Goal: Task Accomplishment & Management: Contribute content

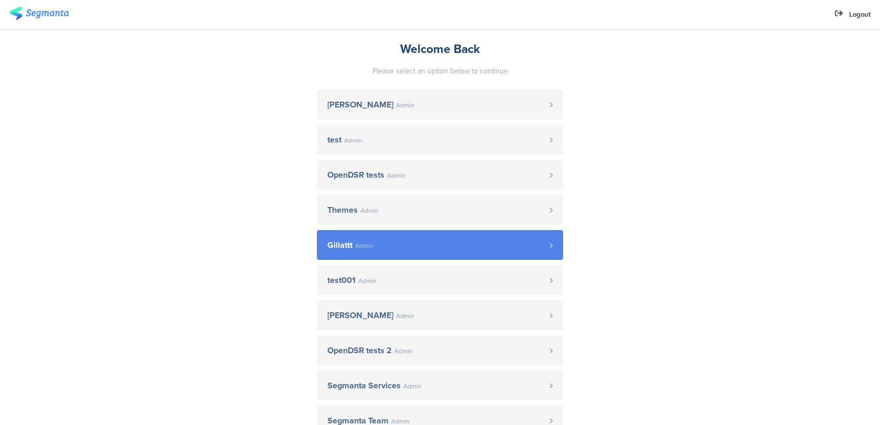
scroll to position [49, 0]
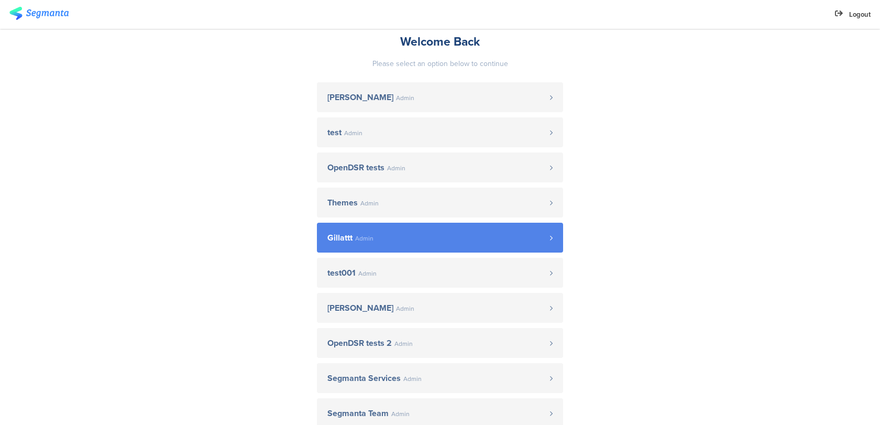
click at [356, 243] on link "Gillattt Admin" at bounding box center [440, 238] width 246 height 30
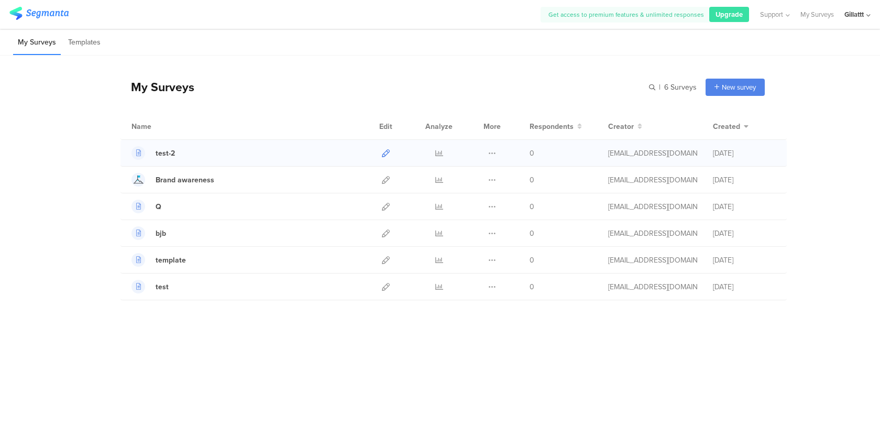
click at [388, 151] on icon at bounding box center [386, 153] width 8 height 8
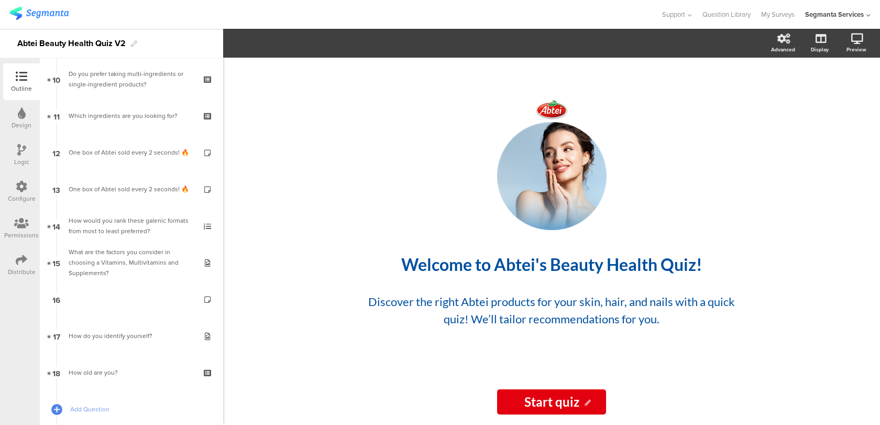
scroll to position [522, 0]
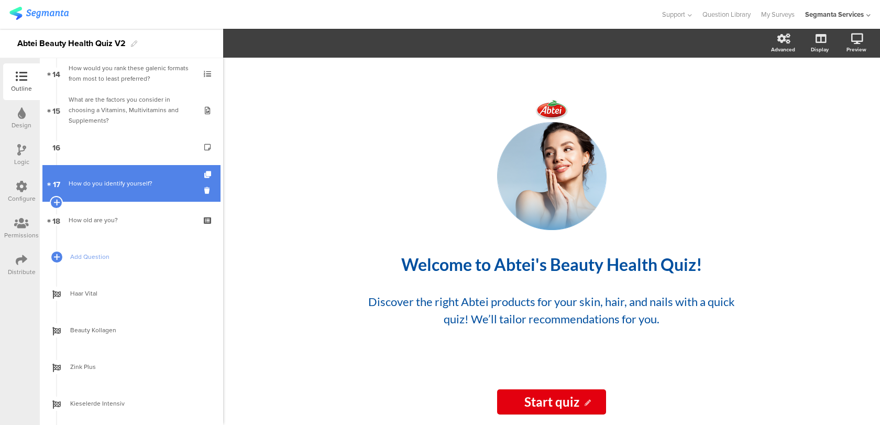
click at [97, 181] on div "How do you identify yourself?" at bounding box center [131, 183] width 125 height 10
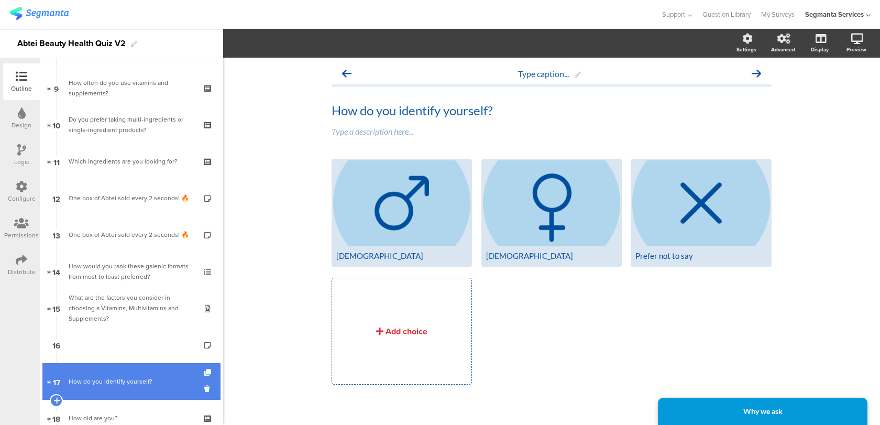
scroll to position [247, 0]
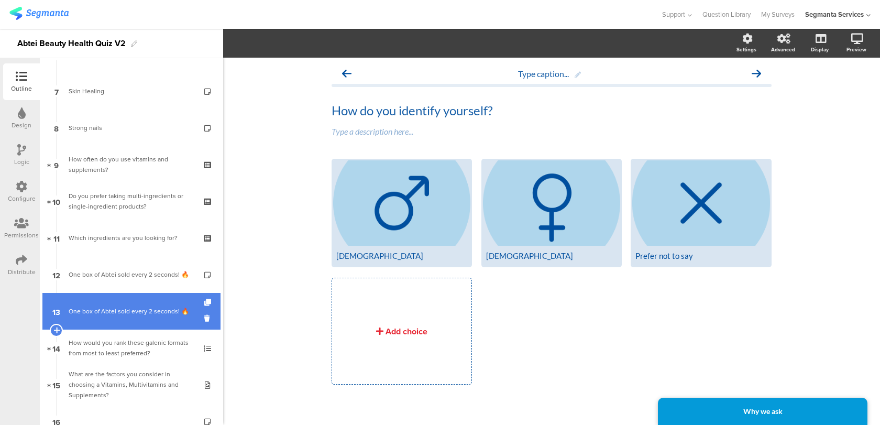
click at [103, 301] on link "13 One box of Abtei sold every 2 seconds​! 🔥" at bounding box center [131, 311] width 178 height 37
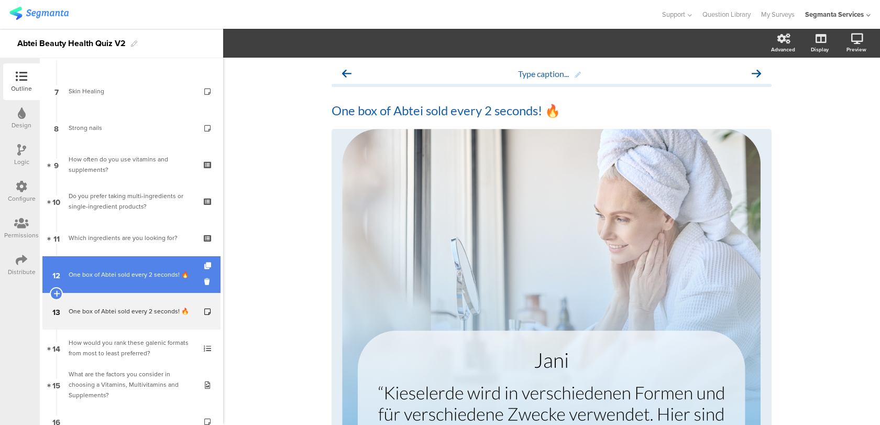
click at [112, 277] on div "One box of Abtei sold every 2 seconds​! 🔥" at bounding box center [131, 274] width 125 height 10
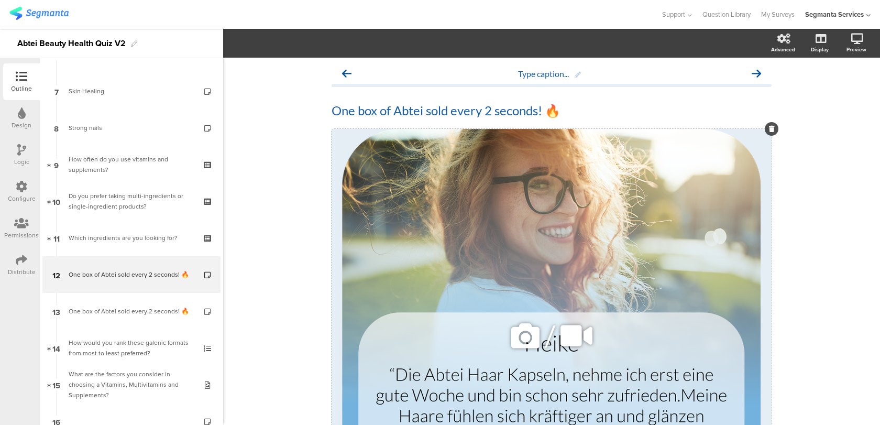
click at [395, 174] on div "/" at bounding box center [552, 335] width 440 height 413
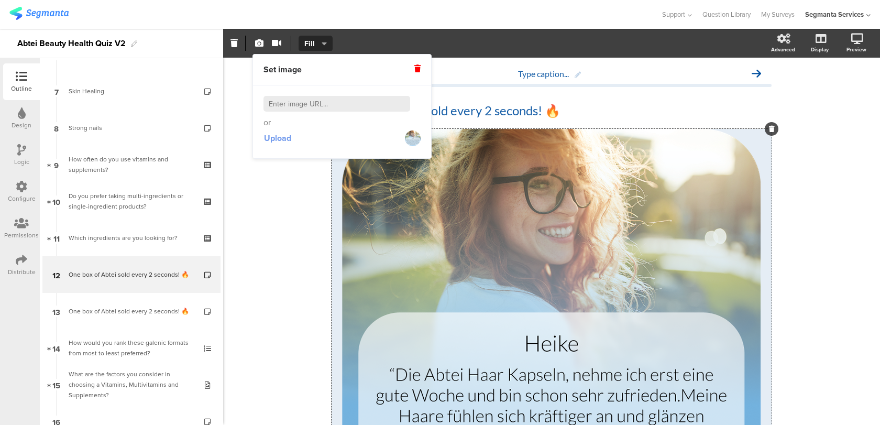
click at [282, 142] on span "Upload" at bounding box center [277, 138] width 27 height 12
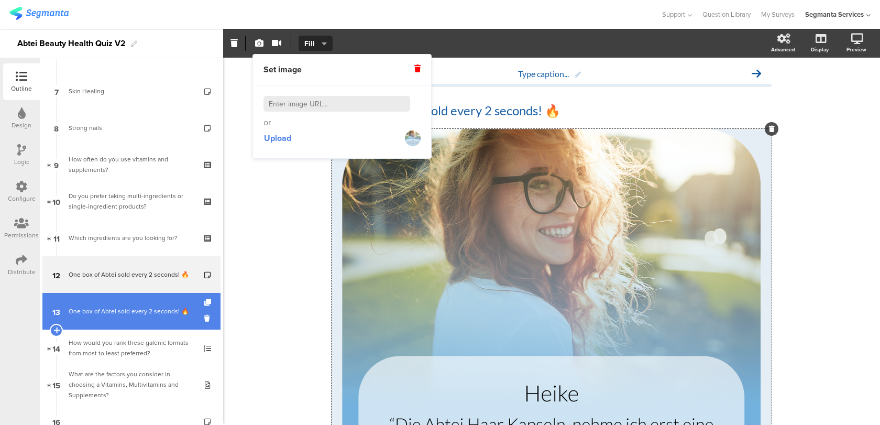
click at [156, 307] on div "One box of Abtei sold every 2 seconds​! 🔥" at bounding box center [131, 311] width 125 height 10
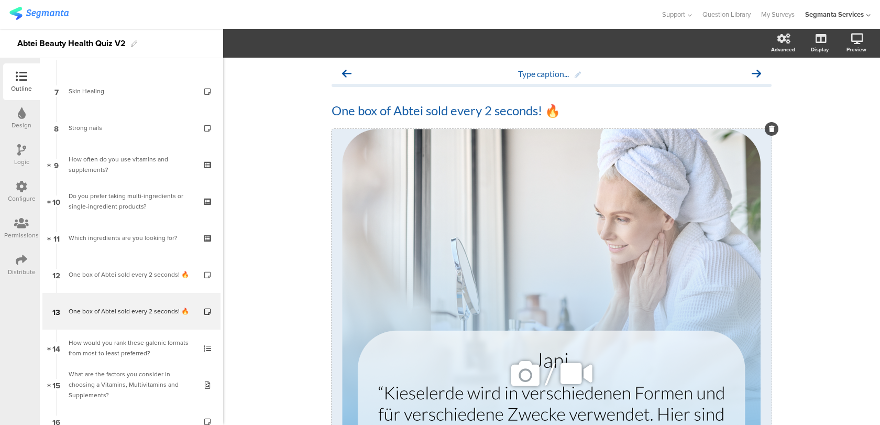
click at [480, 244] on div "/" at bounding box center [552, 373] width 440 height 489
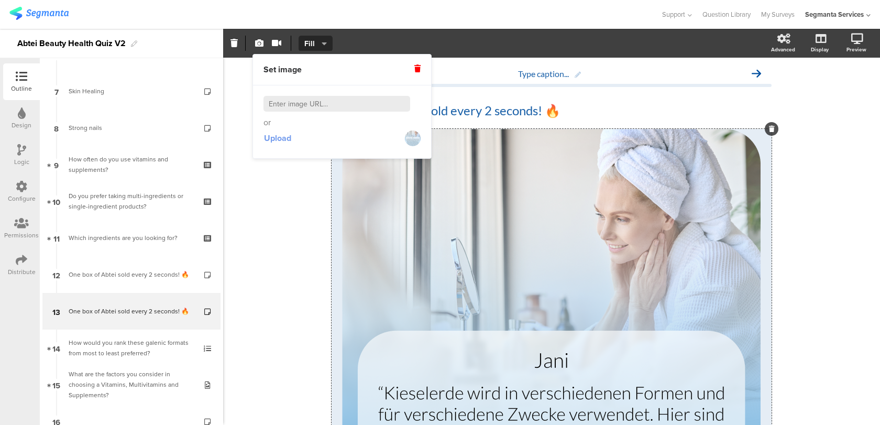
click at [280, 138] on span "Upload" at bounding box center [277, 138] width 27 height 12
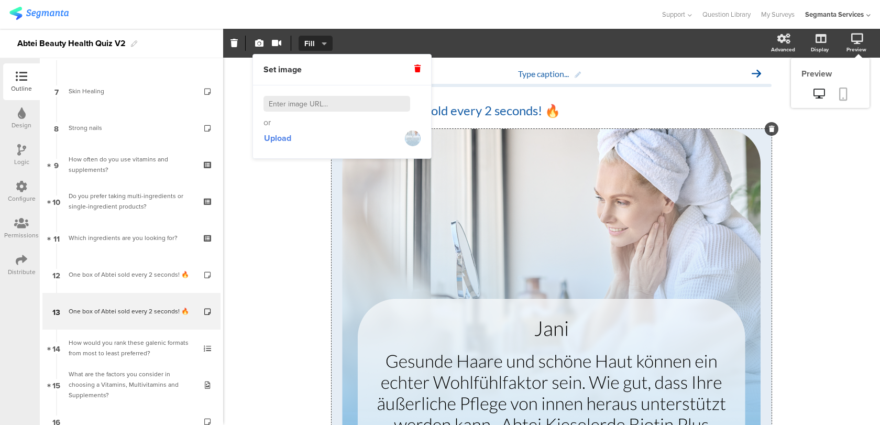
click at [848, 92] on link at bounding box center [843, 95] width 23 height 20
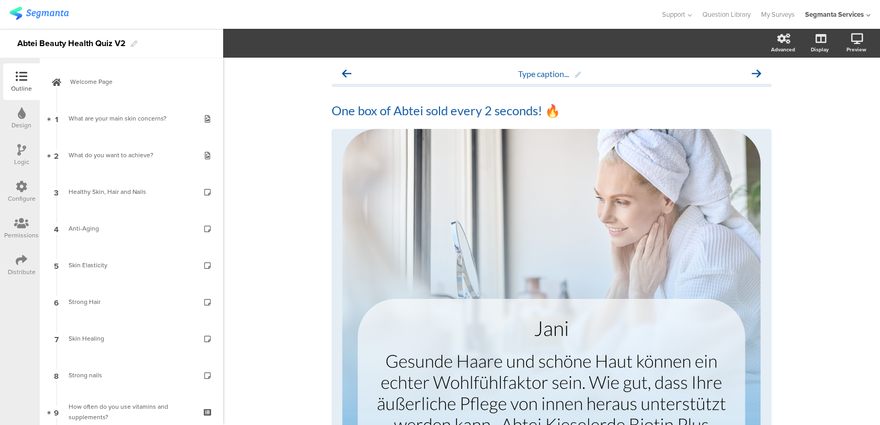
scroll to position [19, 0]
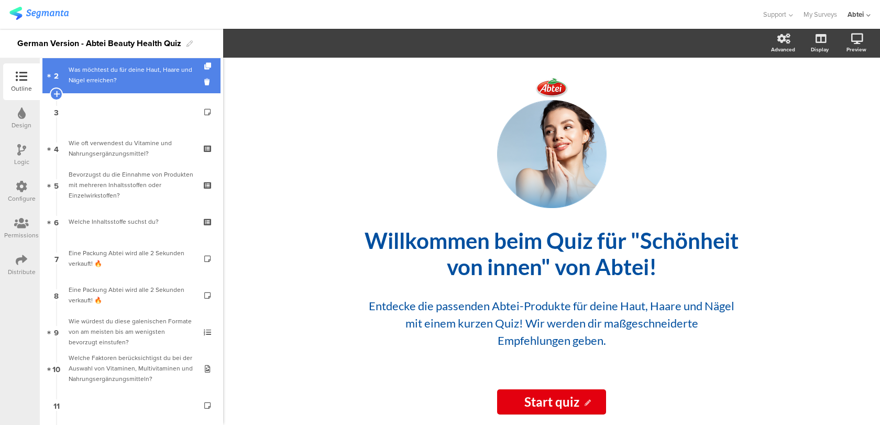
scroll to position [112, 0]
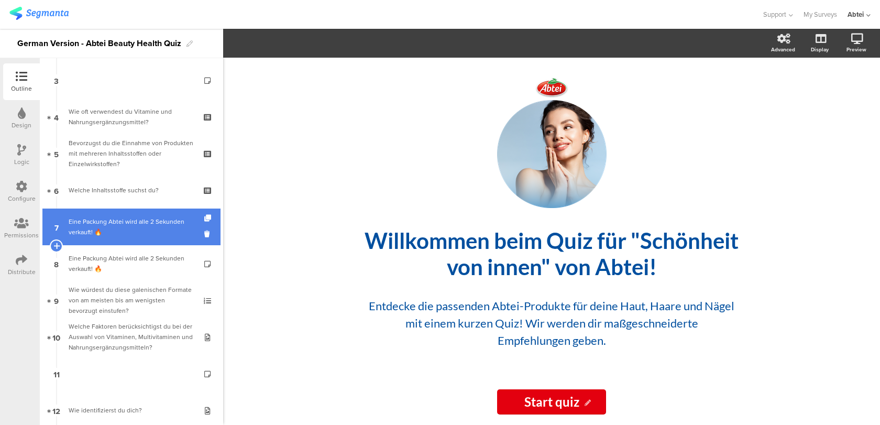
click at [126, 236] on div "Eine Packung Abtei wird alle 2 Sekunden verkauft! 🔥" at bounding box center [131, 226] width 125 height 21
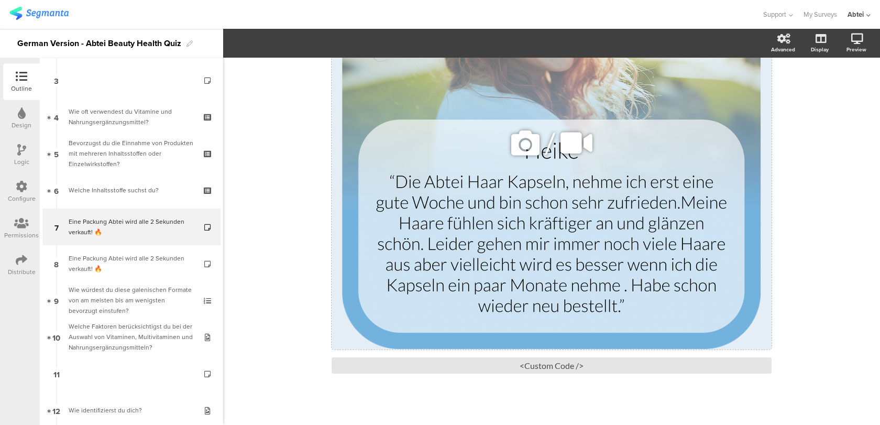
scroll to position [204, 0]
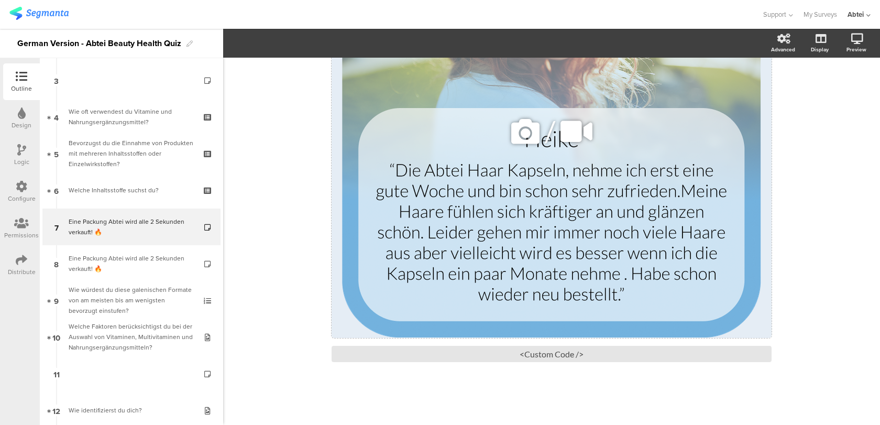
click at [435, 214] on div "/" at bounding box center [552, 131] width 440 height 413
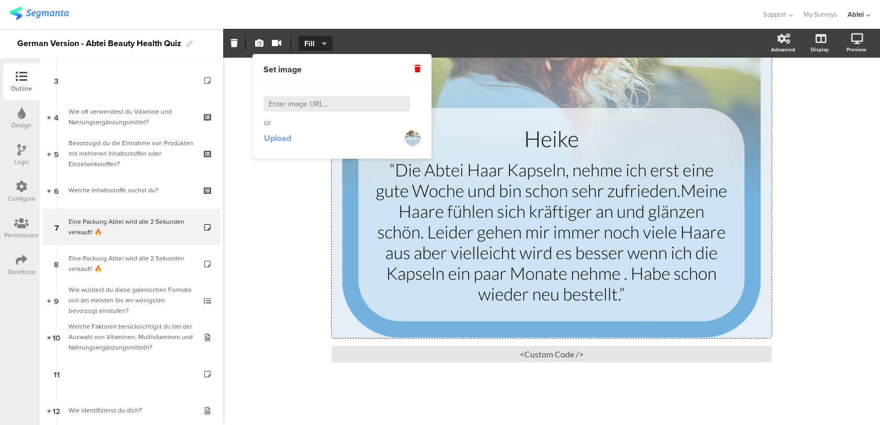
click at [283, 140] on span "Upload" at bounding box center [277, 138] width 27 height 12
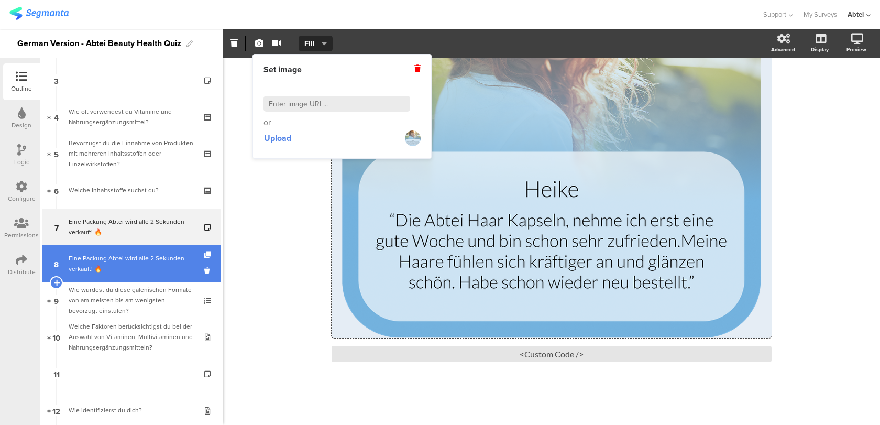
click at [100, 266] on div "Eine Packung Abtei wird alle 2 Sekunden verkauft! 🔥" at bounding box center [131, 263] width 125 height 21
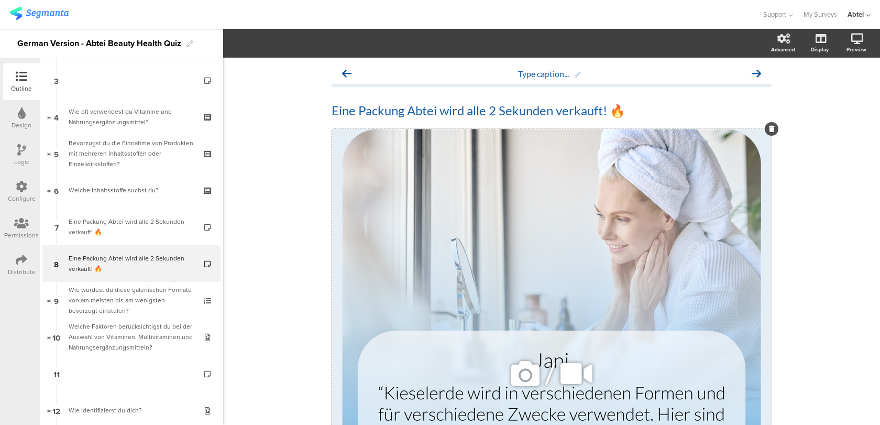
click at [433, 152] on div "/" at bounding box center [552, 373] width 440 height 489
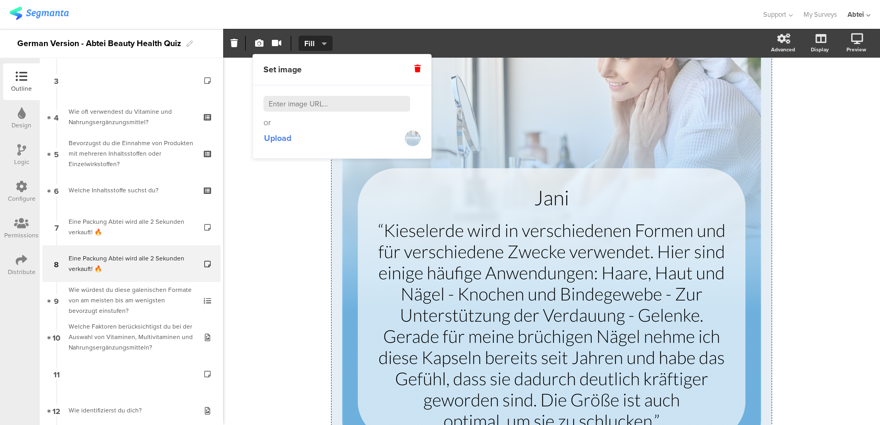
scroll to position [280, 0]
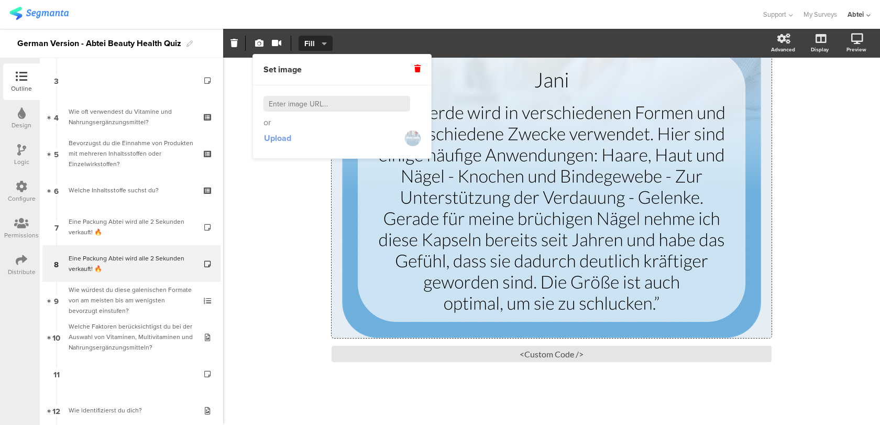
click at [286, 145] on button "Upload" at bounding box center [278, 138] width 28 height 19
click at [281, 145] on button "Upload" at bounding box center [278, 138] width 28 height 19
click at [270, 139] on span "Upload" at bounding box center [277, 138] width 27 height 12
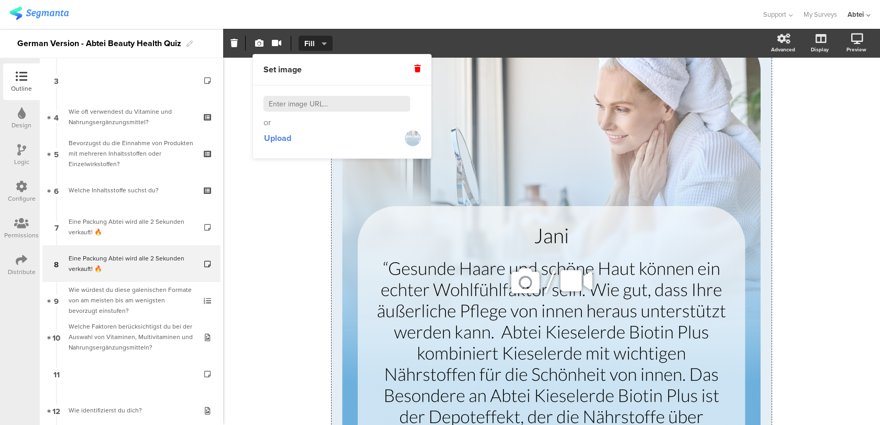
scroll to position [66, 0]
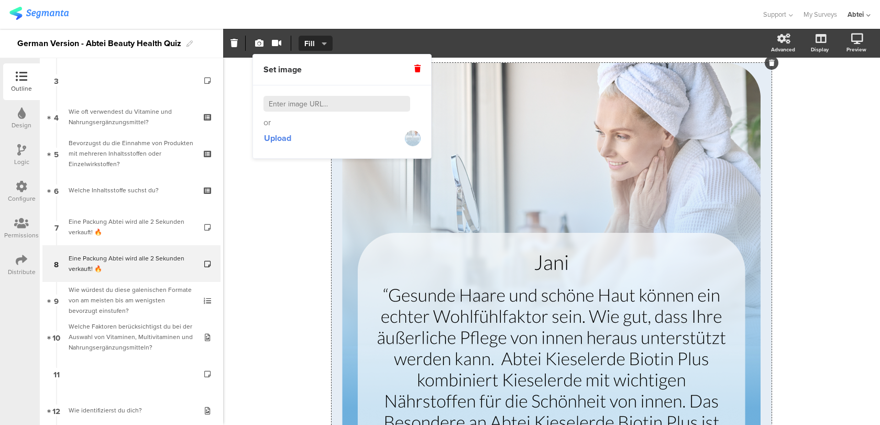
click at [19, 258] on icon at bounding box center [22, 260] width 12 height 12
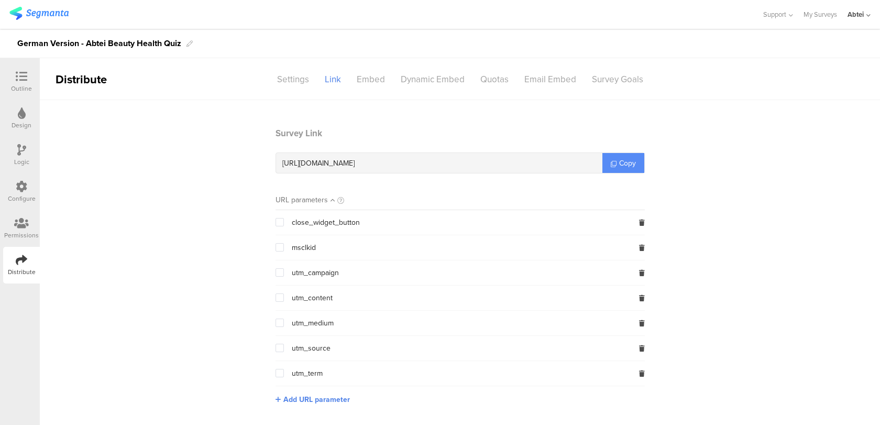
click at [623, 164] on span "Copy" at bounding box center [627, 163] width 17 height 11
click at [625, 160] on span "Copy" at bounding box center [627, 163] width 17 height 11
click at [17, 88] on div "Outline" at bounding box center [21, 88] width 21 height 9
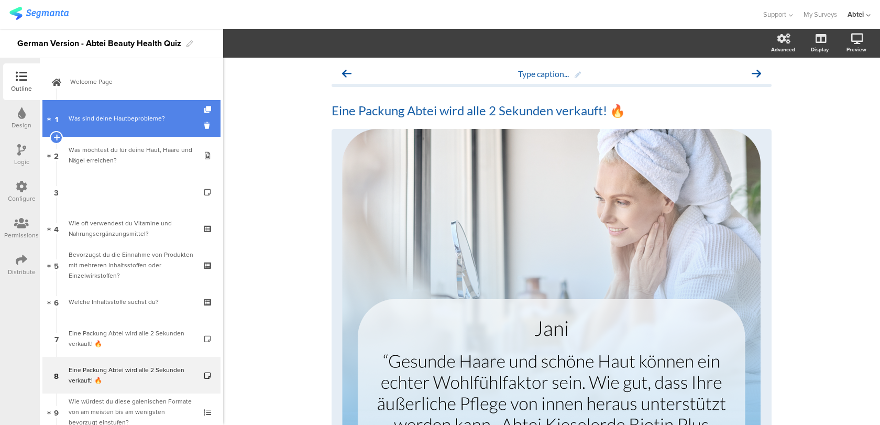
click at [127, 105] on link "1 Was sind deine Hautbeprobleme?" at bounding box center [131, 118] width 178 height 37
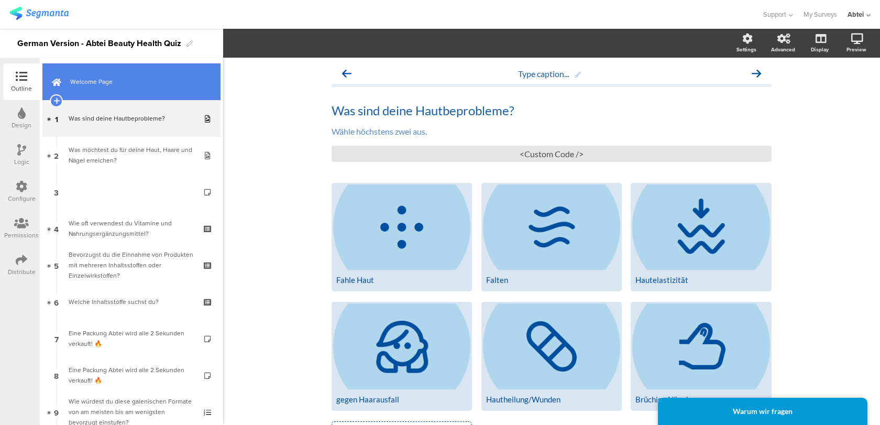
click at [184, 96] on link "Welcome Page" at bounding box center [131, 81] width 178 height 37
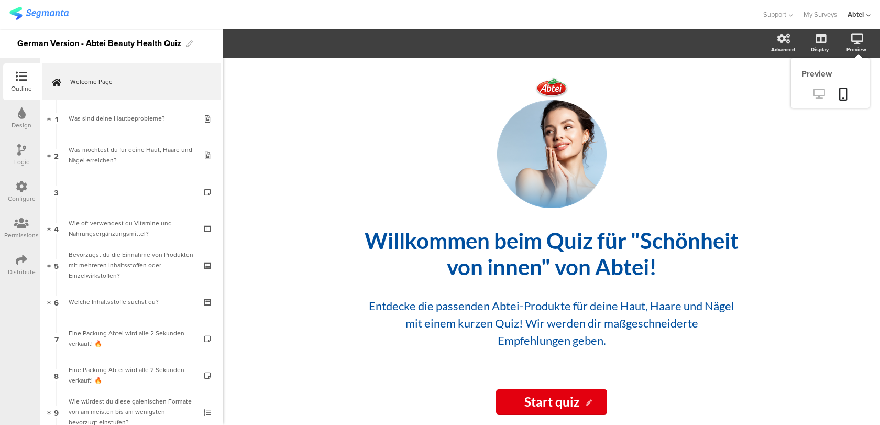
click at [818, 92] on icon at bounding box center [819, 94] width 11 height 10
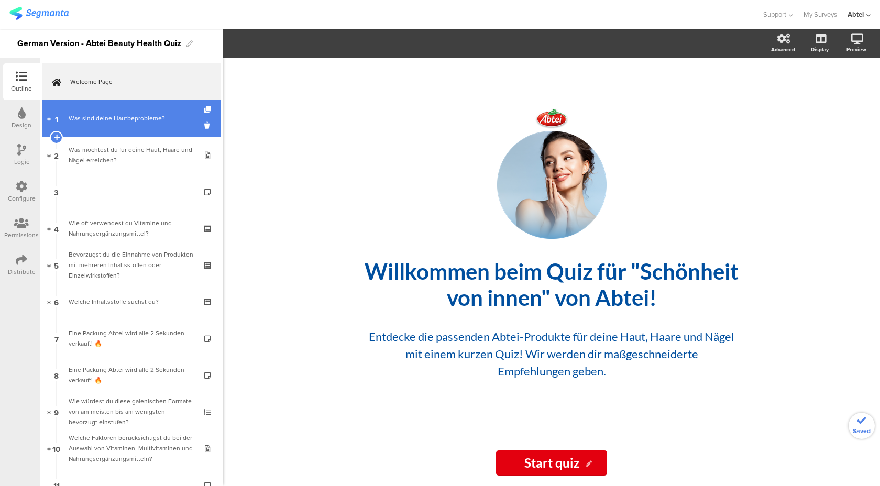
click at [149, 129] on link "1 Was sind deine Hautbeprobleme?" at bounding box center [131, 118] width 178 height 37
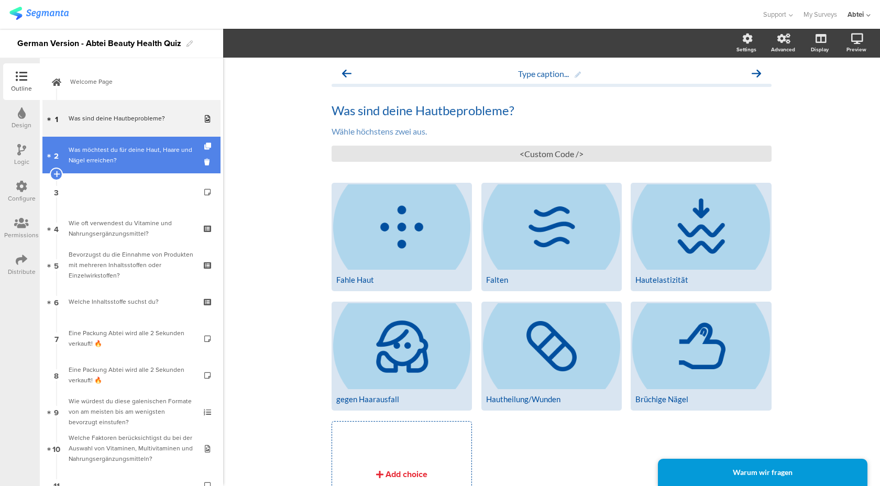
click at [145, 164] on div "Was möchtest du für deine Haut, Haare und Nägel erreichen?" at bounding box center [131, 155] width 125 height 21
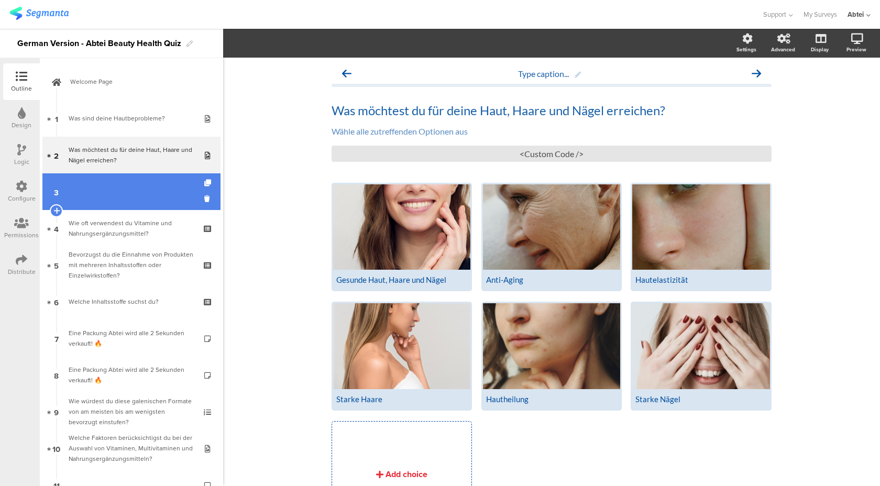
click at [144, 191] on link "3" at bounding box center [131, 191] width 178 height 37
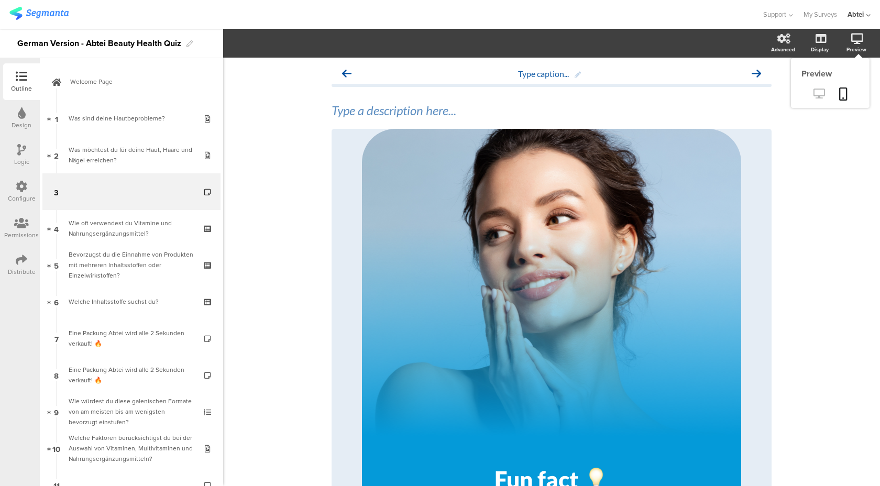
click at [817, 102] on link at bounding box center [819, 94] width 26 height 17
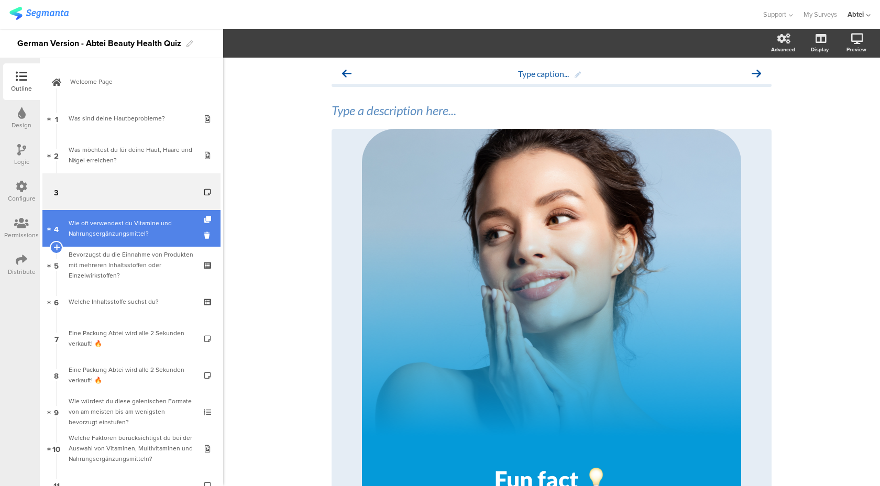
click at [115, 223] on div "Wie oft verwendest du Vitamine und Nahrungsergänzungsmittel?" at bounding box center [131, 228] width 125 height 21
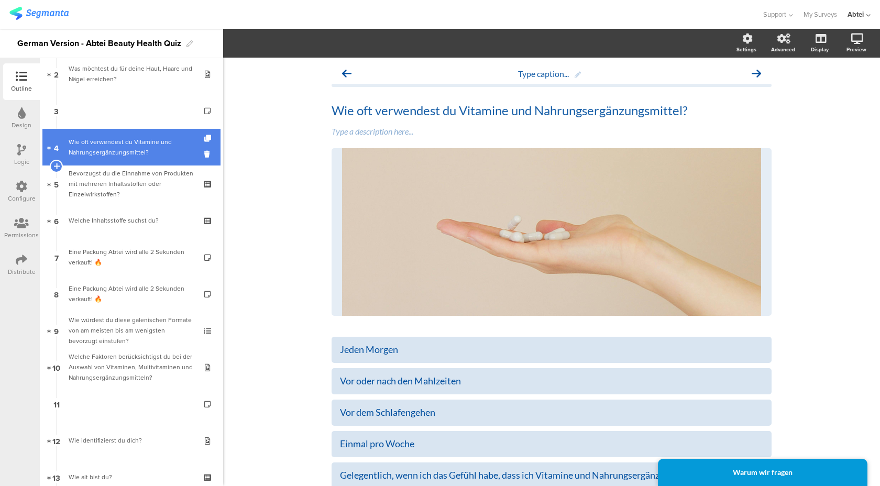
scroll to position [127, 0]
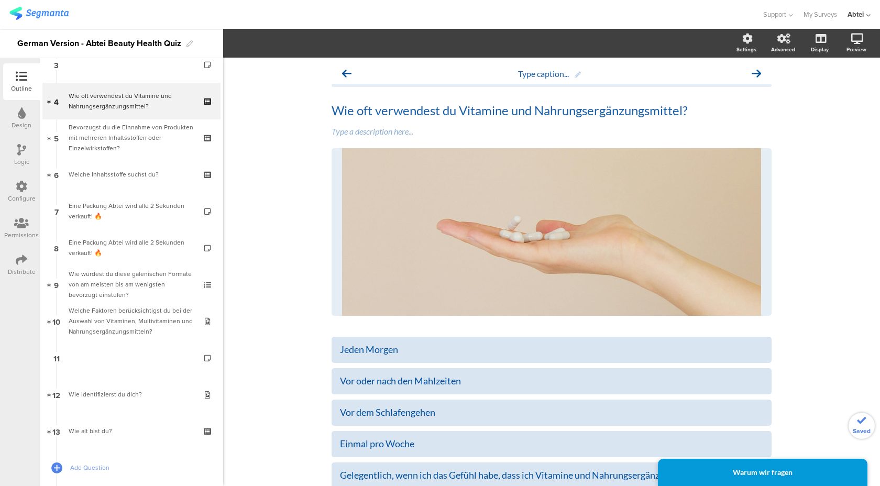
click at [160, 247] on div "Eine Packung Abtei wird alle 2 Sekunden verkauft! 🔥" at bounding box center [131, 247] width 125 height 21
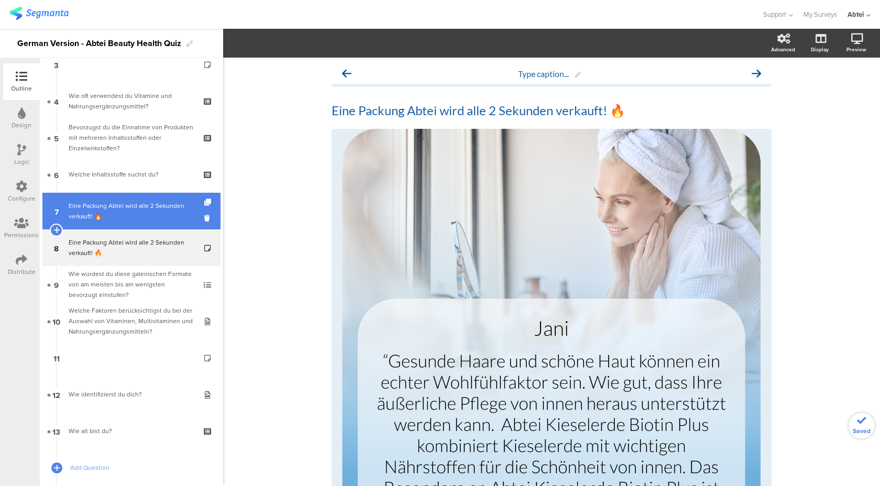
click at [162, 211] on div "Eine Packung Abtei wird alle 2 Sekunden verkauft! 🔥" at bounding box center [131, 211] width 125 height 21
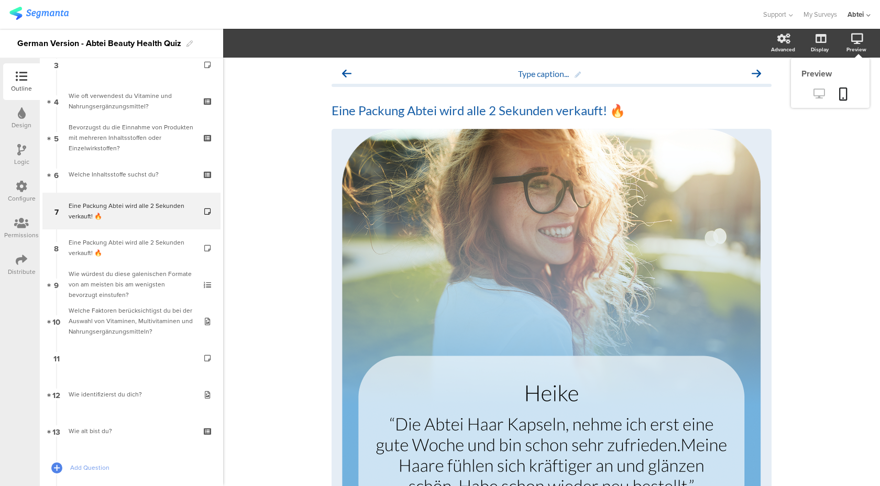
click at [821, 96] on icon at bounding box center [819, 94] width 11 height 10
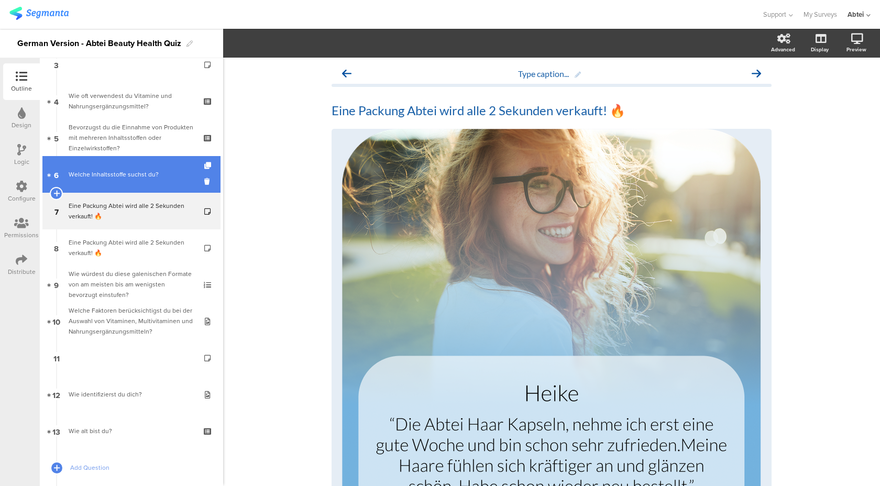
click at [159, 176] on div "Welche Inhaltsstoffe suchst du?" at bounding box center [131, 174] width 125 height 10
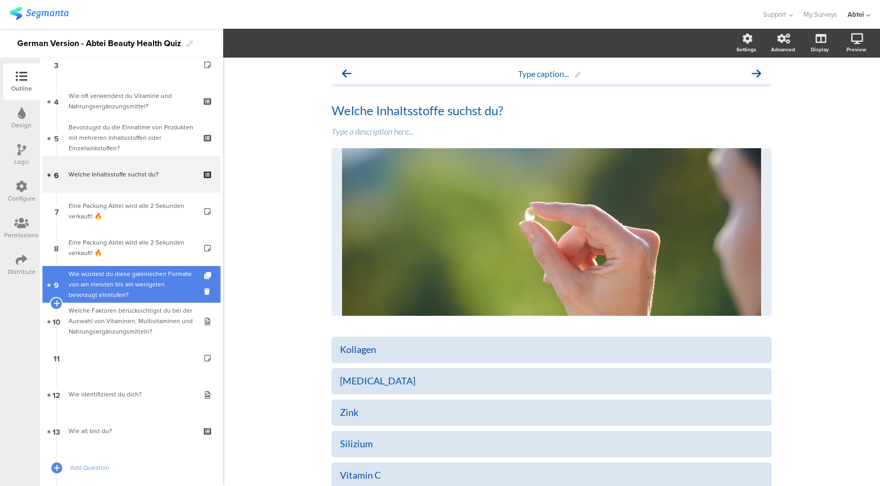
click at [162, 279] on div "Wie würdest du diese galenischen Formate von am meisten bis am wenigsten bevorz…" at bounding box center [131, 284] width 125 height 31
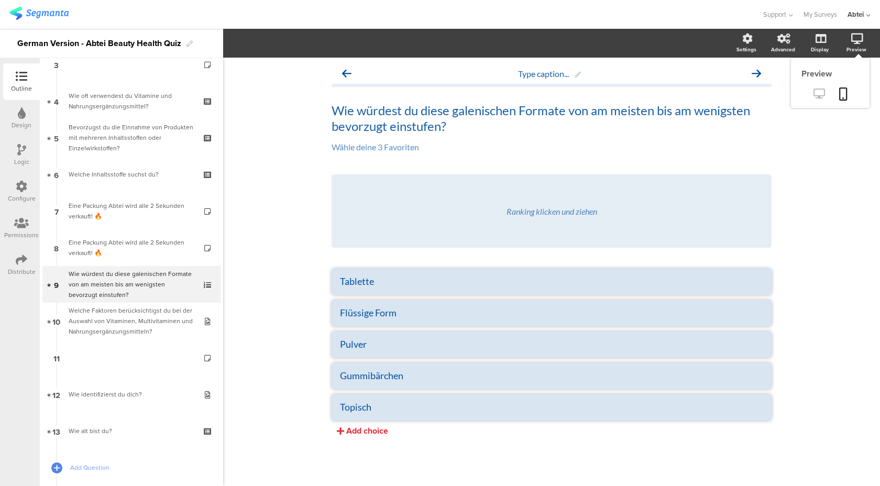
click at [819, 100] on link at bounding box center [819, 94] width 26 height 17
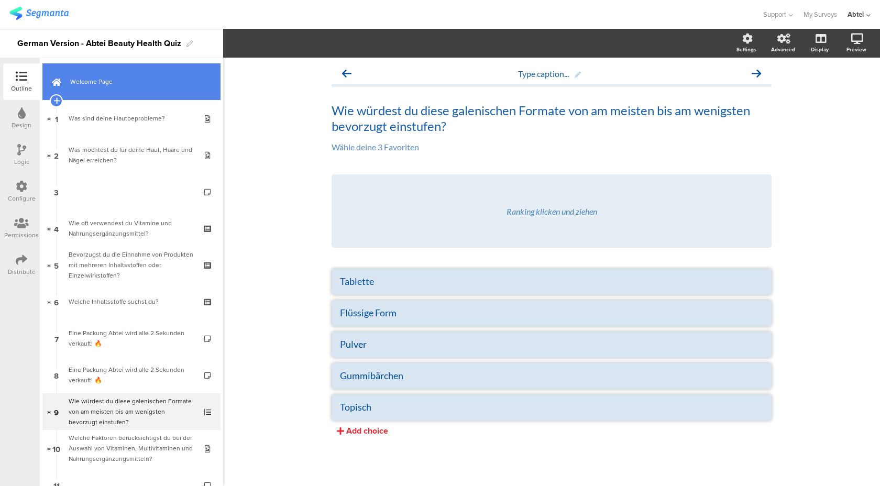
click at [137, 90] on link "Welcome Page" at bounding box center [131, 81] width 178 height 37
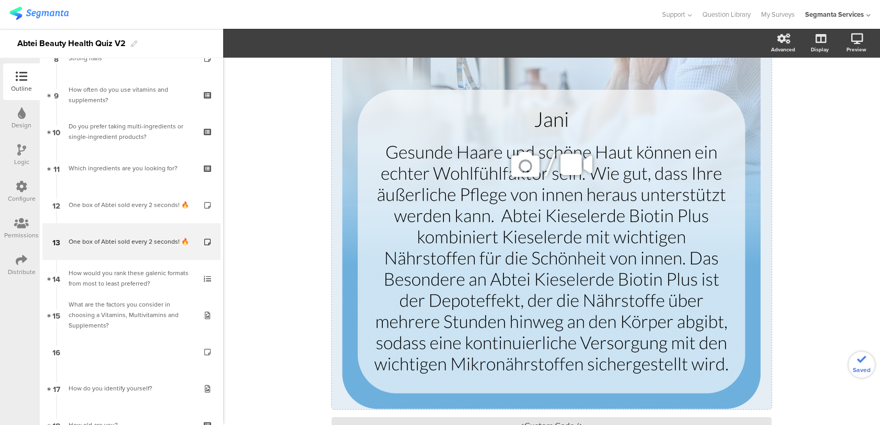
scroll to position [228, 0]
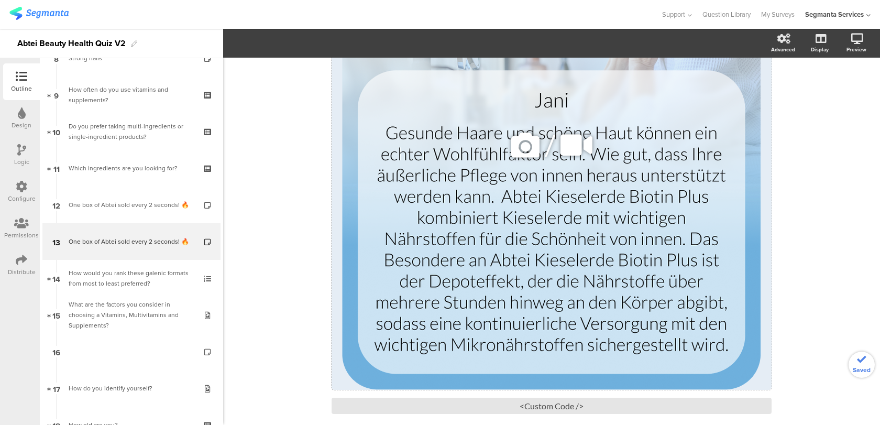
click at [429, 236] on div "/" at bounding box center [552, 144] width 440 height 489
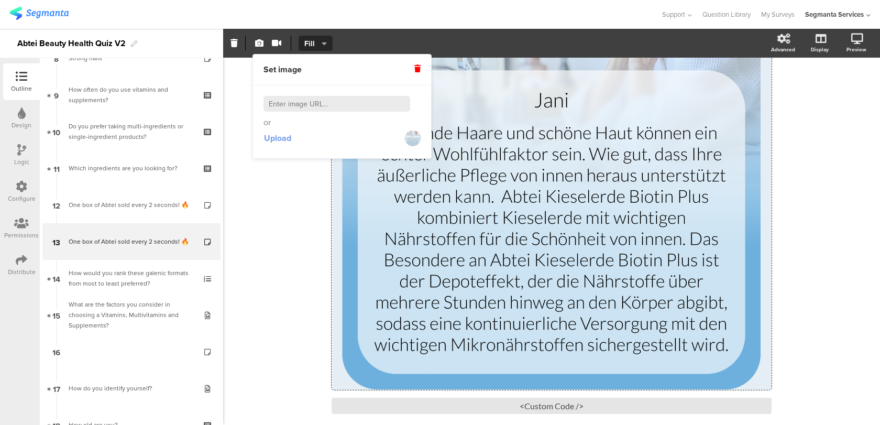
click at [285, 138] on span "Upload" at bounding box center [277, 138] width 27 height 12
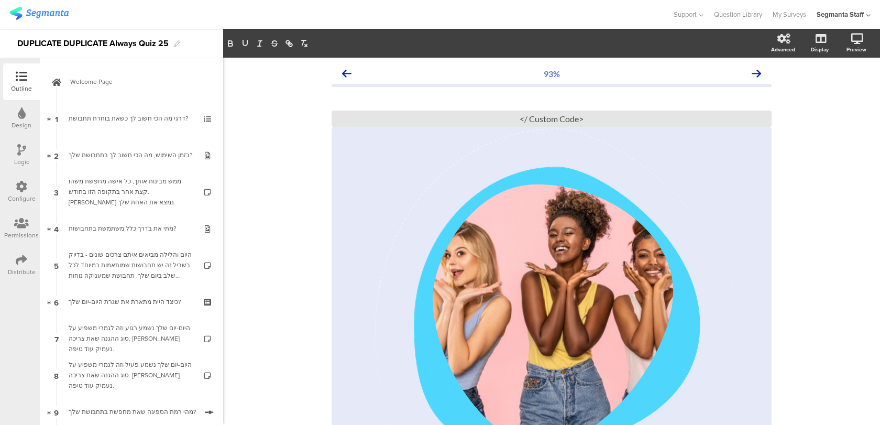
scroll to position [105, 0]
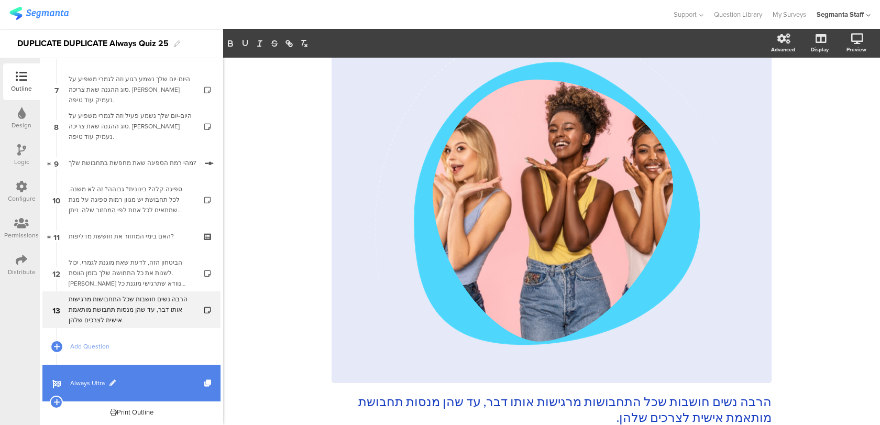
click at [132, 373] on link "Always Ultra" at bounding box center [131, 383] width 178 height 37
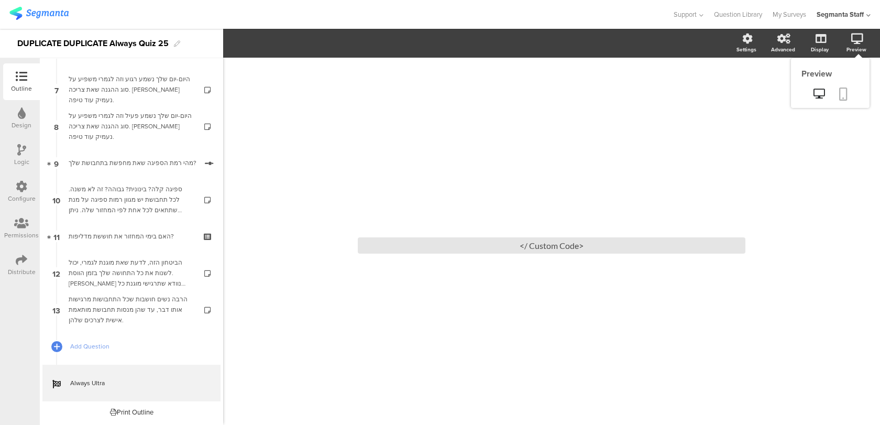
click at [846, 94] on icon at bounding box center [843, 94] width 8 height 13
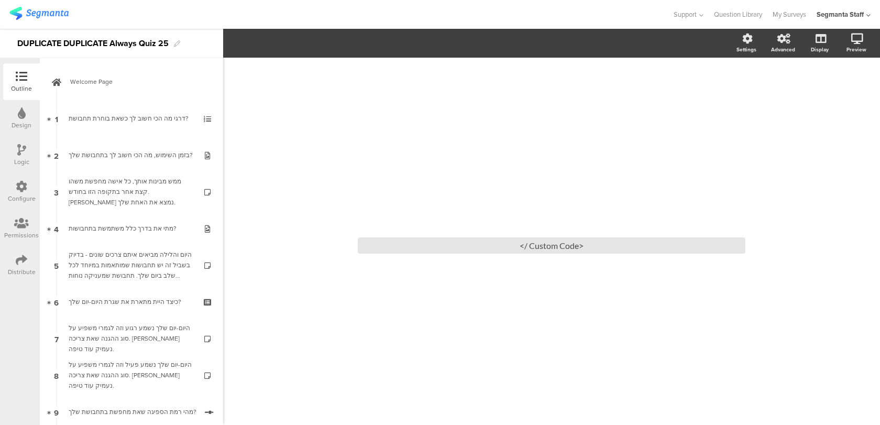
click at [65, 12] on img at bounding box center [38, 13] width 59 height 13
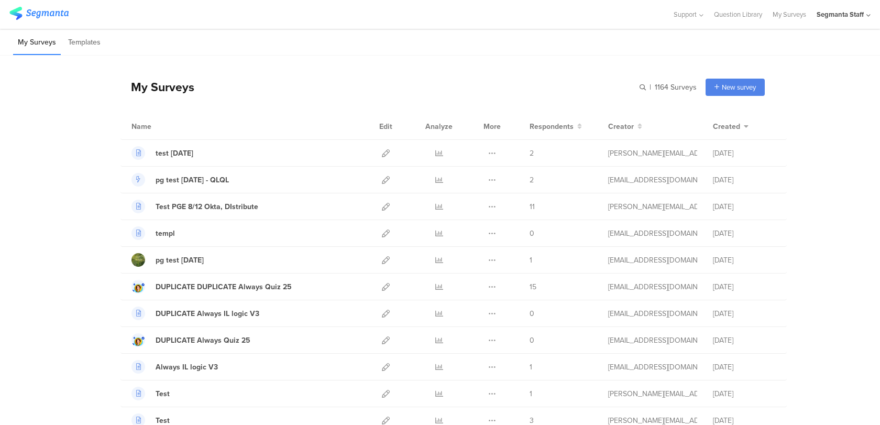
click at [832, 20] on div "Segmanta Staff" at bounding box center [844, 14] width 54 height 29
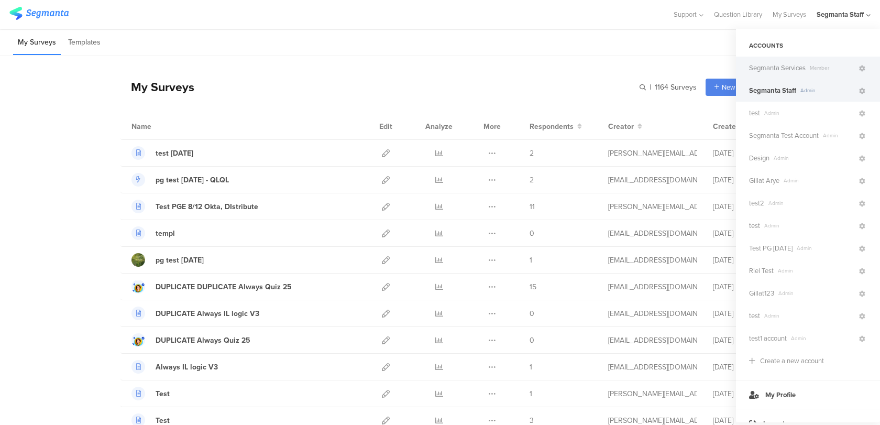
click at [816, 72] on span "Segmanta Services Member" at bounding box center [803, 68] width 108 height 10
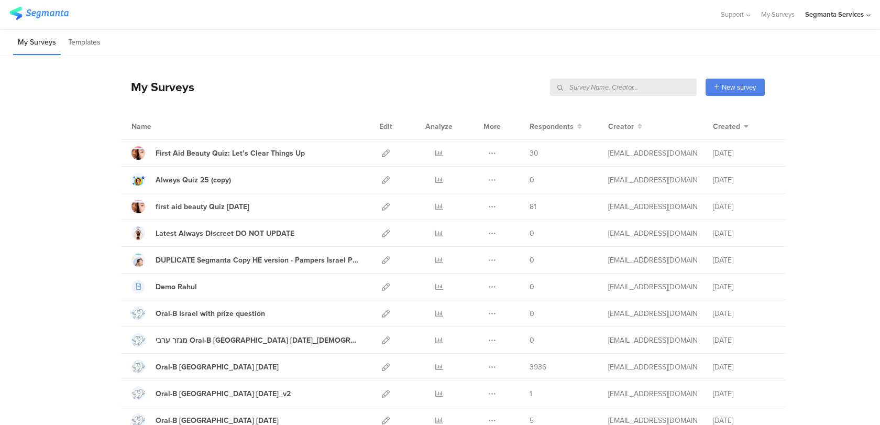
click at [862, 19] on div "Segmanta Services" at bounding box center [837, 14] width 65 height 29
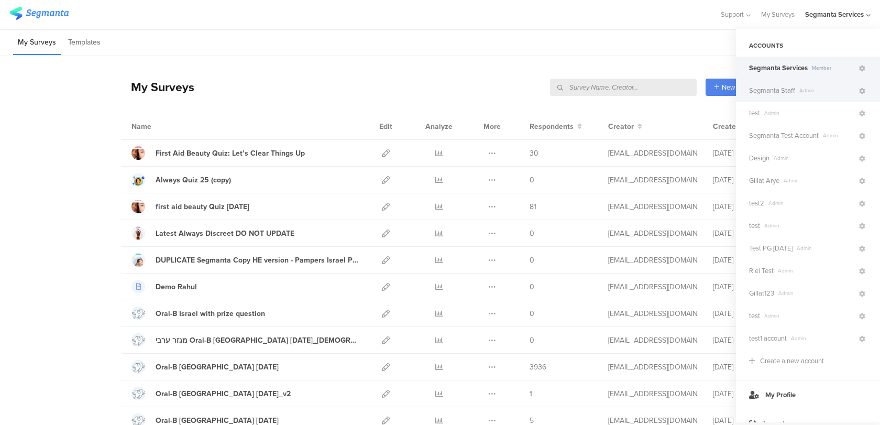
click at [813, 91] on span "Admin" at bounding box center [826, 90] width 62 height 8
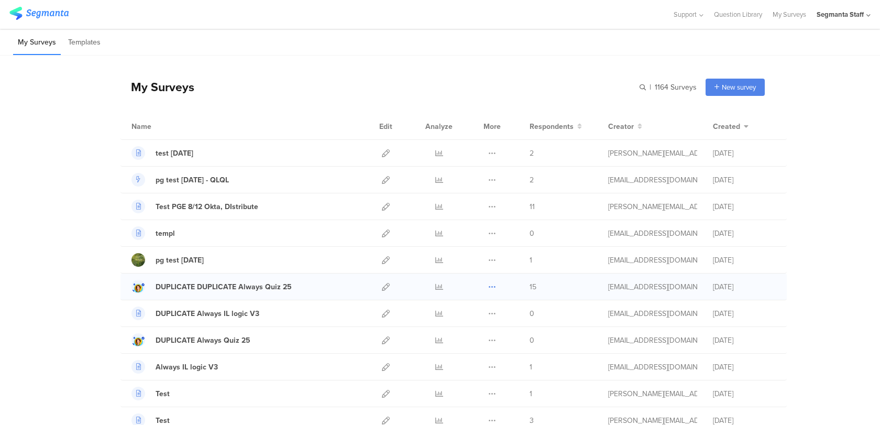
click at [491, 287] on icon at bounding box center [492, 287] width 8 height 8
click at [476, 314] on button "Duplicate" at bounding box center [472, 313] width 58 height 19
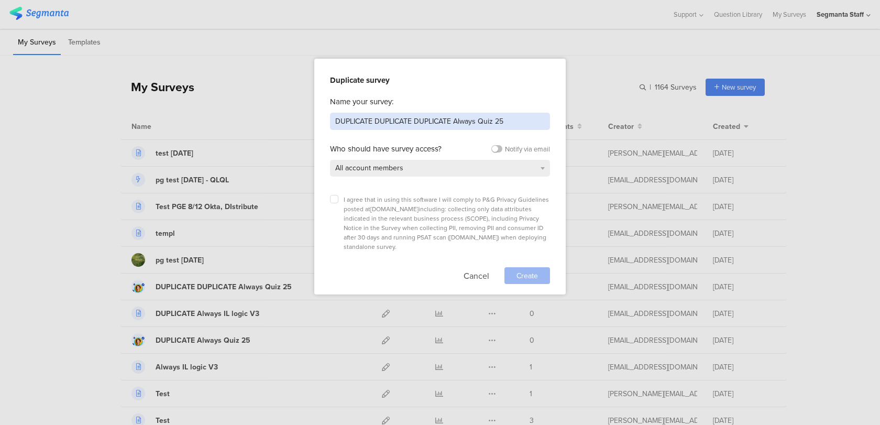
drag, startPoint x: 452, startPoint y: 121, endPoint x: 234, endPoint y: 115, distance: 218.0
click at [234, 115] on div "Duplicate survey Name your survey: DUPLICATE DUPLICATE DUPLICATE Always Quiz 25…" at bounding box center [440, 212] width 880 height 425
click at [337, 200] on label at bounding box center [334, 199] width 8 height 8
click at [0, 0] on input "checkbox" at bounding box center [0, 0] width 0 height 0
click at [403, 123] on input "Always Quiz 25" at bounding box center [440, 121] width 220 height 17
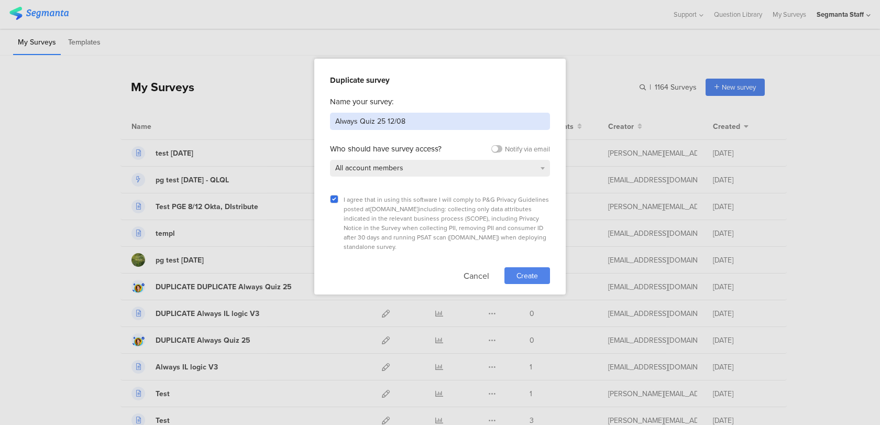
type input "Always Quiz 25 12/08"
click at [544, 267] on div "Create" at bounding box center [528, 275] width 46 height 17
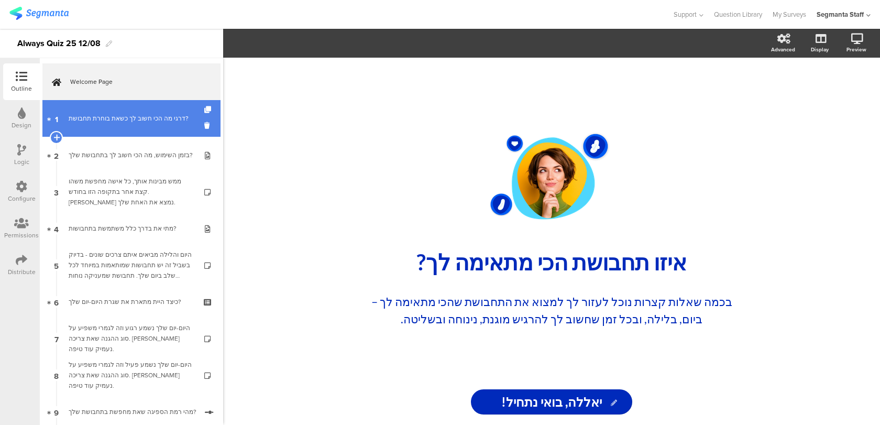
click at [123, 123] on div "דרגי מה הכי חשוב לך כשאת בוחרת תחבושת?" at bounding box center [131, 118] width 125 height 10
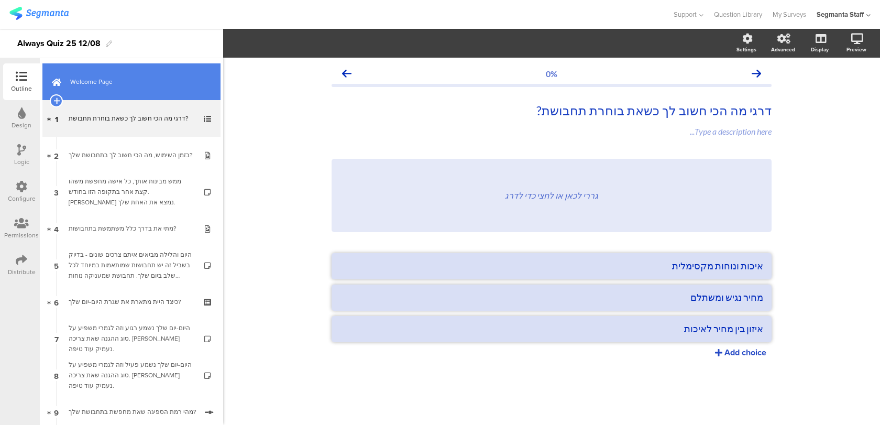
click at [141, 74] on link "Welcome Page" at bounding box center [131, 81] width 178 height 37
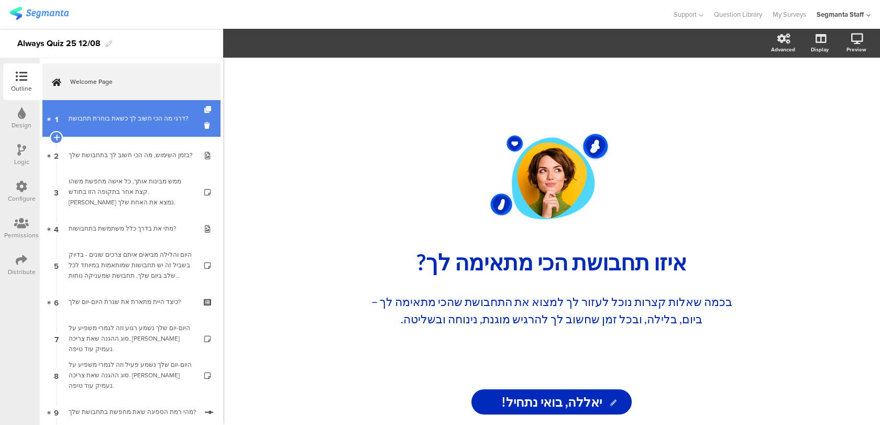
click at [138, 115] on div "דרגי מה הכי חשוב לך כשאת בוחרת תחבושת?" at bounding box center [131, 118] width 125 height 10
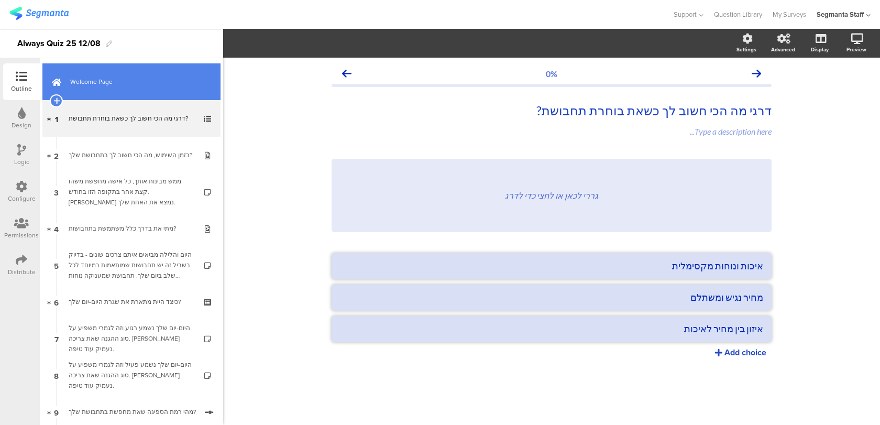
click at [150, 76] on span "Welcome Page" at bounding box center [137, 81] width 134 height 10
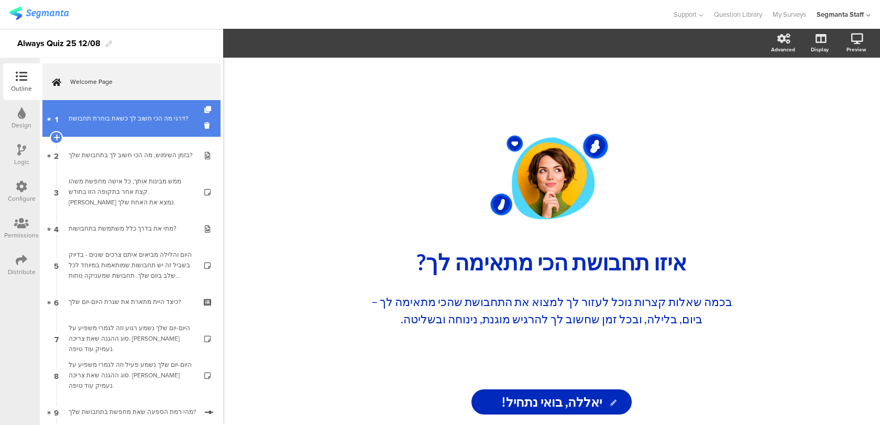
click at [126, 123] on div "דרגי מה הכי חשוב לך כשאת בוחרת תחבושת?" at bounding box center [131, 118] width 125 height 10
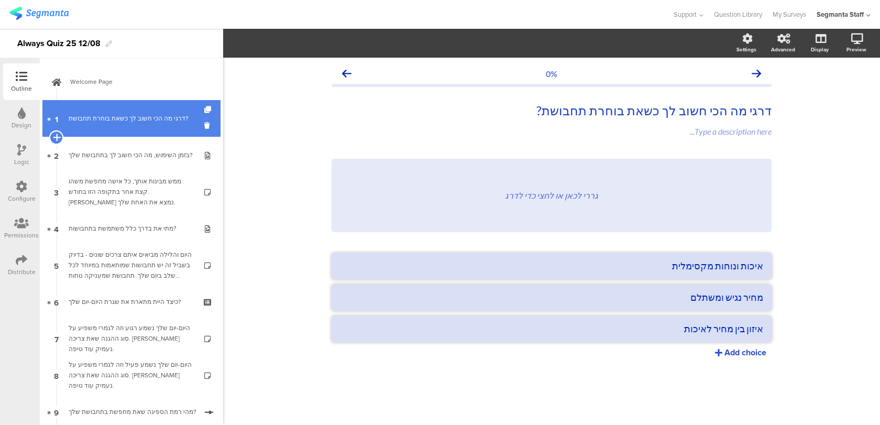
click at [57, 134] on icon at bounding box center [56, 137] width 7 height 9
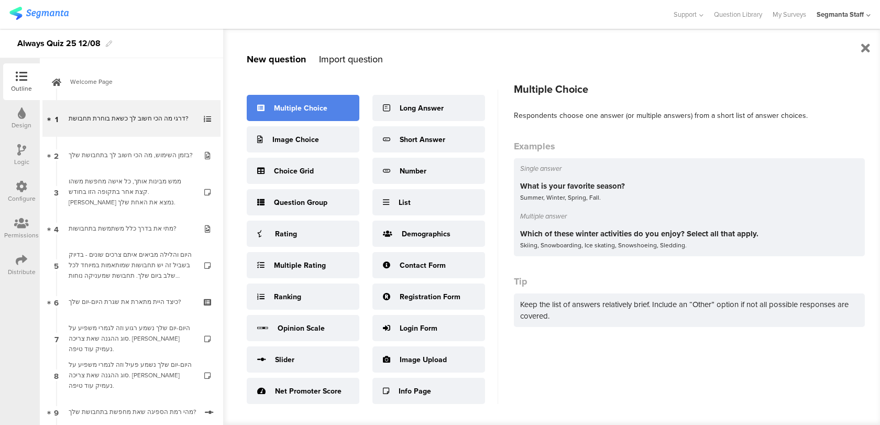
click at [291, 113] on div "Multiple Choice" at bounding box center [303, 108] width 113 height 26
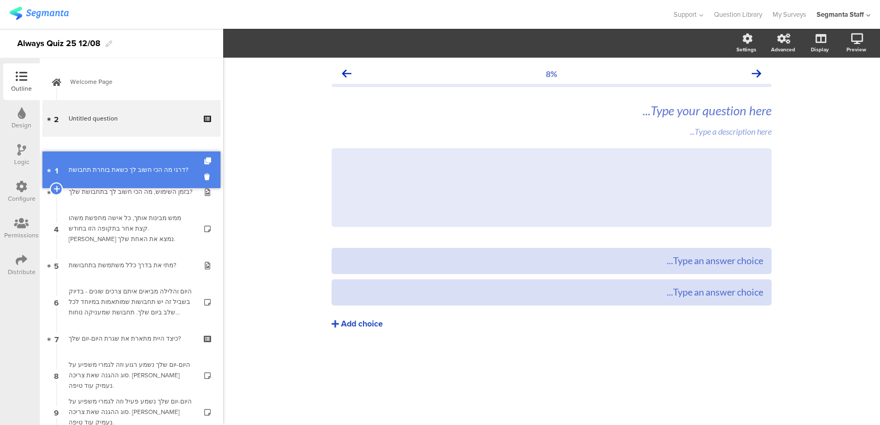
drag, startPoint x: 148, startPoint y: 121, endPoint x: 136, endPoint y: 158, distance: 39.1
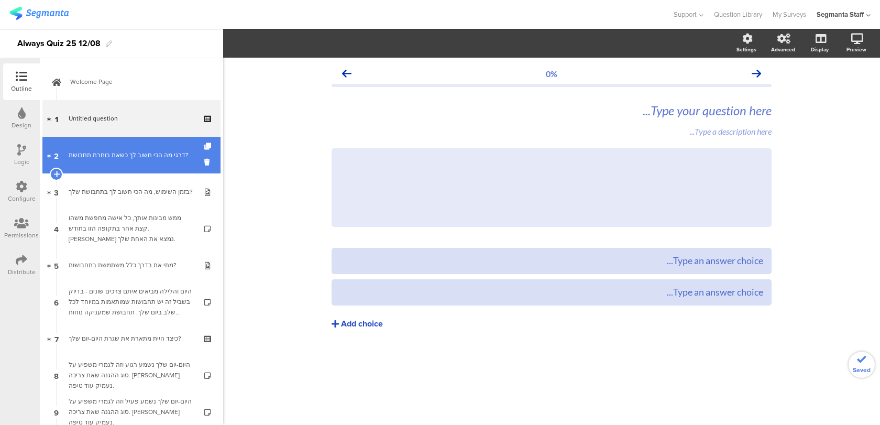
click at [162, 159] on div "דרגי מה הכי חשוב לך כשאת בוחרת תחבושת?" at bounding box center [131, 155] width 125 height 10
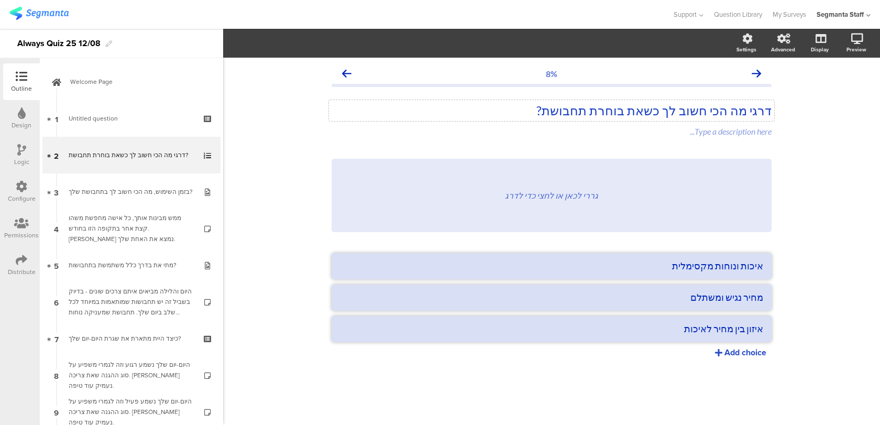
click at [698, 111] on p "דרגי מה הכי חשוב לך כשאת בוחרת תחבושת?" at bounding box center [552, 111] width 440 height 16
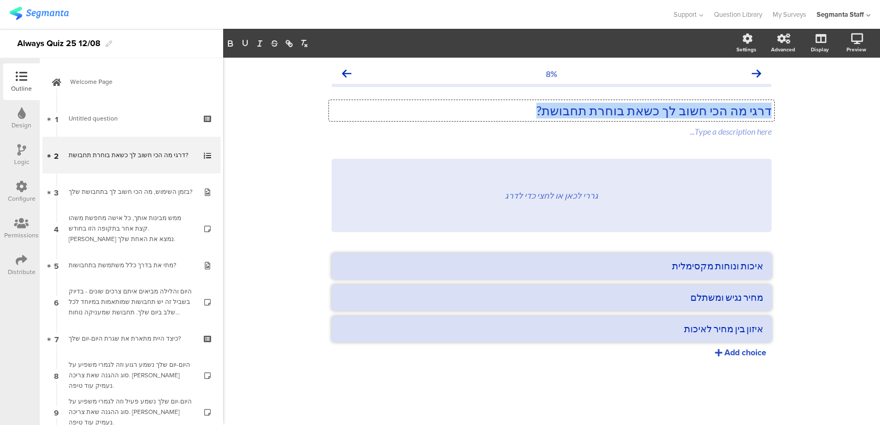
copy p "דרגי מה הכי חשוב לך כשאת בוחרת תחבושת?"
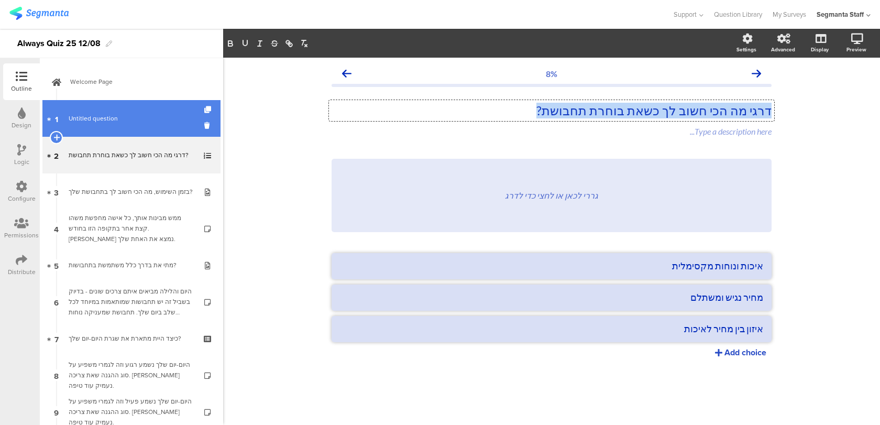
click at [185, 118] on span "Untitled question" at bounding box center [131, 118] width 125 height 10
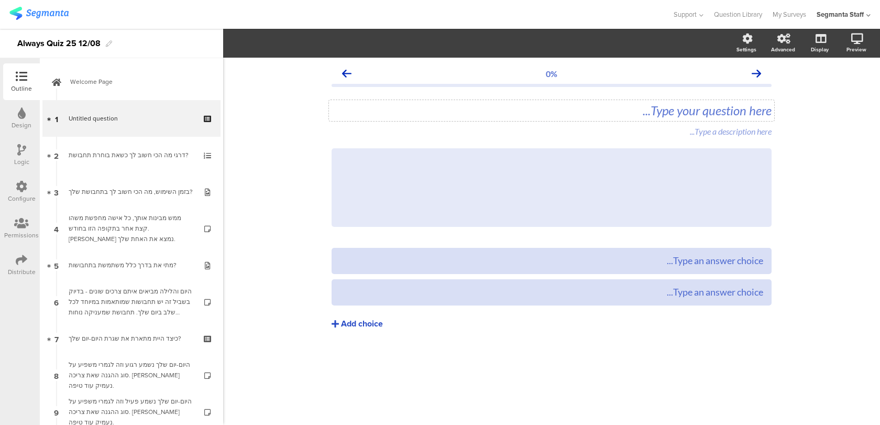
click at [677, 111] on div "Type your question here..." at bounding box center [551, 110] width 445 height 21
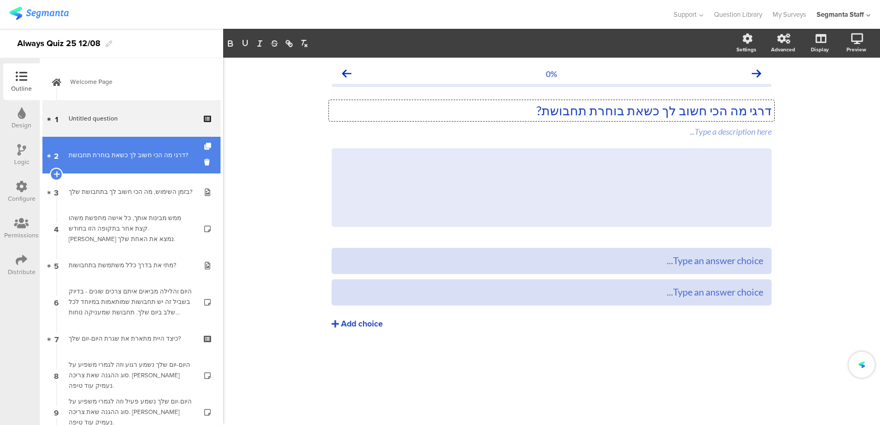
click at [155, 158] on div "דרגי מה הכי חשוב לך כשאת בוחרת תחבושת?" at bounding box center [131, 155] width 125 height 10
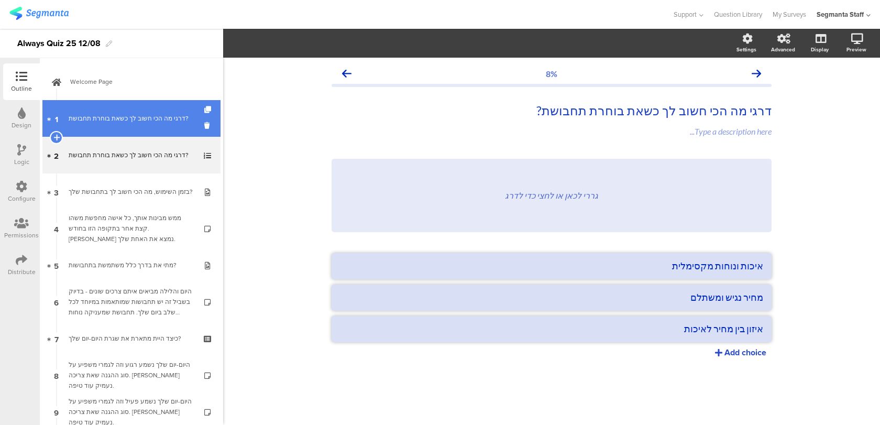
click at [115, 122] on div "דרגי מה הכי חשוב לך כשאת בוחרת תחבושת?" at bounding box center [131, 118] width 125 height 10
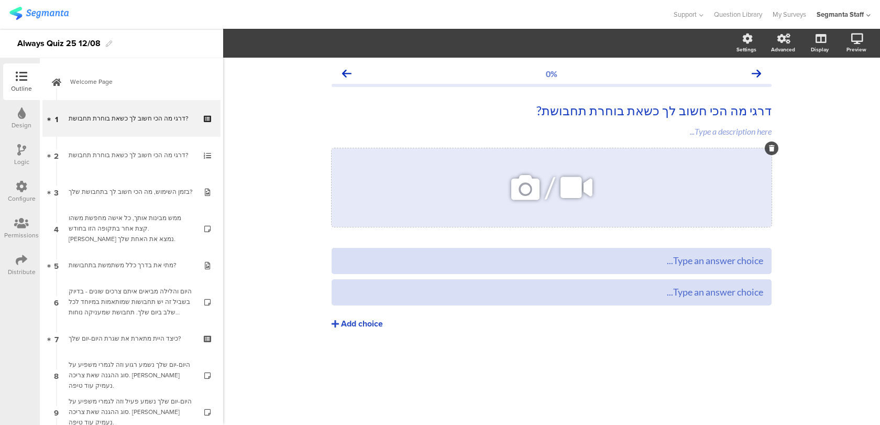
click at [771, 149] on icon at bounding box center [772, 148] width 6 height 6
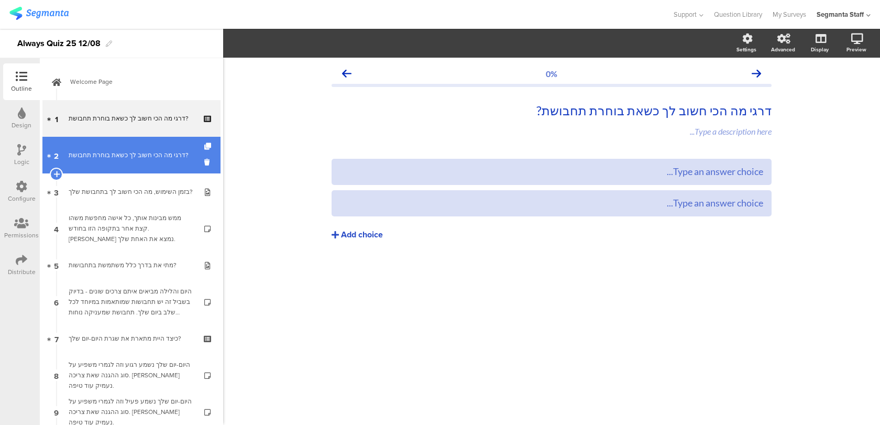
click at [160, 163] on link "2 דרגי מה הכי חשוב לך כשאת בוחרת תחבושת?" at bounding box center [131, 155] width 178 height 37
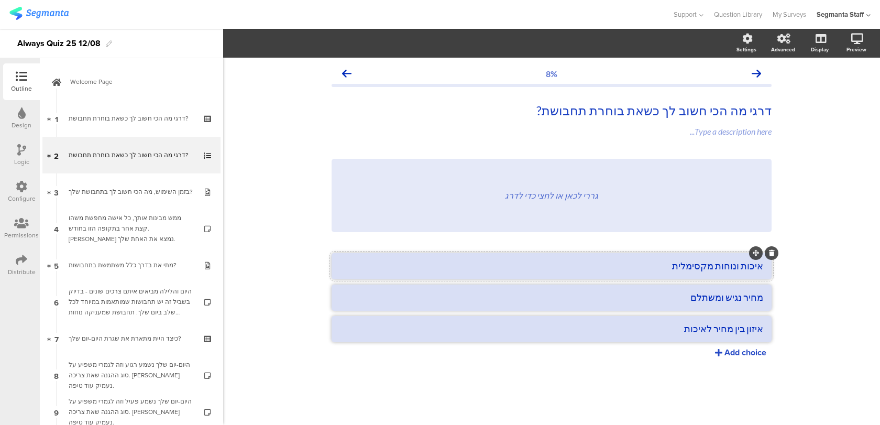
click at [739, 270] on textarea "איכות ונוחות מקסימלית" at bounding box center [551, 266] width 423 height 12
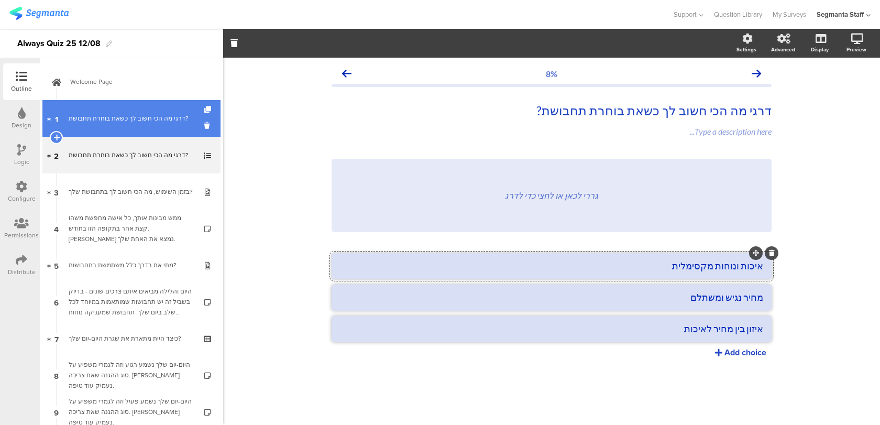
click at [62, 122] on link "1 דרגי מה הכי חשוב לך כשאת בוחרת תחבושת?" at bounding box center [131, 118] width 178 height 37
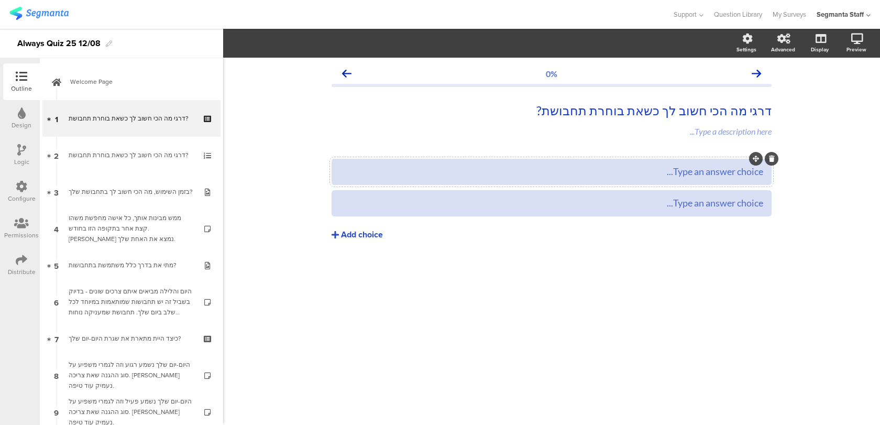
click at [606, 176] on div "Type an answer choice..." at bounding box center [551, 172] width 423 height 12
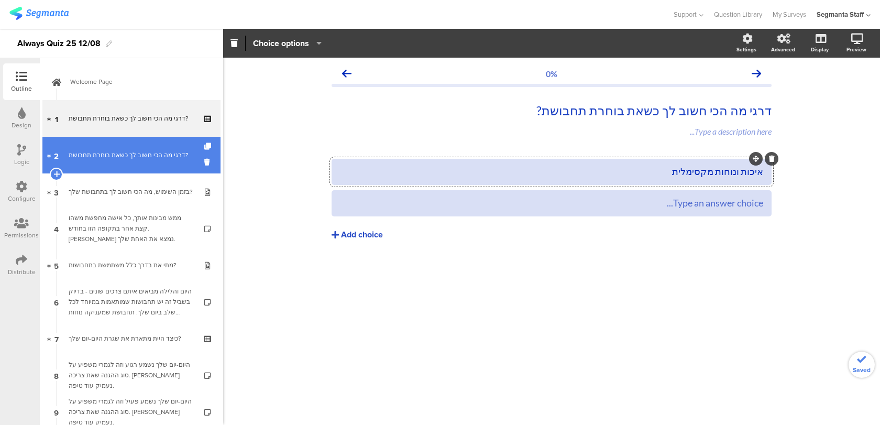
click at [166, 160] on div "דרגי מה הכי חשוב לך כשאת בוחרת תחבושת?" at bounding box center [131, 155] width 125 height 10
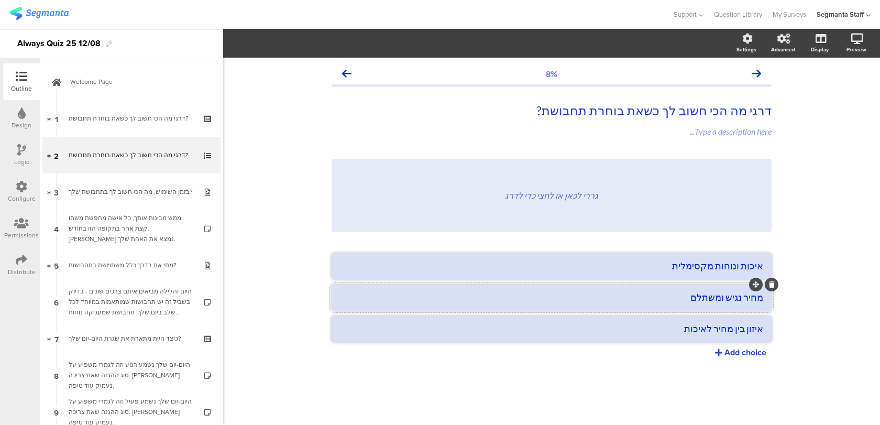
click at [702, 296] on textarea "מחיר נגיש ומשתלם" at bounding box center [551, 297] width 423 height 12
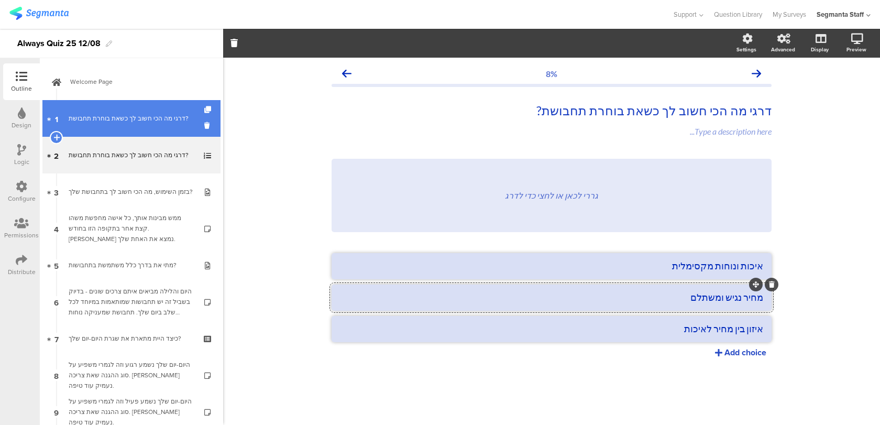
click at [163, 123] on div "דרגי מה הכי חשוב לך כשאת בוחרת תחבושת?" at bounding box center [131, 118] width 125 height 10
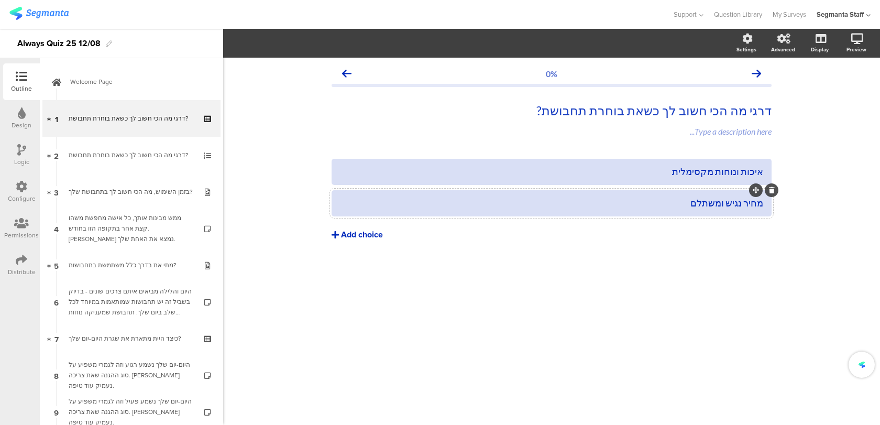
click at [373, 232] on div "Add choice" at bounding box center [362, 234] width 42 height 11
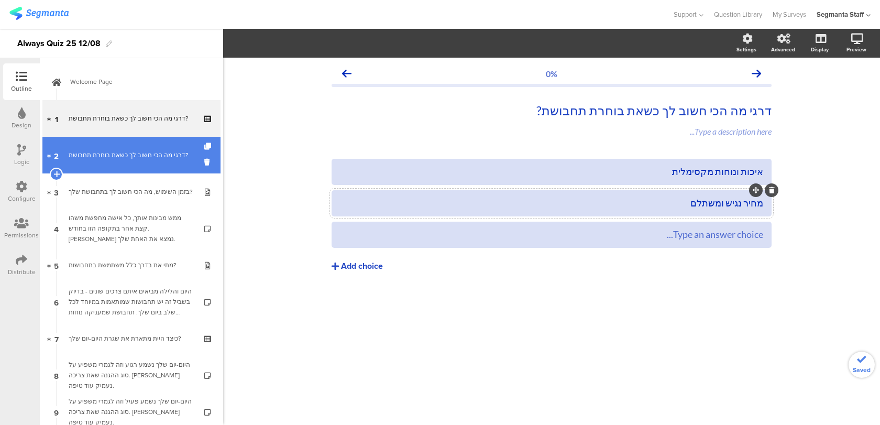
click at [141, 160] on div "דרגי מה הכי חשוב לך כשאת בוחרת תחבושת?" at bounding box center [131, 155] width 125 height 10
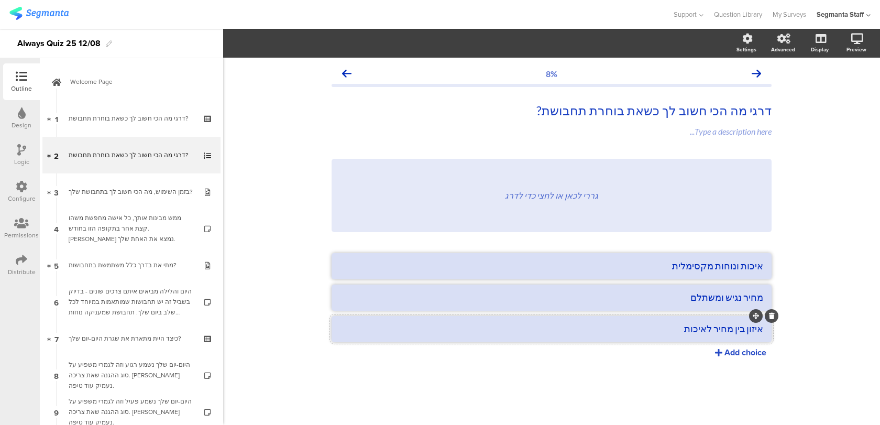
click at [684, 327] on textarea "איזון בין מחיר לאיכות" at bounding box center [551, 329] width 423 height 12
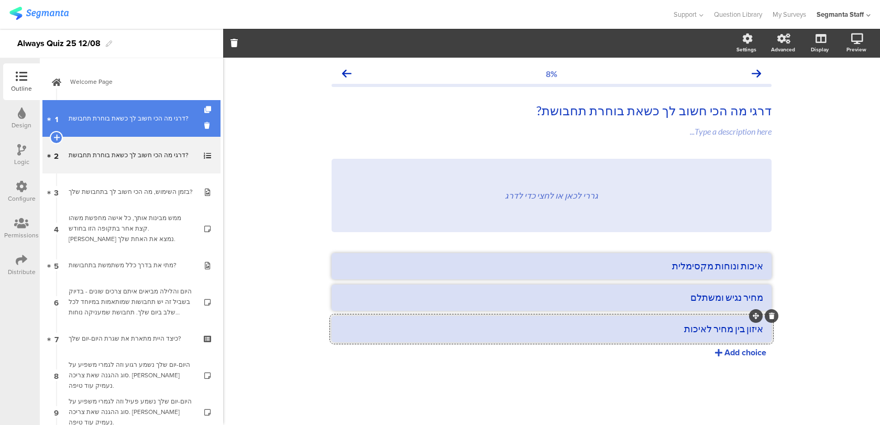
click at [163, 117] on div "דרגי מה הכי חשוב לך כשאת בוחרת תחבושת?" at bounding box center [131, 118] width 125 height 10
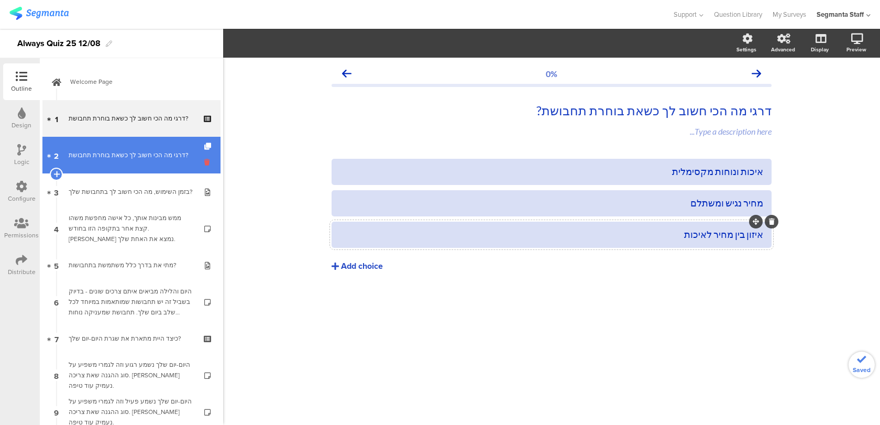
click at [210, 166] on icon at bounding box center [208, 162] width 9 height 10
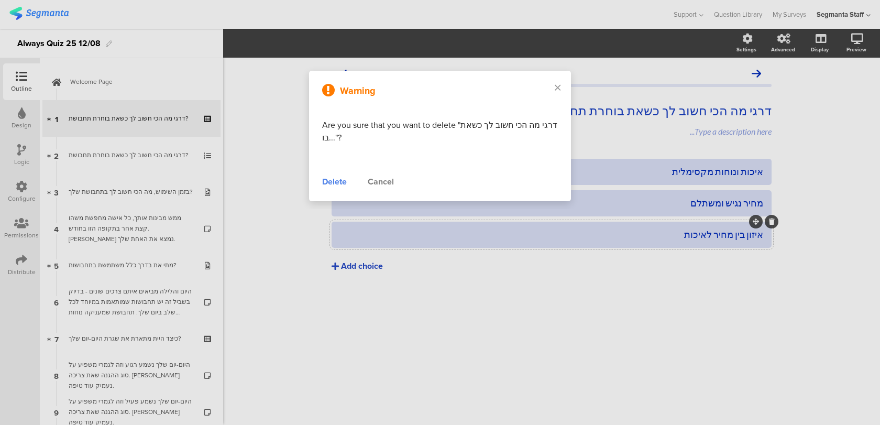
click at [336, 180] on div "Delete" at bounding box center [334, 182] width 25 height 13
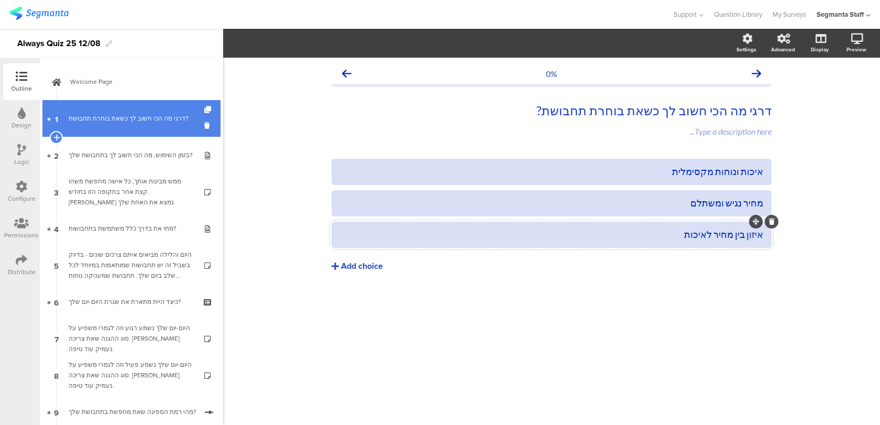
click at [147, 124] on link "1 דרגי מה הכי חשוב לך כשאת בוחרת תחבושת?" at bounding box center [131, 118] width 178 height 37
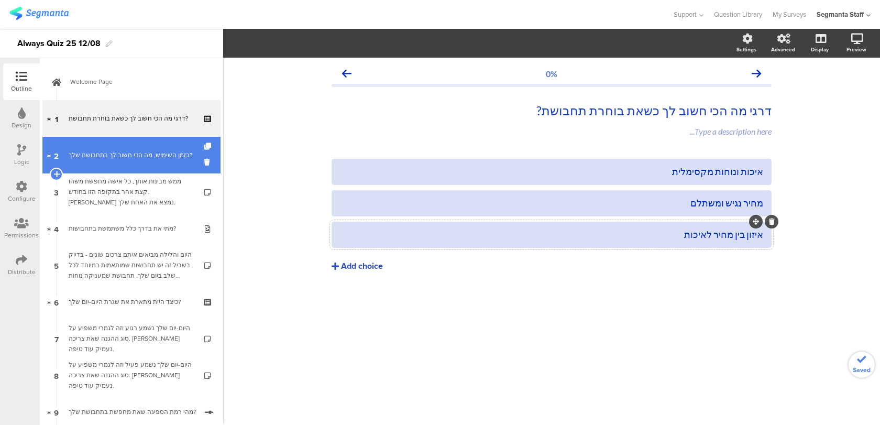
click at [147, 144] on link "2 בזמן השימוש, מה הכי חשוב לך בתחבושת שלך?" at bounding box center [131, 155] width 178 height 37
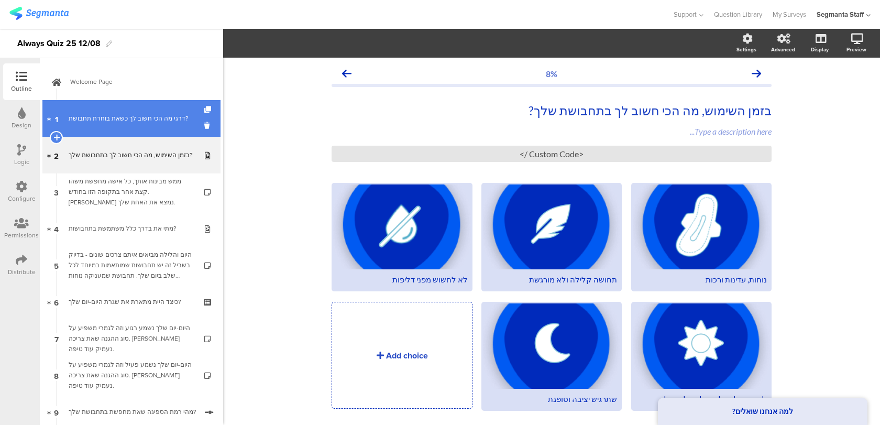
click at [147, 123] on div "דרגי מה הכי חשוב לך כשאת בוחרת תחבושת?" at bounding box center [131, 118] width 125 height 10
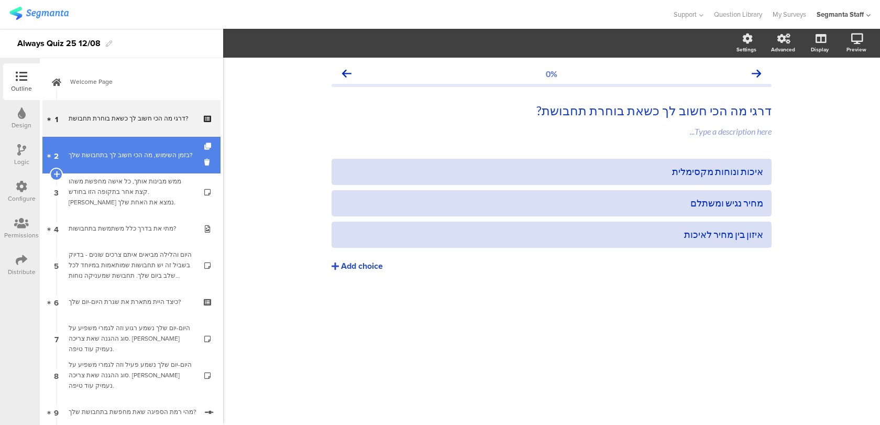
click at [147, 150] on div "בזמן השימוש, מה הכי חשוב לך בתחבושת שלך?" at bounding box center [131, 155] width 125 height 10
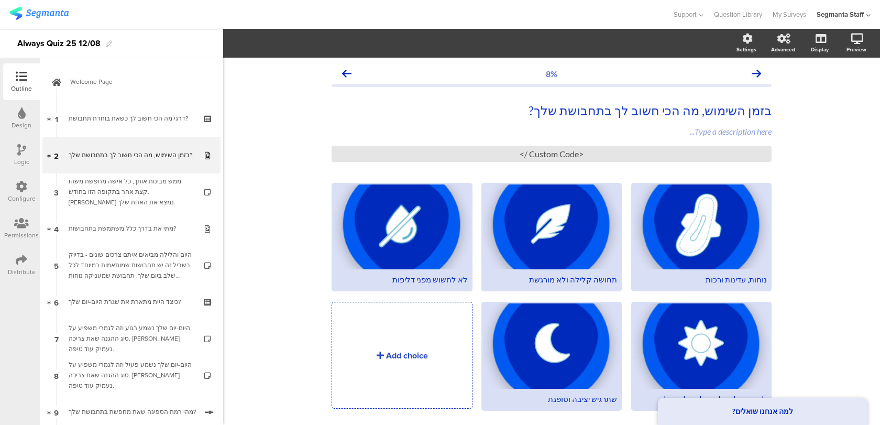
scroll to position [30, 0]
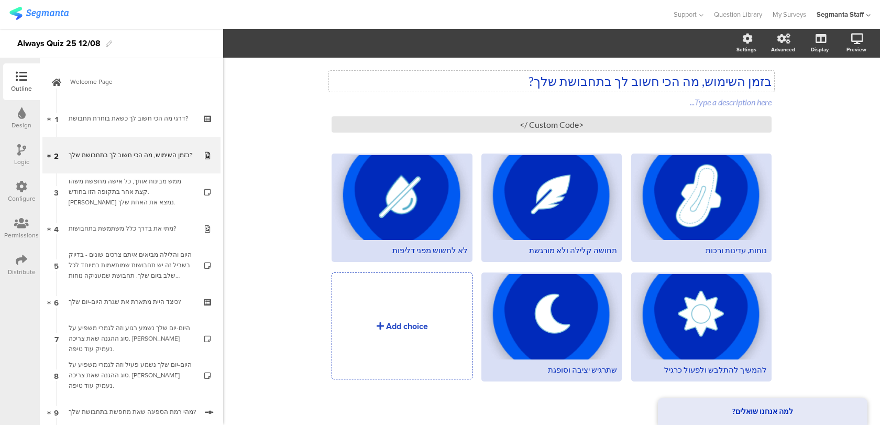
click at [544, 85] on p "בזמן השימוש, מה הכי חשוב לך בתחבושת שלך?" at bounding box center [552, 81] width 440 height 16
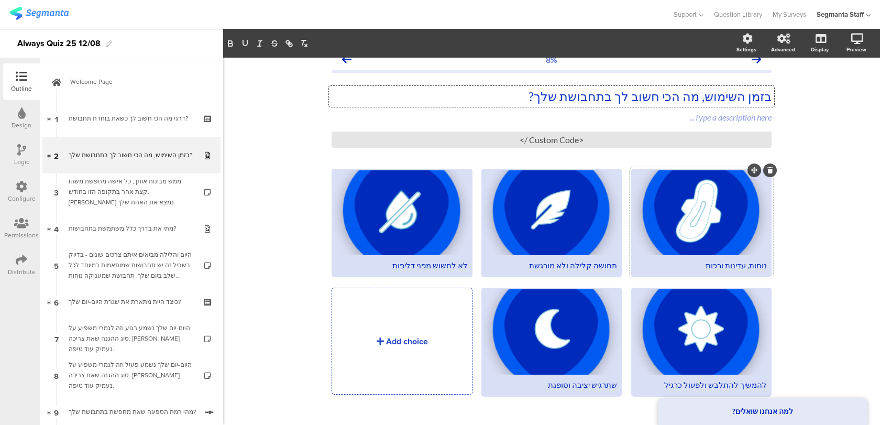
click at [757, 265] on div "נוחות, עדינות ורכות" at bounding box center [701, 265] width 131 height 10
copy div "נוחות, עדינות ורכות"
click at [587, 266] on div "תחושה קלילה ולא מורגשת" at bounding box center [551, 265] width 131 height 10
drag, startPoint x: 522, startPoint y: 267, endPoint x: 616, endPoint y: 267, distance: 94.3
click at [616, 267] on div "תחושה קלילה ולא מורגשת" at bounding box center [551, 265] width 131 height 10
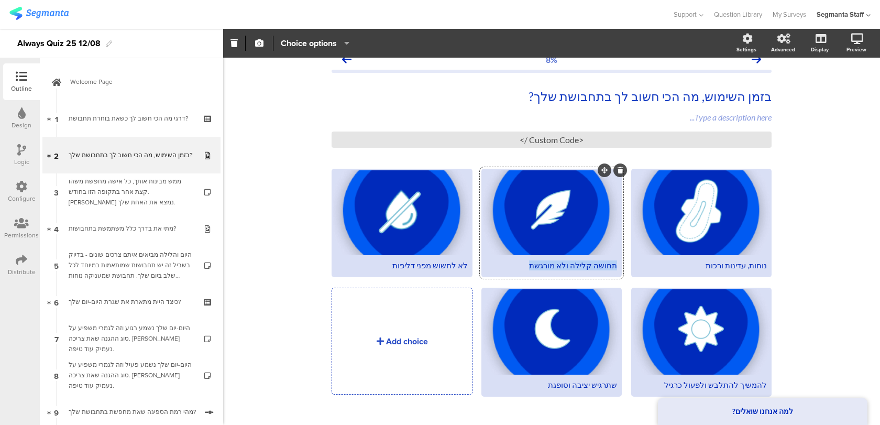
copy div "תחושה קלילה ולא מורגשת"
click at [756, 412] on strong "למה אנחנו שואלים?" at bounding box center [762, 411] width 61 height 9
click at [429, 264] on div "לא לחשוש מפני דליפות" at bounding box center [401, 265] width 131 height 10
drag, startPoint x: 390, startPoint y: 264, endPoint x: 471, endPoint y: 264, distance: 80.7
click at [471, 264] on div "לא לחשוש מפני דליפות" at bounding box center [401, 265] width 137 height 20
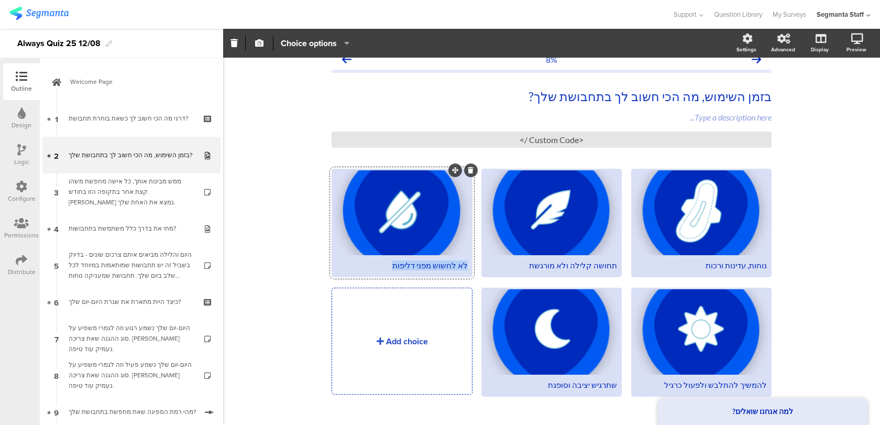
copy div "לא לחשוש מפני דליפות"
click at [684, 381] on div "להמשיך להתלבש ולפעול כרגיל" at bounding box center [701, 385] width 131 height 10
drag, startPoint x: 657, startPoint y: 386, endPoint x: 804, endPoint y: 386, distance: 146.7
click at [804, 386] on div "8% בזמן השימוש, מה הכי חשוב לך בתחבושת שלך? בזמן השימוש, מה הכי חשוב לך בתחבושת…" at bounding box center [551, 241] width 657 height 397
copy div "להמשיך להתלבש ולפעול כרגיל"
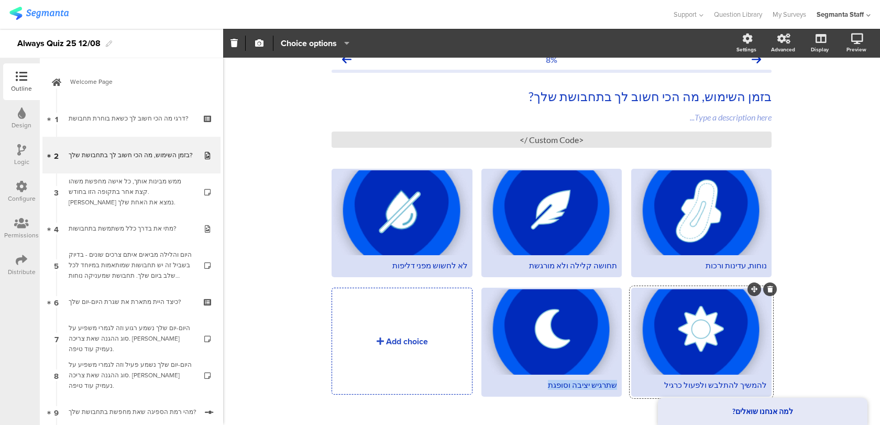
drag, startPoint x: 540, startPoint y: 382, endPoint x: 631, endPoint y: 382, distance: 91.7
click at [631, 382] on span "נוחות, עדינות ורכות תחושה קלילה ולא מורגשת" at bounding box center [547, 342] width 449 height 129
copy div "שתרגיש יציבה וסופגת"
paste div
click at [729, 265] on div "נוחות, עדינות ורכות" at bounding box center [701, 265] width 131 height 10
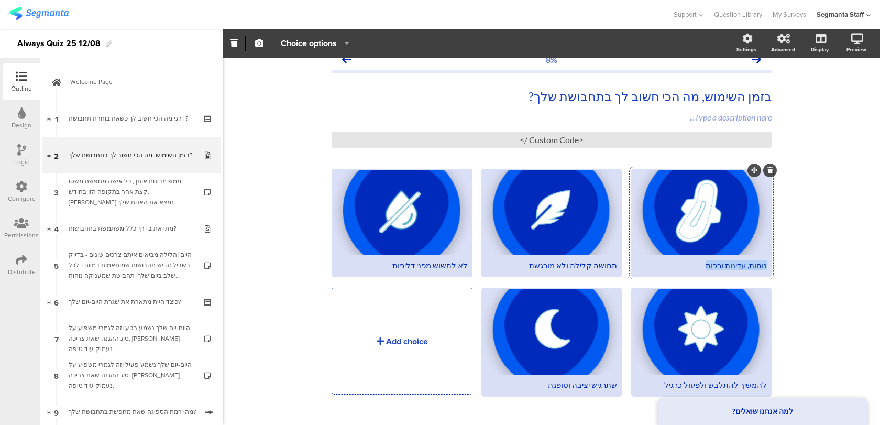
paste div
click at [549, 263] on div "תחושה קלילה ולא מורגשת" at bounding box center [551, 265] width 131 height 10
paste div
drag, startPoint x: 543, startPoint y: 266, endPoint x: 567, endPoint y: 266, distance: 23.6
click at [567, 266] on div "שתרגיש קלילה, כמעט לא מורגשת" at bounding box center [551, 265] width 131 height 10
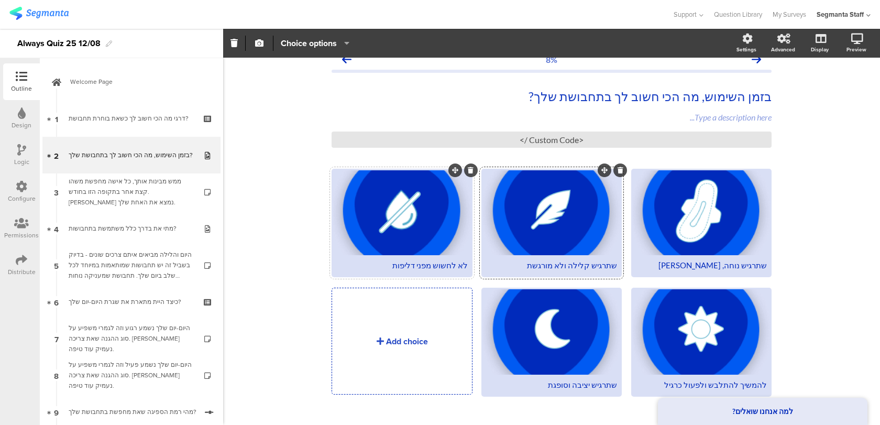
click at [419, 263] on div "לא לחשוש מפני דליפות" at bounding box center [401, 265] width 131 height 10
paste div
drag, startPoint x: 406, startPoint y: 266, endPoint x: 420, endPoint y: 266, distance: 14.7
click at [420, 266] on div "שתיתן ביטחון מלא בלי חשש מדליפות" at bounding box center [401, 265] width 131 height 10
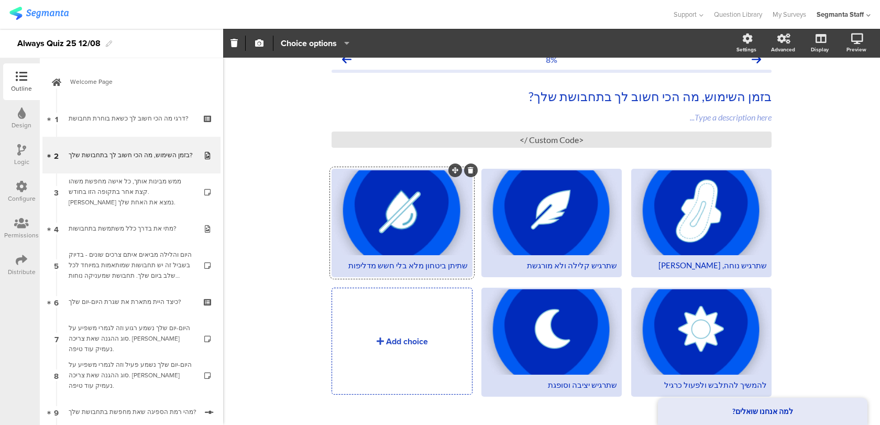
click at [408, 265] on div "שתיתן ביטחון מלא בלי חשש מדליפות" at bounding box center [401, 265] width 131 height 10
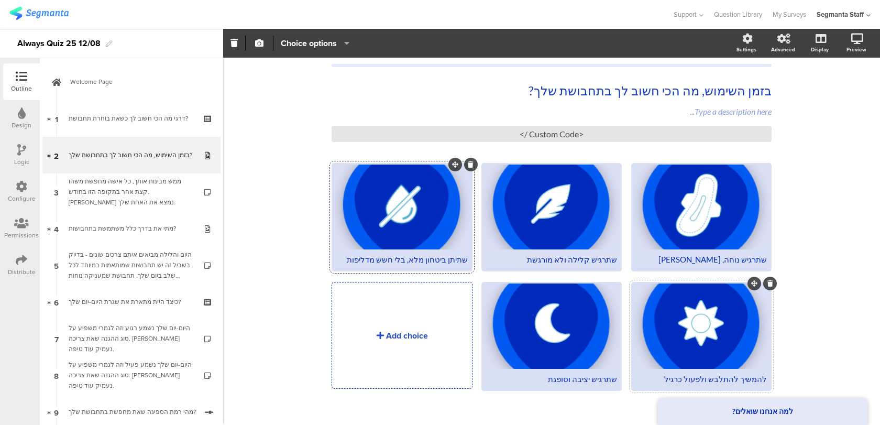
scroll to position [30, 0]
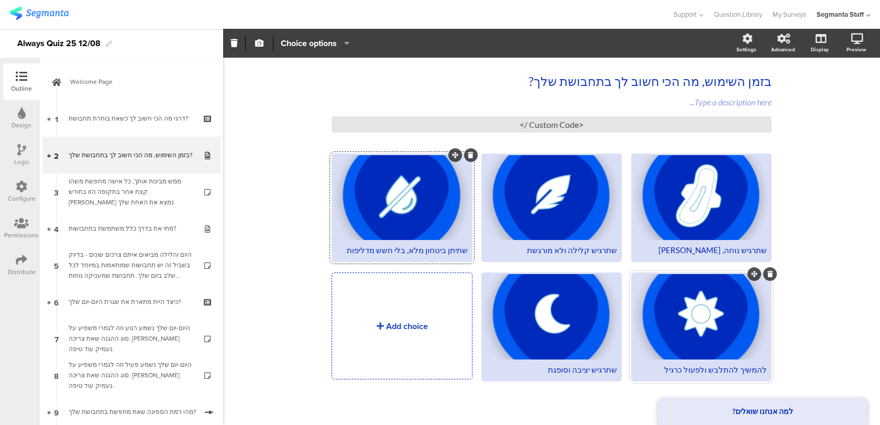
click at [728, 375] on div "להמשיך להתלבש ולפעול כרגיל" at bounding box center [701, 369] width 137 height 20
click at [729, 373] on div "להמשיך להתלבש ולפעול כרגיל" at bounding box center [701, 370] width 131 height 10
drag, startPoint x: 738, startPoint y: 373, endPoint x: 771, endPoint y: 373, distance: 32.5
click at [771, 373] on div "להמשיך להתלבש ולפעול כרגיל" at bounding box center [701, 326] width 140 height 108
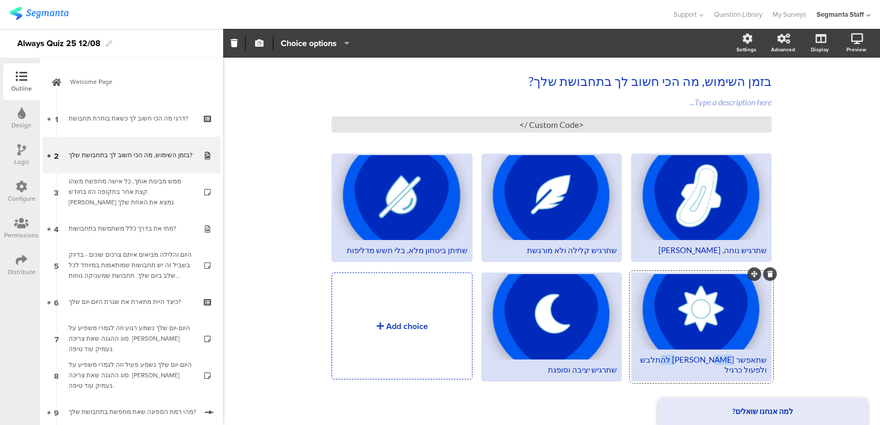
drag, startPoint x: 697, startPoint y: 369, endPoint x: 673, endPoint y: 370, distance: 24.1
click at [673, 370] on div "שתאפשר לי להתלבש ולפעול כרגיל" at bounding box center [701, 365] width 131 height 20
click at [699, 368] on div "שתאפשר לי להתלבש כרגיל" at bounding box center [701, 365] width 131 height 20
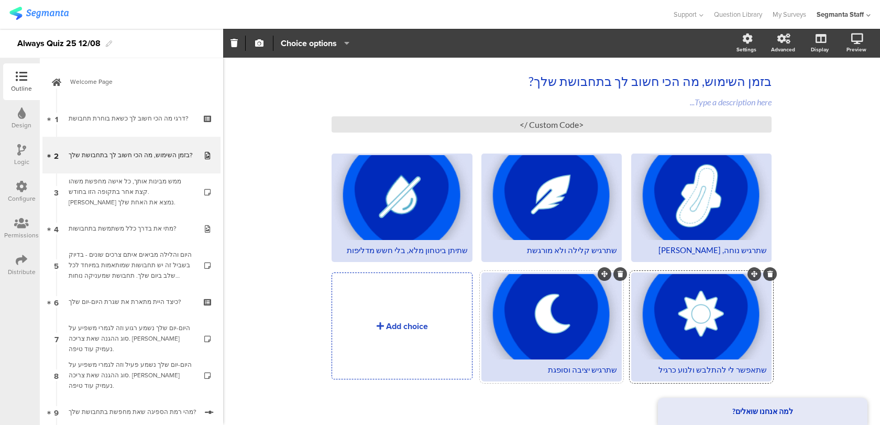
click at [597, 373] on div "שתרגיש יציבה וסופגת" at bounding box center [551, 370] width 131 height 10
drag, startPoint x: 565, startPoint y: 369, endPoint x: 541, endPoint y: 368, distance: 24.1
click at [541, 369] on div "שתרגיש יציבה וסופגת" at bounding box center [551, 370] width 131 height 10
click at [517, 411] on div "שתרגיש נוחה, עדינה ורכה שתרגיש קלילה ולא מורגשת" at bounding box center [552, 287] width 440 height 266
click at [622, 275] on icon at bounding box center [621, 274] width 6 height 6
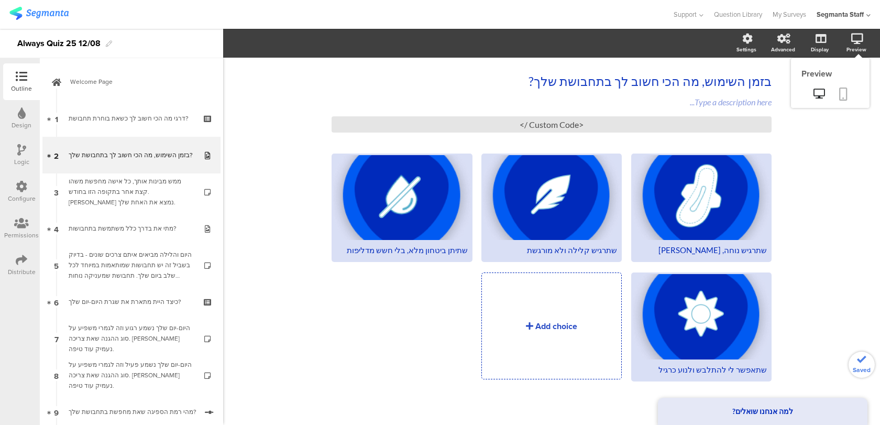
click at [849, 93] on link at bounding box center [843, 95] width 23 height 20
click at [577, 253] on div "שתרגיש קלילה ולא מורגשת" at bounding box center [551, 250] width 131 height 10
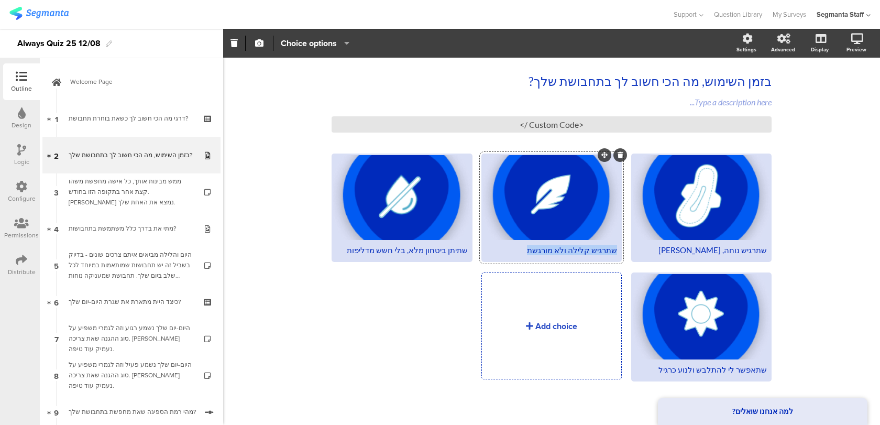
copy div "שתרגיש קלילה ולא מורגשת"
click at [719, 251] on div "שתרגיש נוחה, עדינה ורכה" at bounding box center [701, 250] width 131 height 10
click at [763, 250] on div "שתרגיש נוחה, עדינה ורכה" at bounding box center [701, 250] width 131 height 10
click at [765, 251] on div "שתרגיש נוחה, עדינה ורכה" at bounding box center [701, 250] width 131 height 10
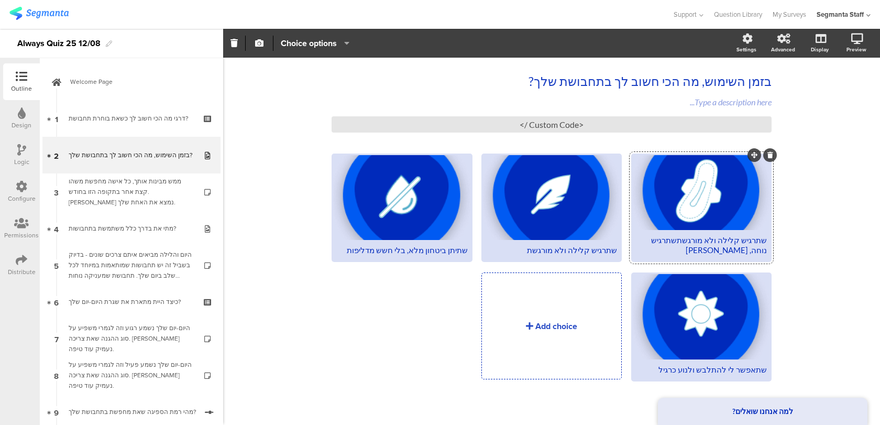
scroll to position [20, 0]
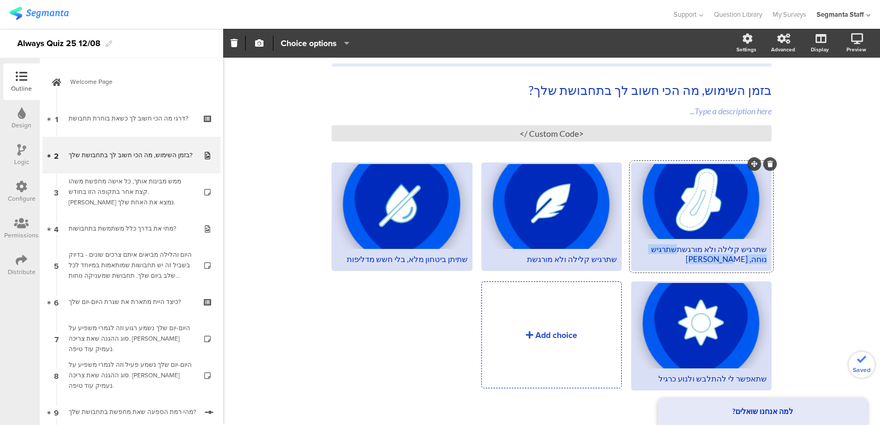
drag, startPoint x: 703, startPoint y: 260, endPoint x: 675, endPoint y: 249, distance: 29.6
click at [675, 249] on div "שתרגיש קלילה ולא מורגשתשתרגיש נוחה, עדינה ורכה" at bounding box center [701, 254] width 131 height 20
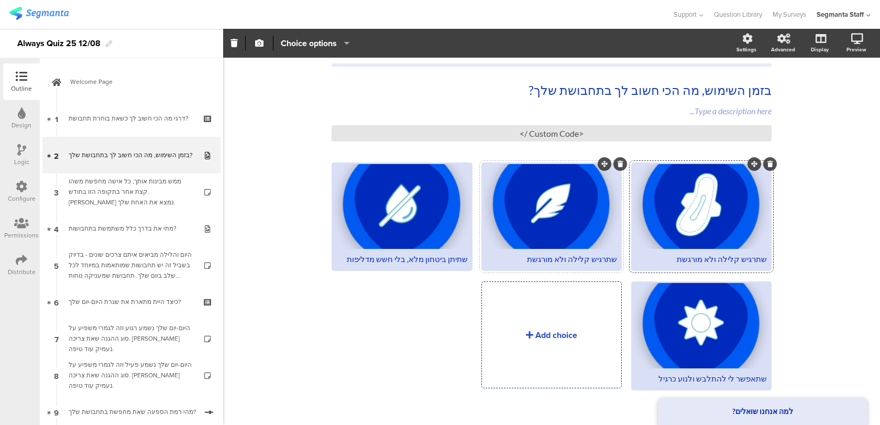
scroll to position [30, 0]
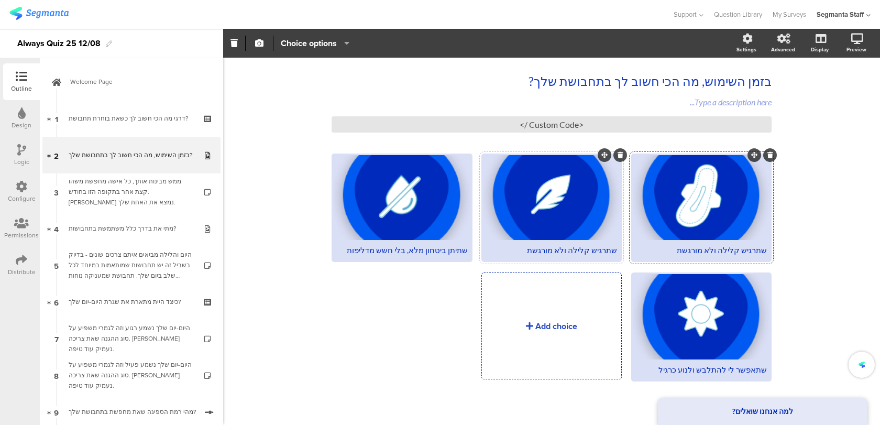
click at [567, 251] on div "שתרגיש קלילה ולא מורגשת" at bounding box center [551, 250] width 131 height 10
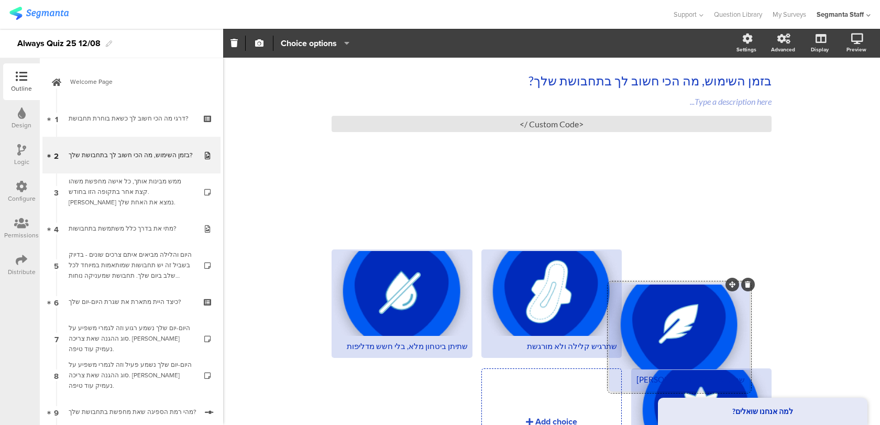
drag, startPoint x: 607, startPoint y: 152, endPoint x: 734, endPoint y: 280, distance: 180.4
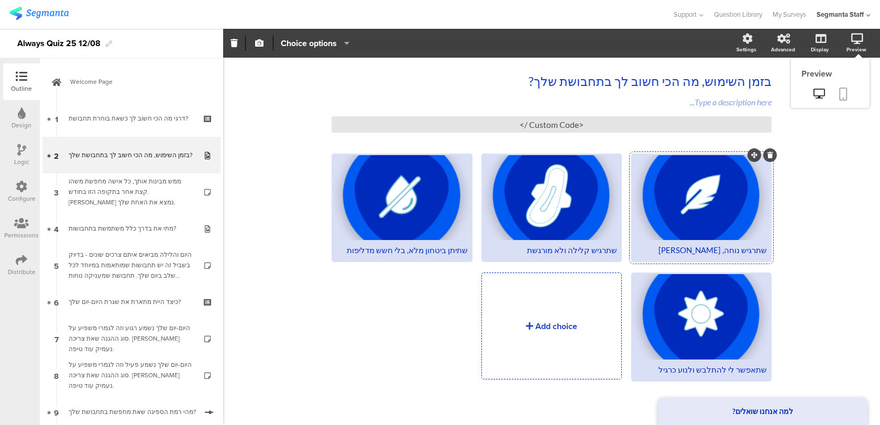
click at [841, 93] on icon at bounding box center [843, 94] width 8 height 13
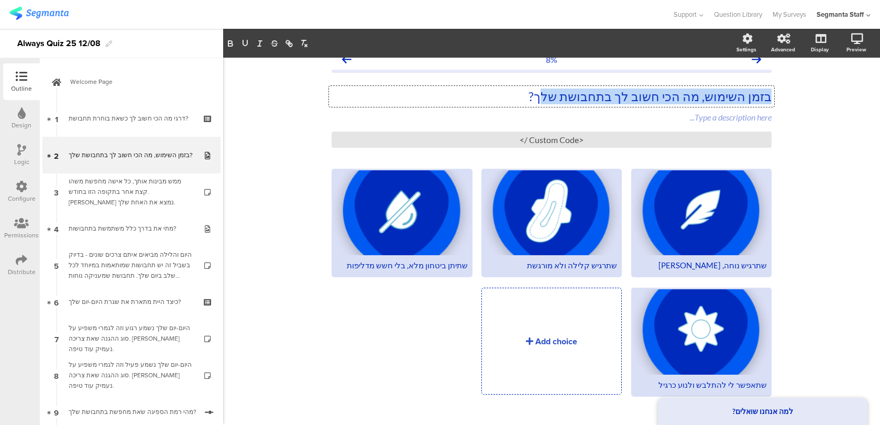
drag, startPoint x: 553, startPoint y: 80, endPoint x: 530, endPoint y: 95, distance: 27.6
click at [530, 95] on div "בזמן השימוש, מה הכי חשוב לך בתחבושת שלך? בזמן השימוש, מה הכי חשוב לך בתחבושת של…" at bounding box center [551, 96] width 445 height 21
click at [530, 95] on p "בזמן השימוש, מה הכי חשוב לך בתחבושת שלך?" at bounding box center [552, 97] width 440 height 16
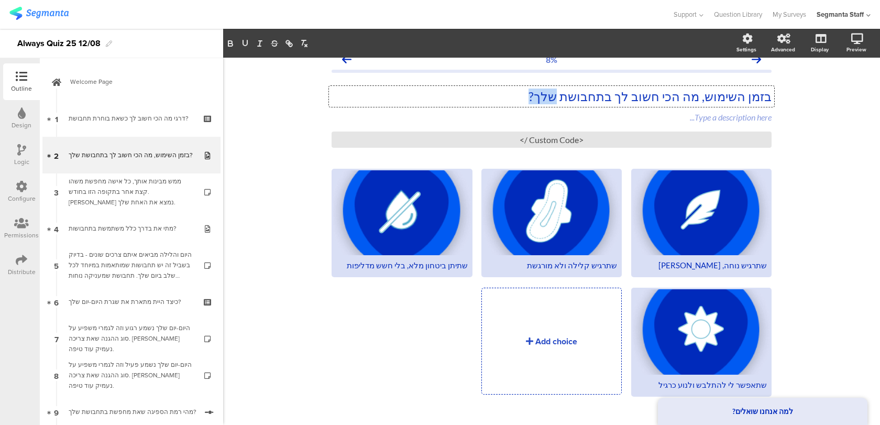
drag, startPoint x: 530, startPoint y: 95, endPoint x: 551, endPoint y: 95, distance: 20.4
click at [551, 95] on p "בזמן השימוש, מה הכי חשוב לך בתחבושת שלך?" at bounding box center [552, 97] width 440 height 16
click at [840, 93] on icon at bounding box center [843, 94] width 8 height 13
click at [563, 266] on div "שתרגיש קלילה ולא מורגשת" at bounding box center [551, 265] width 131 height 10
click at [849, 85] on link at bounding box center [843, 95] width 23 height 20
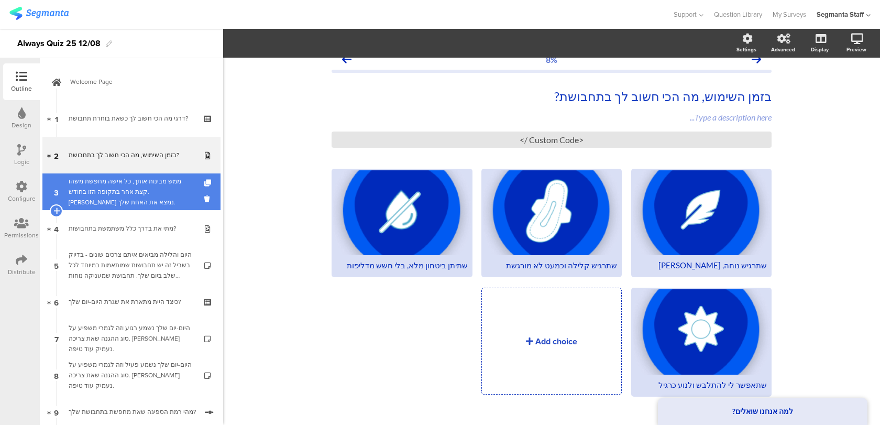
click at [139, 202] on div "ממש מבינות אותך, כל אישה מחפשת משהו קצת אחר בתקופה הזו בחודש. בואי נמצא את האחת…" at bounding box center [131, 191] width 125 height 31
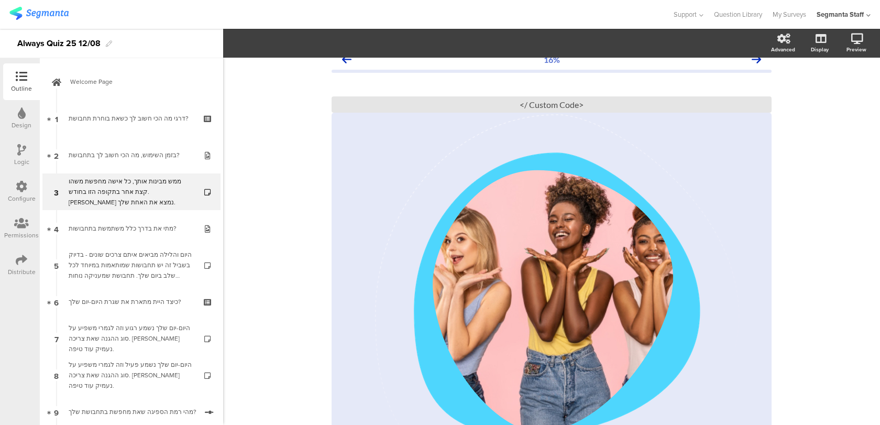
scroll to position [183, 0]
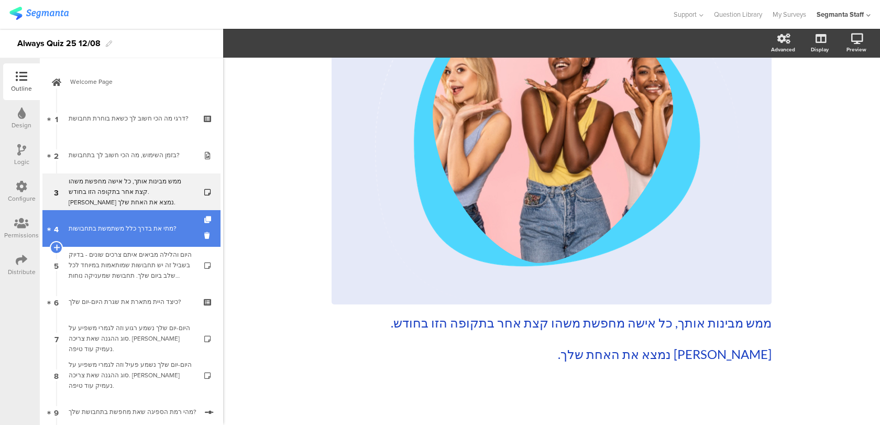
click at [160, 227] on div "מתי את בדרך כלל משתמשת בתחבושות?" at bounding box center [131, 228] width 125 height 10
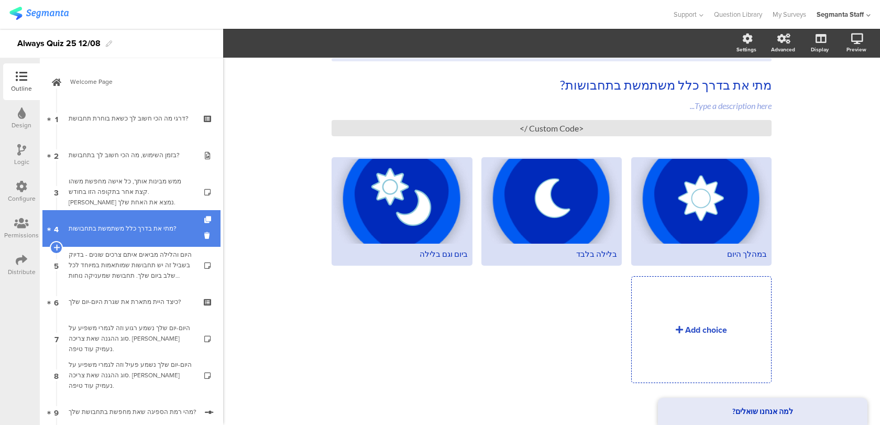
scroll to position [26, 0]
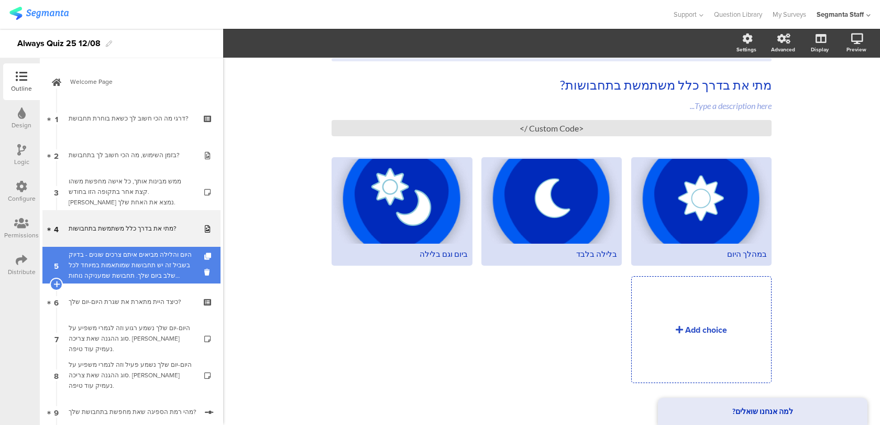
click at [86, 268] on div "היום והלילה מביאים איתם צרכים שונים - בדיוק בשביל זה יש תחבושות שמותאמות במיוחד…" at bounding box center [131, 264] width 125 height 31
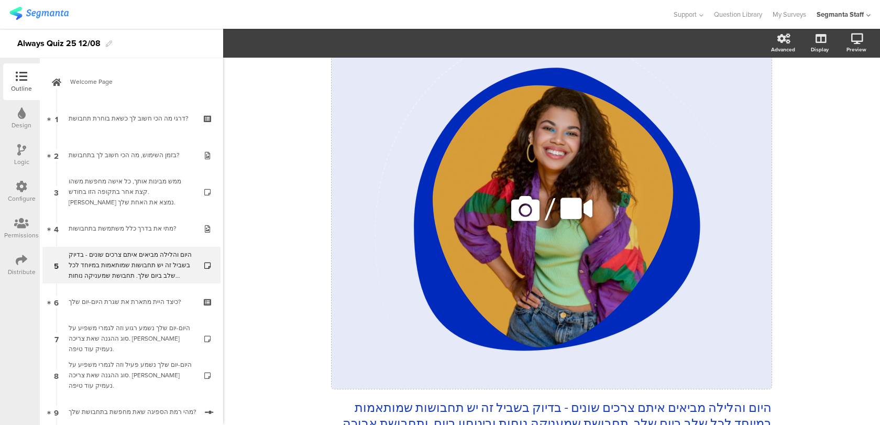
scroll to position [183, 0]
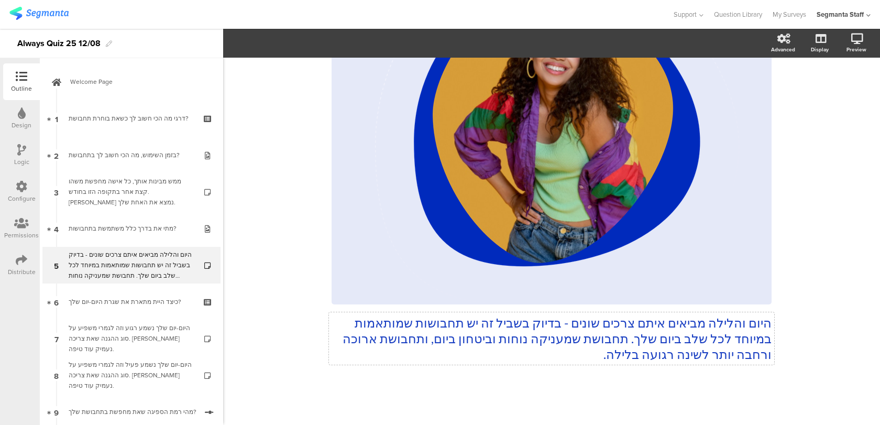
click at [659, 349] on p "היום והלילה מביאים איתם צרכים שונים - בדיוק בשביל זה יש תחבושות שמותאמות במיוחד…" at bounding box center [552, 338] width 440 height 47
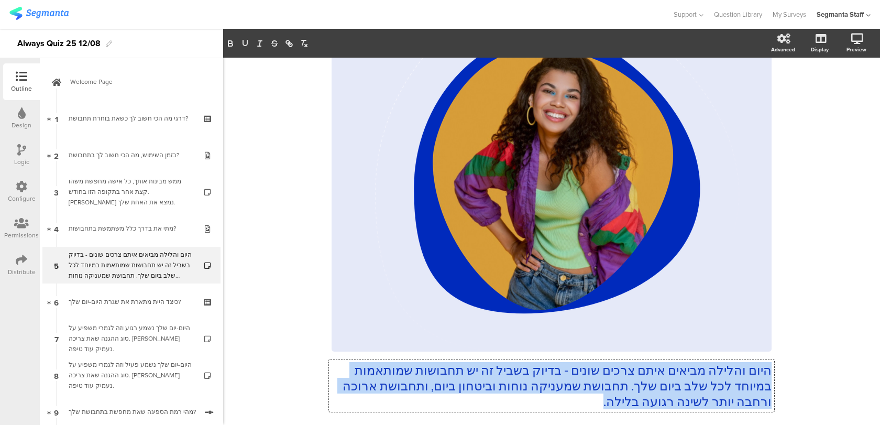
drag, startPoint x: 590, startPoint y: 399, endPoint x: 773, endPoint y: 359, distance: 187.5
click at [773, 359] on div "היום והלילה מביאים איתם צרכים שונים - בדיוק בשביל זה יש תחבושות שמותאמות במיוחד…" at bounding box center [551, 385] width 445 height 52
copy p "היום והלילה מביאים איתם צרכים שונים - בדיוק בשביל זה יש תחבושות שמותאמות במיוחד…"
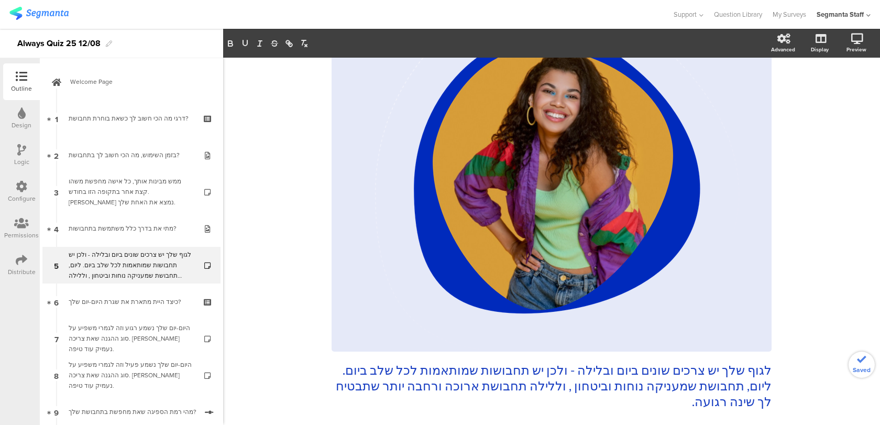
click at [858, 274] on div "31% לגוף שלך יש צרכים שונים ביום ובלילה - ולכן יש תחבושות שמותאמות לכל שלב ביום…" at bounding box center [551, 196] width 657 height 551
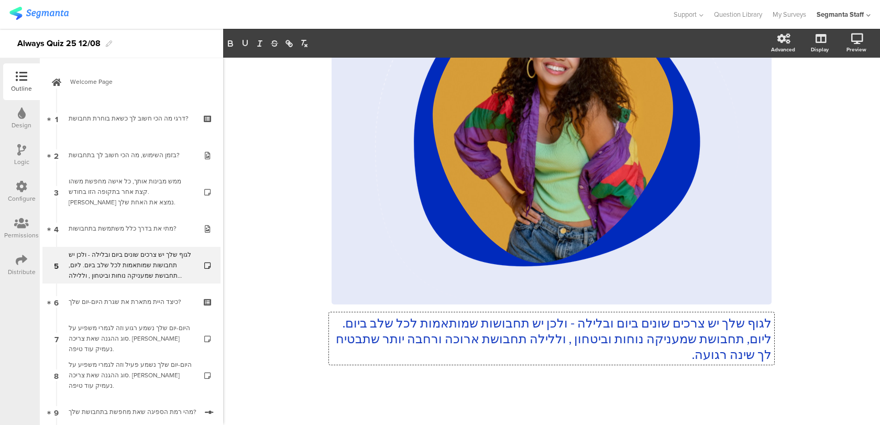
click at [690, 344] on div "לגוף שלך יש צרכים שונים ביום ובלילה - ולכן יש תחבושות שמותאמות לכל שלב ביום. לי…" at bounding box center [552, 141] width 440 height 464
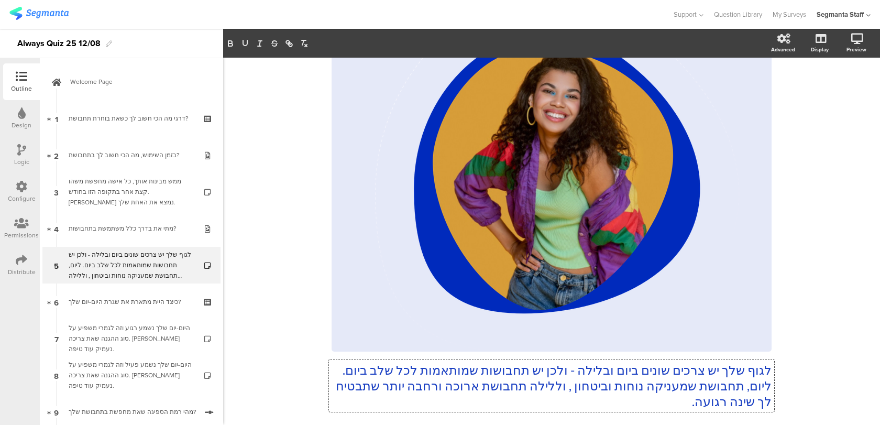
click at [672, 397] on p "לגוף שלך יש צרכים שונים ביום ובלילה - ולכן יש תחבושות שמותאמות לכל שלב ביום. לי…" at bounding box center [552, 385] width 440 height 47
click at [310, 379] on div "31% לגוף שלך יש צרכים שונים ביום ובלילה - ולכן יש תחבושות שמותאמות לכל שלב ביום…" at bounding box center [551, 196] width 657 height 551
click at [568, 371] on div "לגוף שלך יש צרכים שונים ביום ובלילה - ולכן יש תחבושות שמותאמות לכל שלב ביום. לי…" at bounding box center [552, 188] width 440 height 464
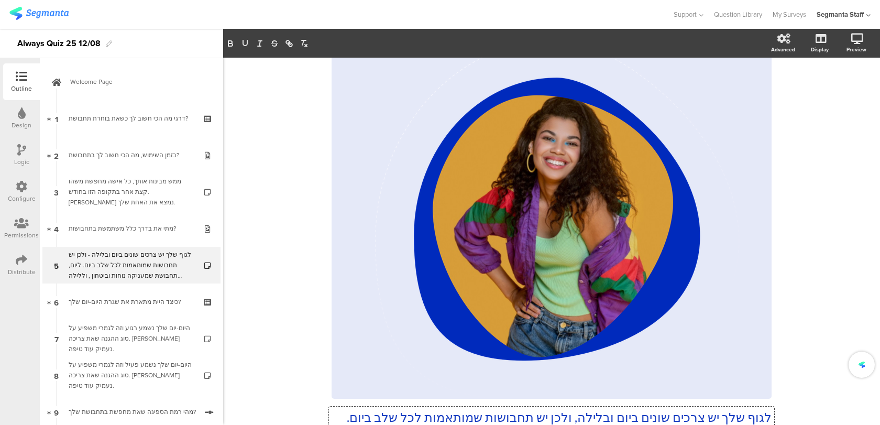
scroll to position [183, 0]
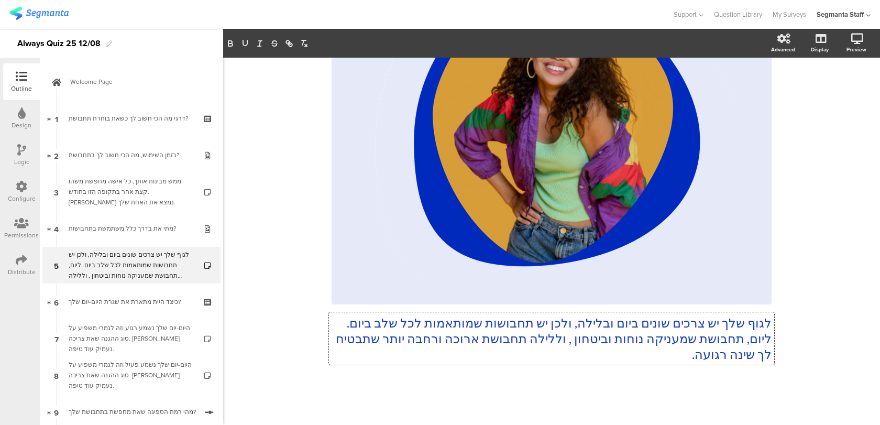
click at [705, 354] on p "לגוף שלך יש צרכים שונים ביום ובלילה, ולכן יש תחבושות שמותאמות לכל שלב ביום. ליו…" at bounding box center [552, 338] width 440 height 47
click at [523, 340] on p "לגוף שלך יש צרכים שונים ביום ובלילה, ולכן יש תחבושות שמותאמות לכל שלב ביום. ליו…" at bounding box center [552, 338] width 440 height 47
click at [746, 340] on p "לגוף שלך יש צרכים שונים ביום ובלילה, ולכן יש תחבושות שמותאמות לכל שלב ביום. ליו…" at bounding box center [552, 338] width 440 height 47
click at [644, 356] on p "לגוף שלך יש צרכים שונים ביום ובלילה, ולכן יש תחבושות שמותאמות לכל שלב ביום. ליו…" at bounding box center [552, 338] width 440 height 47
click at [633, 382] on div "31% לגוף שלך יש צרכים שונים ביום ובלילה, ולכן יש תחבושות שמותאמות לכל שלב ביום.…" at bounding box center [552, 149] width 440 height 540
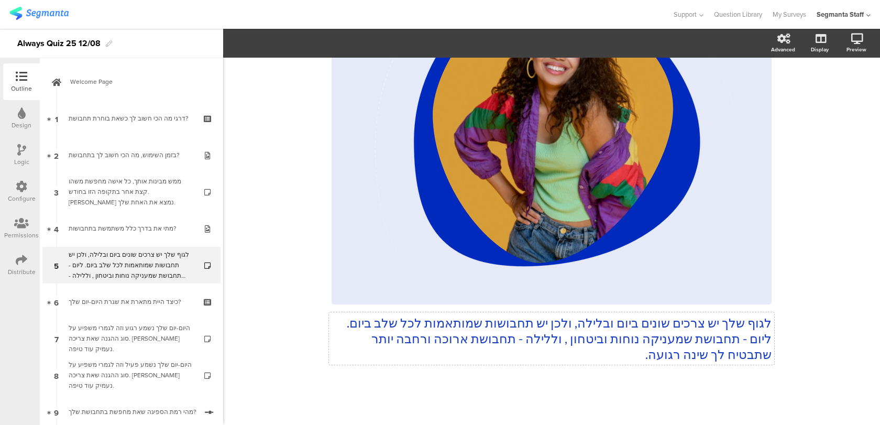
scroll to position [136, 0]
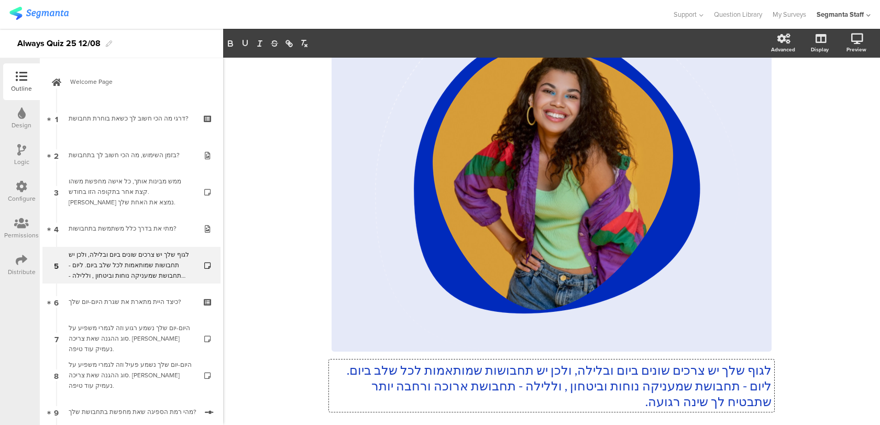
drag, startPoint x: 708, startPoint y: 354, endPoint x: 722, endPoint y: 354, distance: 13.6
click at [722, 354] on div "לגוף שלך יש צרכים שונים ביום ובלילה, ולכן יש תחבושות שמותאמות לכל שלב ביום. ליו…" at bounding box center [552, 188] width 440 height 464
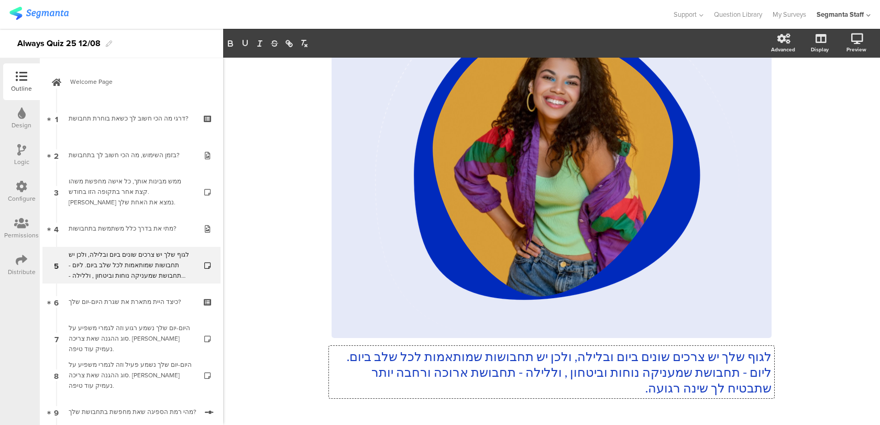
scroll to position [158, 0]
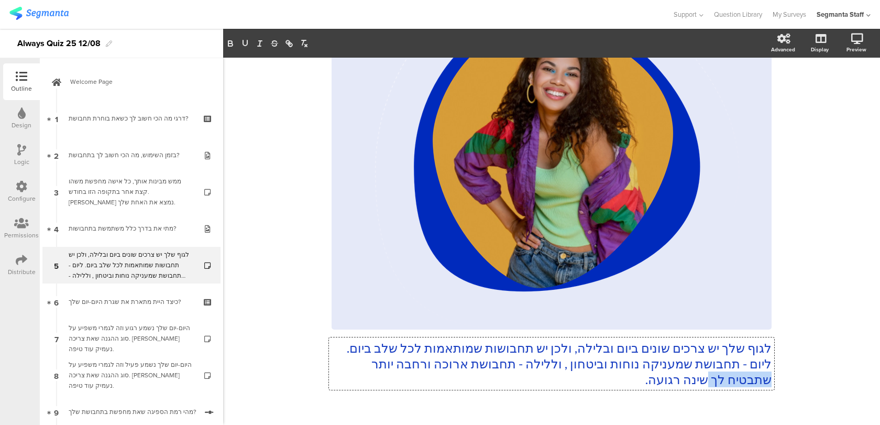
drag, startPoint x: 707, startPoint y: 379, endPoint x: 768, endPoint y: 380, distance: 60.3
click at [768, 380] on p "לגוף שלך יש צרכים שונים ביום ובלילה, ולכן יש תחבושות שמותאמות לכל שלב ביום. ליו…" at bounding box center [552, 363] width 440 height 47
click at [843, 100] on icon at bounding box center [843, 94] width 8 height 13
click at [739, 364] on div "לגוף שלך יש צרכים שונים ביום ובלילה, ולכן יש תחבושות שמותאמות לכל שלב ביום. ליו…" at bounding box center [552, 166] width 440 height 464
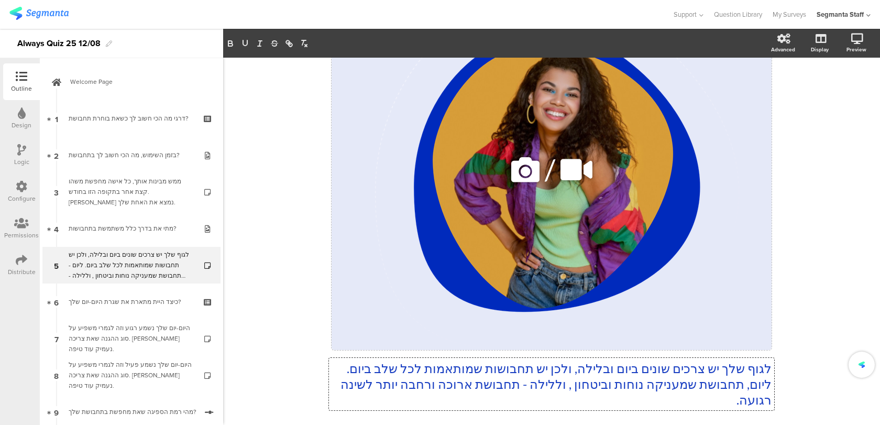
scroll to position [181, 0]
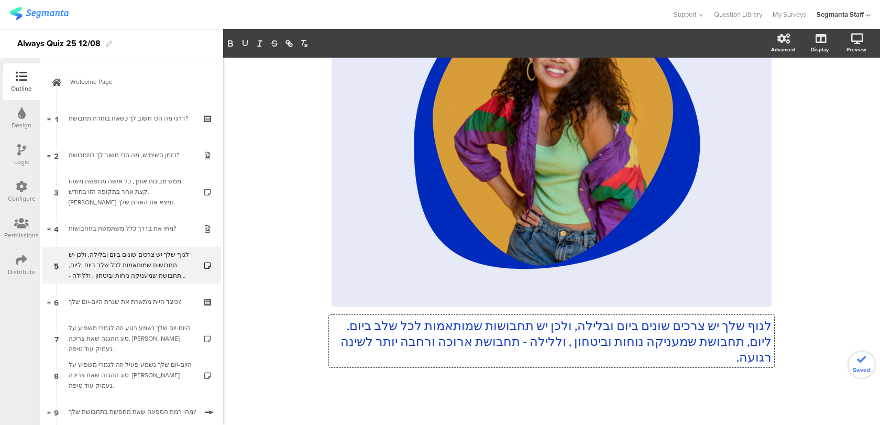
click at [517, 340] on p "לגוף שלך יש צרכים שונים ביום ובלילה, ולכן יש תחבושות שמותאמות לכל שלב ביום. ליו…" at bounding box center [552, 341] width 440 height 47
click at [566, 340] on p "לגוף שלך יש צרכים שונים ביום ובלילה, ולכן יש תחבושות שמותאמות לכל שלב ביום. ליו…" at bounding box center [552, 341] width 440 height 47
drag, startPoint x: 742, startPoint y: 343, endPoint x: 773, endPoint y: 343, distance: 30.4
click at [773, 343] on div "לגוף שלך יש צרכים שונים ביום ובלילה, ולכן יש תחבושות שמותאמות לכל שלב ביום. ליו…" at bounding box center [551, 341] width 445 height 52
drag, startPoint x: 565, startPoint y: 342, endPoint x: 519, endPoint y: 342, distance: 46.6
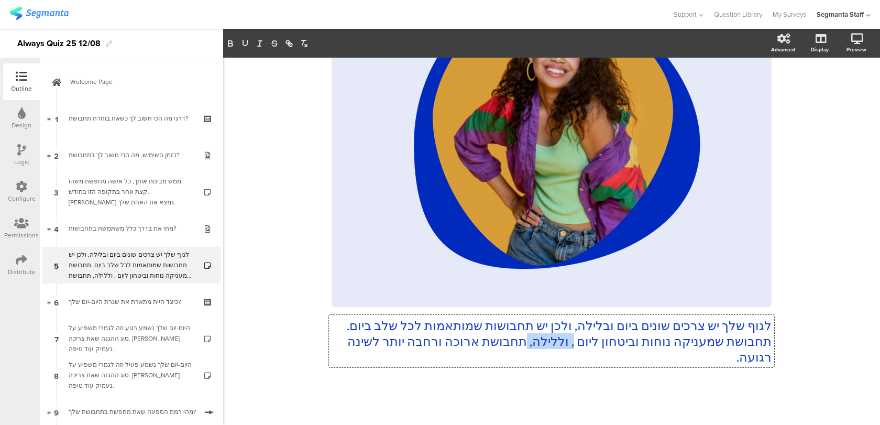
click at [519, 342] on p "לגוף שלך יש צרכים שונים ביום ובלילה, ולכן יש תחבושות שמותאמות לכל שלב ביום. תחב…" at bounding box center [552, 341] width 440 height 47
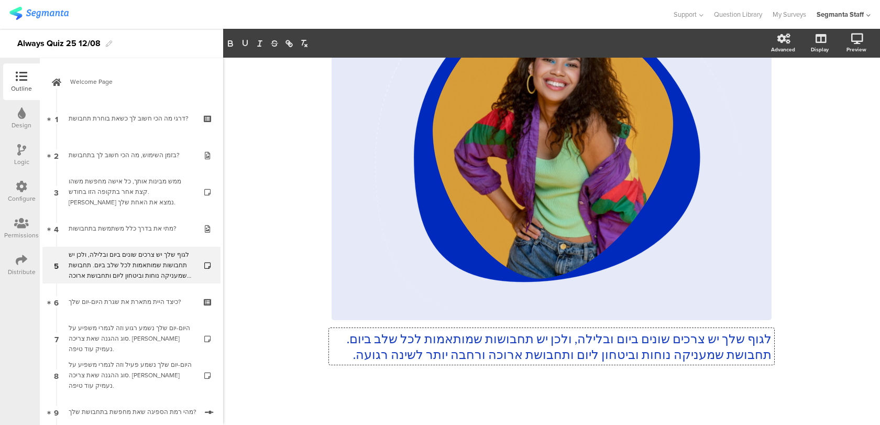
click at [344, 352] on p "לגוף שלך יש צרכים שונים ביום ובלילה, ולכן יש תחבושות שמותאמות לכל שלב ביום. תחב…" at bounding box center [552, 346] width 440 height 31
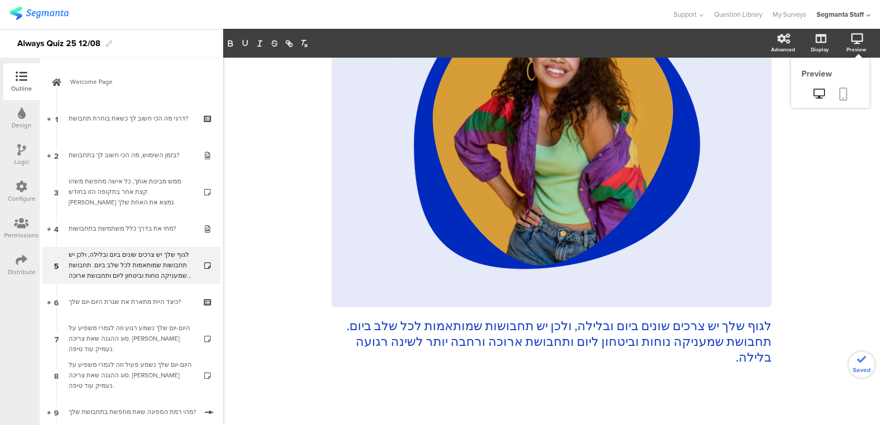
click at [843, 96] on icon at bounding box center [843, 94] width 8 height 13
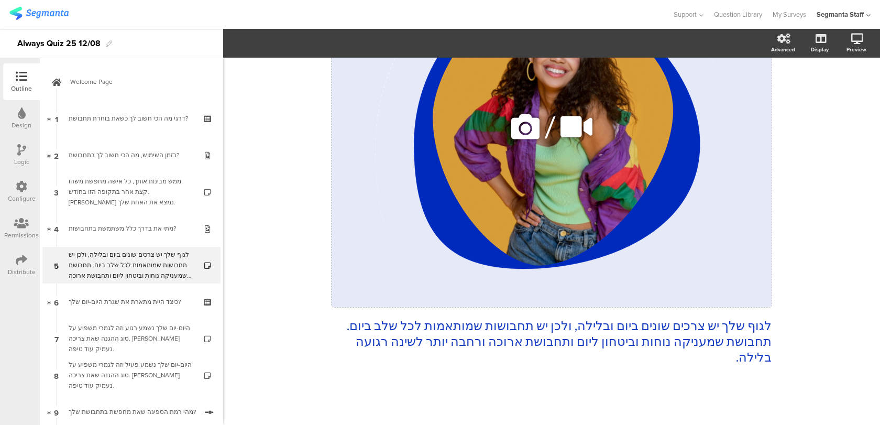
click at [571, 340] on div "לגוף שלך יש צרכים שונים ביום ובלילה, ולכן יש תחבושות שמותאמות לכל שלב ביום. תחב…" at bounding box center [552, 143] width 440 height 464
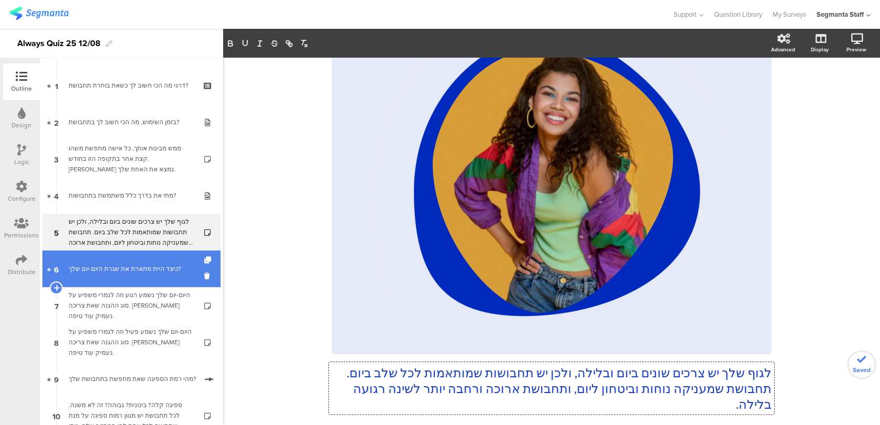
scroll to position [39, 0]
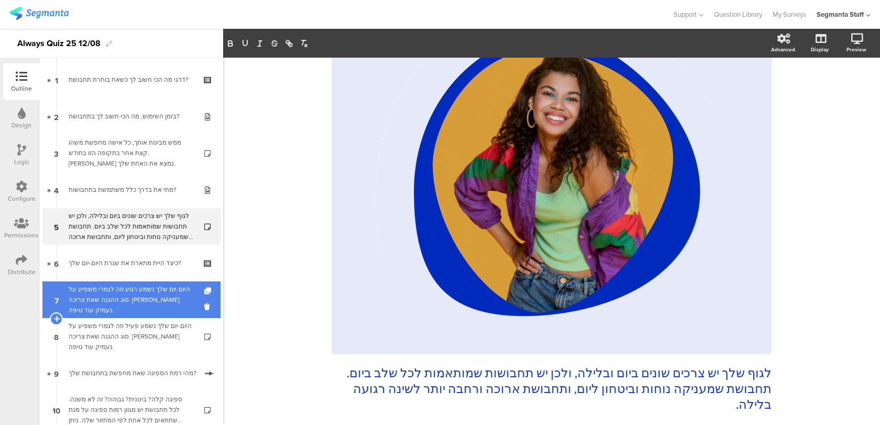
click at [145, 314] on link "7 היום-יום שלך נשמע רגוע וזה לגמרי משפיע על סוג ההגנה שאת צריכה. בואי נעמיק עוד…" at bounding box center [131, 299] width 178 height 37
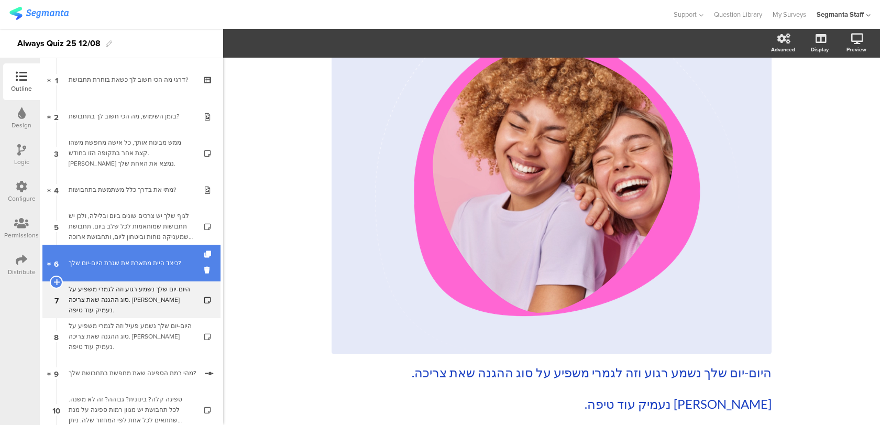
click at [142, 271] on link "6 כיצד היית מתארת את שגרת היום-יום שלך?" at bounding box center [131, 263] width 178 height 37
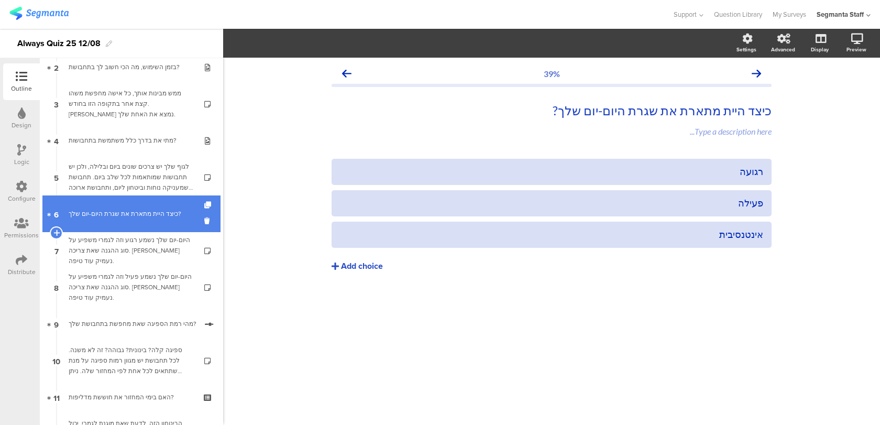
scroll to position [101, 0]
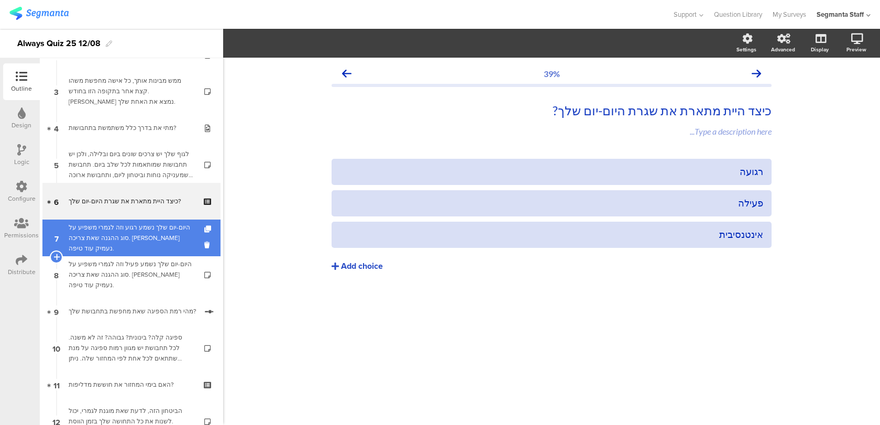
click at [173, 240] on div "היום-יום שלך נשמע רגוע וזה לגמרי משפיע על סוג ההגנה שאת צריכה. בואי נעמיק עוד ט…" at bounding box center [131, 237] width 125 height 31
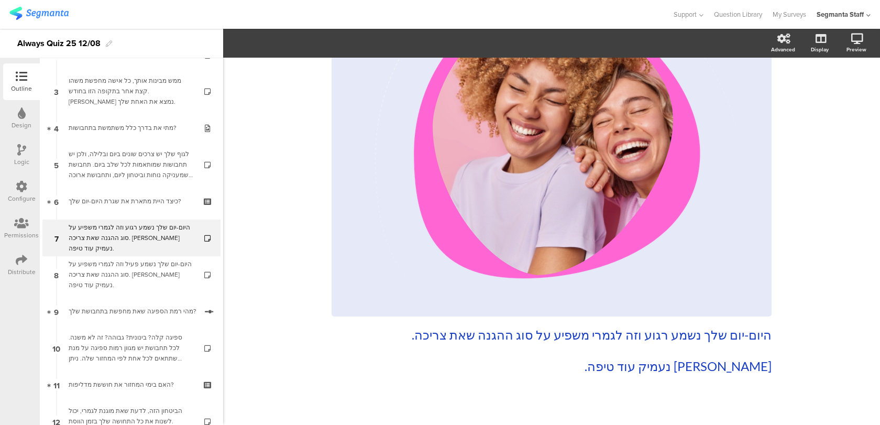
scroll to position [183, 0]
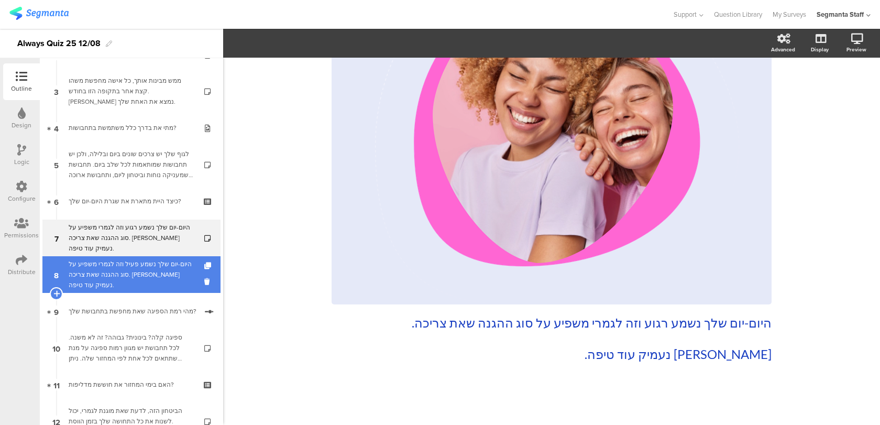
click at [128, 273] on div "היום-יום שלך נשמע פעיל וזה לגמרי משפיע על סוג ההגנה שאת צריכה. בואי נעמיק עוד ט…" at bounding box center [131, 274] width 125 height 31
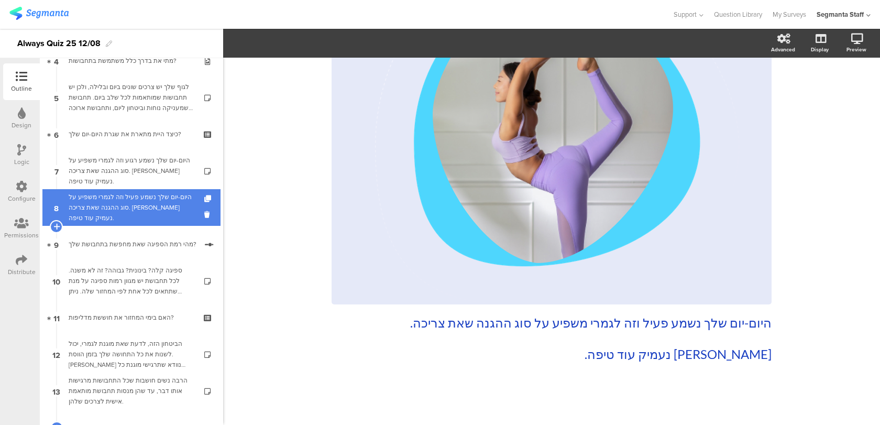
scroll to position [186, 0]
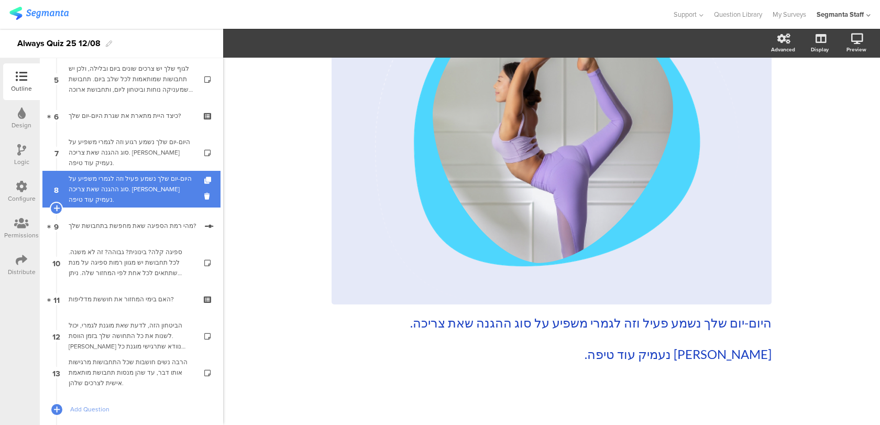
click at [166, 195] on div "היום-יום שלך נשמע פעיל וזה לגמרי משפיע על סוג ההגנה שאת צריכה. בואי נעמיק עוד ט…" at bounding box center [131, 188] width 125 height 31
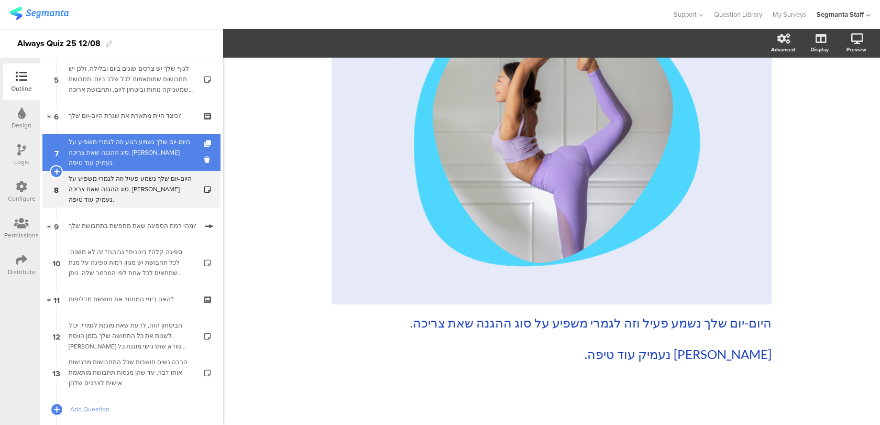
click at [167, 156] on div "היום-יום שלך נשמע רגוע וזה לגמרי משפיע על סוג ההגנה שאת צריכה. בואי נעמיק עוד ט…" at bounding box center [131, 152] width 125 height 31
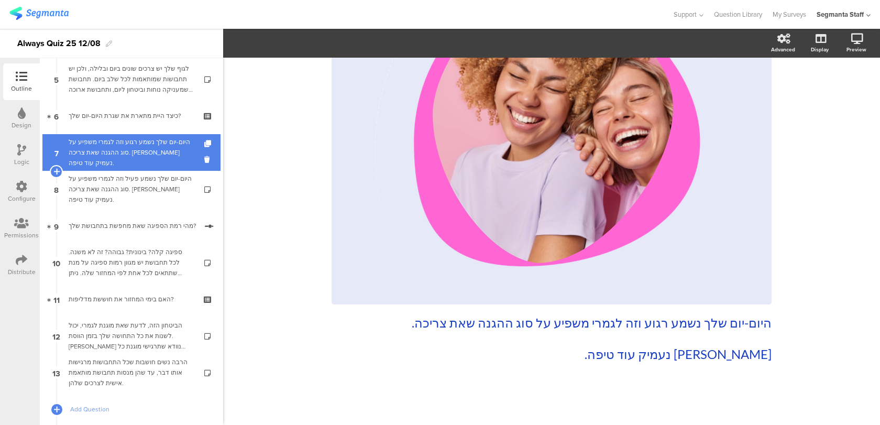
click at [160, 149] on div "היום-יום שלך נשמע רגוע וזה לגמרי משפיע על סוג ההגנה שאת צריכה. בואי נעמיק עוד ט…" at bounding box center [131, 152] width 125 height 31
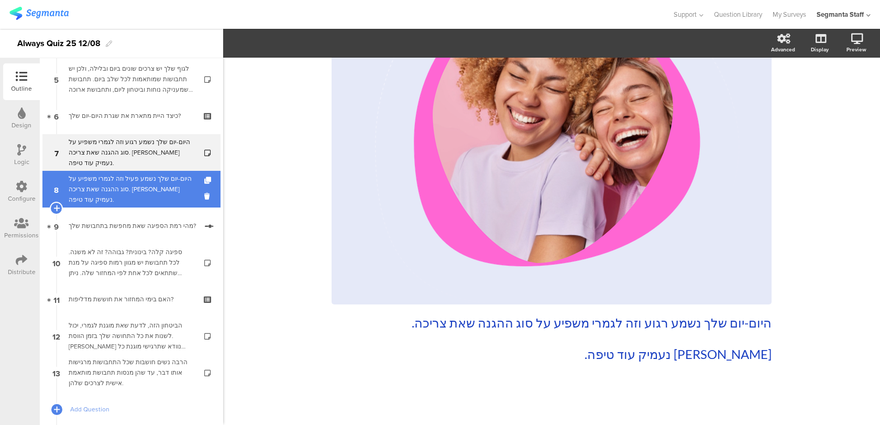
click at [158, 177] on link "8 היום-יום שלך נשמע פעיל וזה לגמרי משפיע על סוג ההגנה שאת צריכה. בואי נעמיק עוד…" at bounding box center [131, 189] width 178 height 37
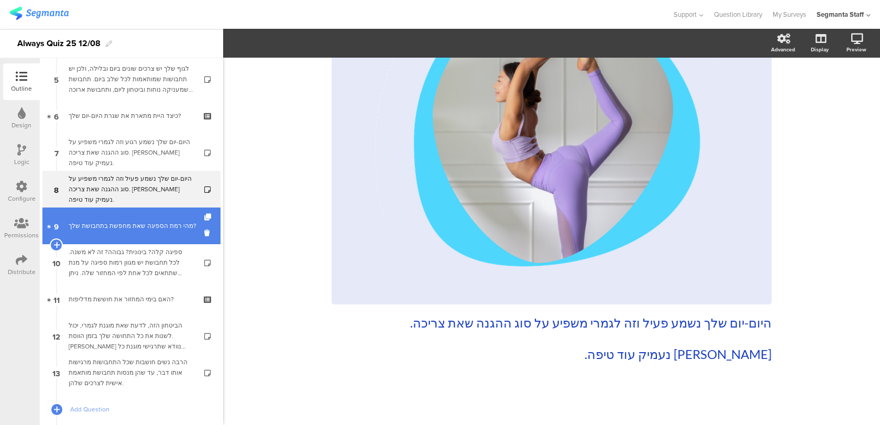
click at [154, 221] on div "מהי רמת הספיגה שאת מחפשת בתחבושת שלך?" at bounding box center [133, 226] width 128 height 10
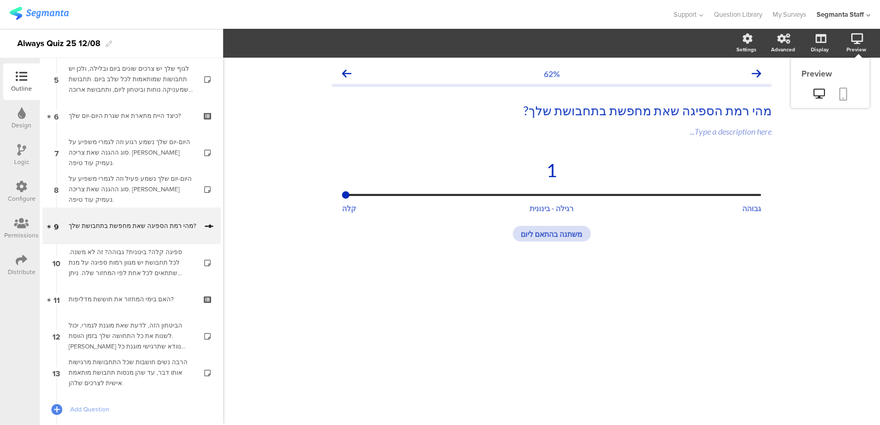
click at [841, 94] on icon at bounding box center [843, 94] width 8 height 13
type input "3"
click at [544, 196] on input "range" at bounding box center [551, 195] width 419 height 2
click at [433, 42] on span "On" at bounding box center [438, 43] width 20 height 11
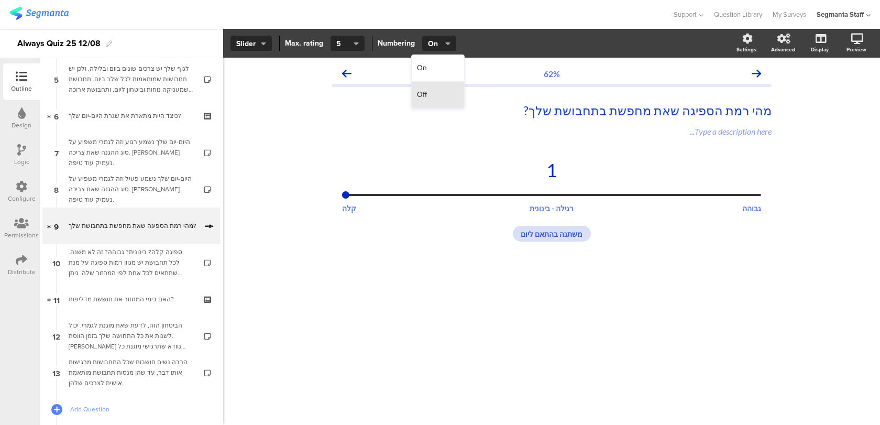
click at [435, 91] on div "Off" at bounding box center [438, 95] width 52 height 26
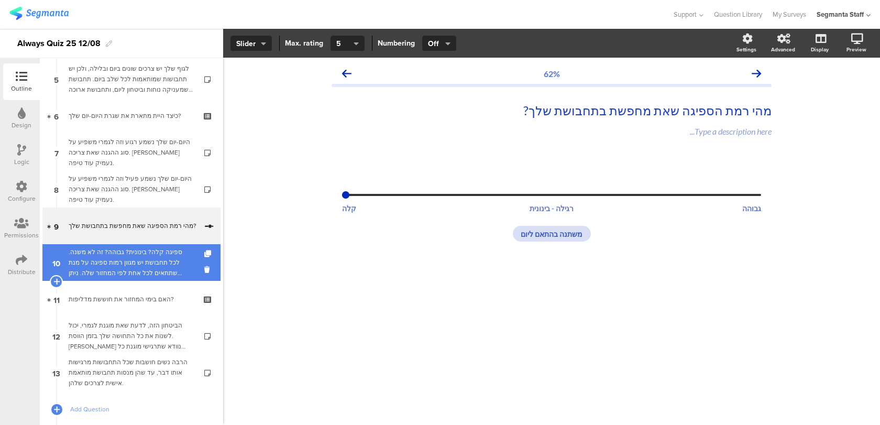
click at [146, 257] on div "ספיגה קלה? בינונית? גבוהה? זה לא משנה. לכל תחבושת יש מגוון רמות ספיגה על מנת שת…" at bounding box center [131, 262] width 125 height 31
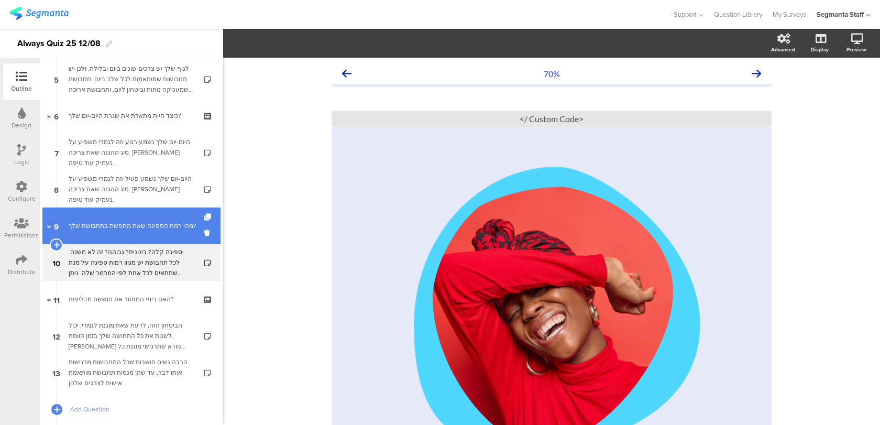
click at [148, 231] on div "מהי רמת הספיגה שאת מחפשת בתחבושת שלך?" at bounding box center [133, 226] width 128 height 10
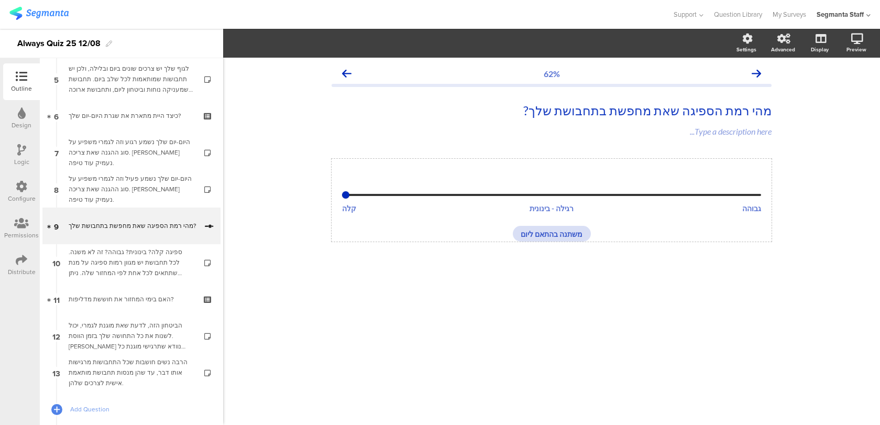
click at [386, 180] on div "1" at bounding box center [551, 170] width 419 height 22
click at [361, 45] on button "5" at bounding box center [348, 44] width 34 height 16
click at [353, 69] on div "3" at bounding box center [346, 68] width 52 height 27
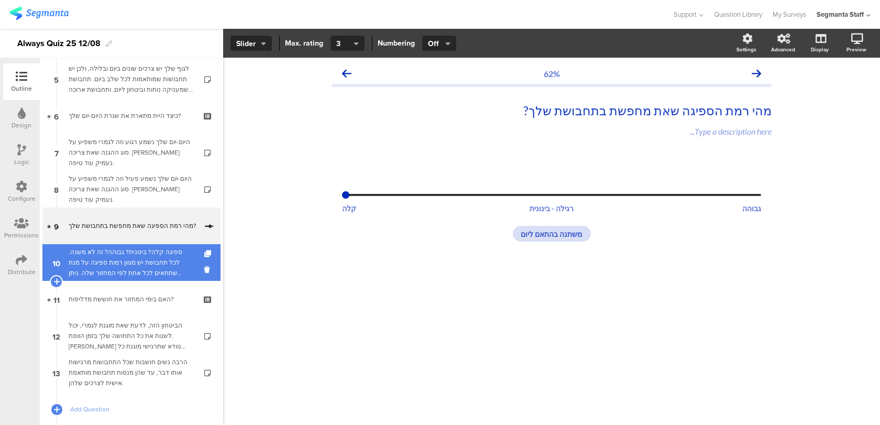
click at [155, 259] on div "ספיגה קלה? בינונית? גבוהה? זה לא משנה. לכל תחבושת יש מגוון רמות ספיגה על מנת שת…" at bounding box center [131, 262] width 125 height 31
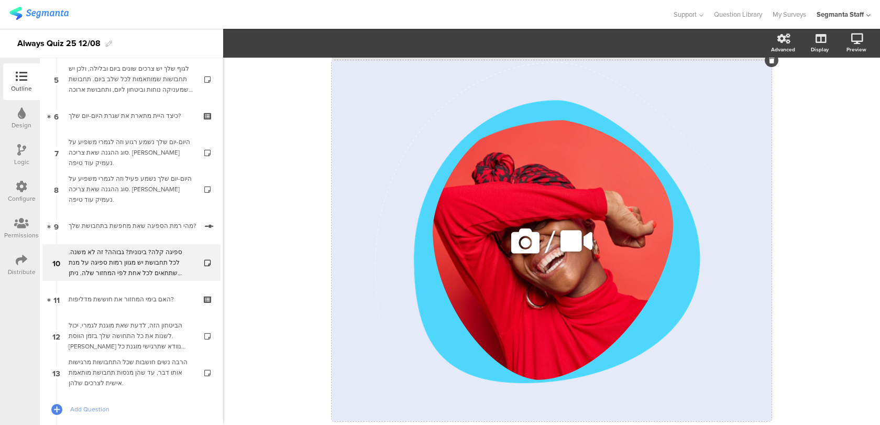
scroll to position [183, 0]
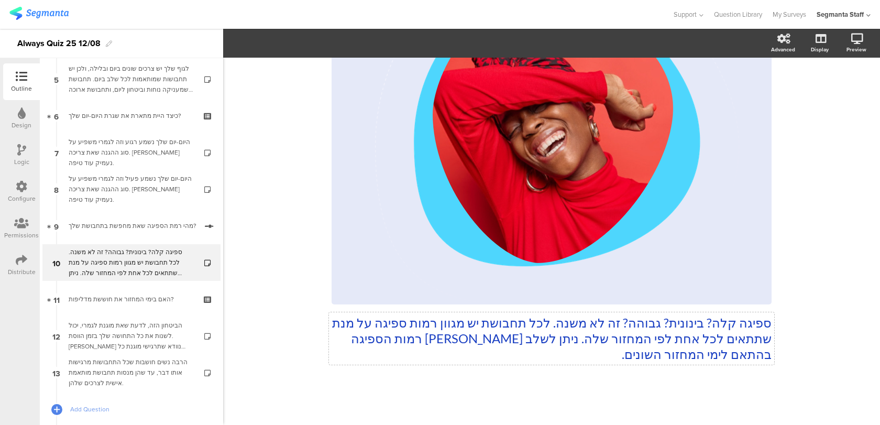
click at [504, 340] on div "ספיגה קלה? בינונית? גבוהה? זה לא משנה. לכל תחבושת יש מגוון רמות ספיגה על מנת שת…" at bounding box center [552, 141] width 440 height 464
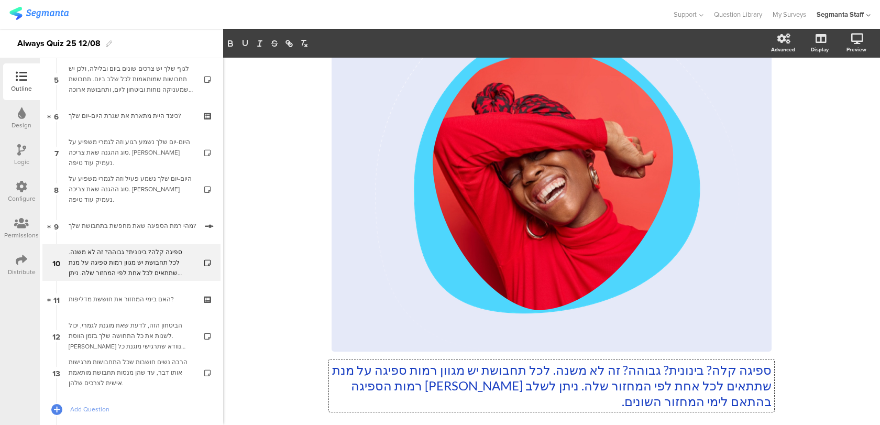
click at [518, 377] on p "ספיגה קלה? בינונית? גבוהה? זה לא משנה. לכל תחבושת יש מגוון רמות ספיגה על מנת שת…" at bounding box center [552, 385] width 440 height 47
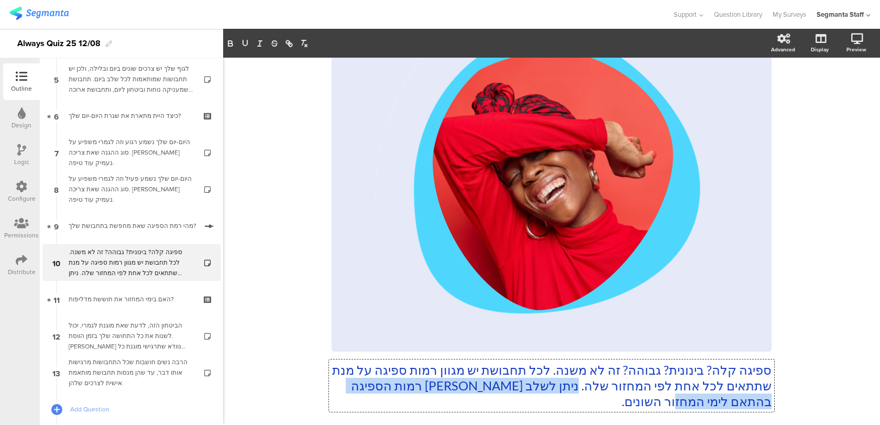
drag, startPoint x: 552, startPoint y: 387, endPoint x: 539, endPoint y: 406, distance: 23.0
click at [539, 406] on p "ספיגה קלה? בינונית? גבוהה? זה לא משנה. לכל תחבושת יש מגוון רמות ספיגה על מנת שת…" at bounding box center [552, 385] width 440 height 47
paste div
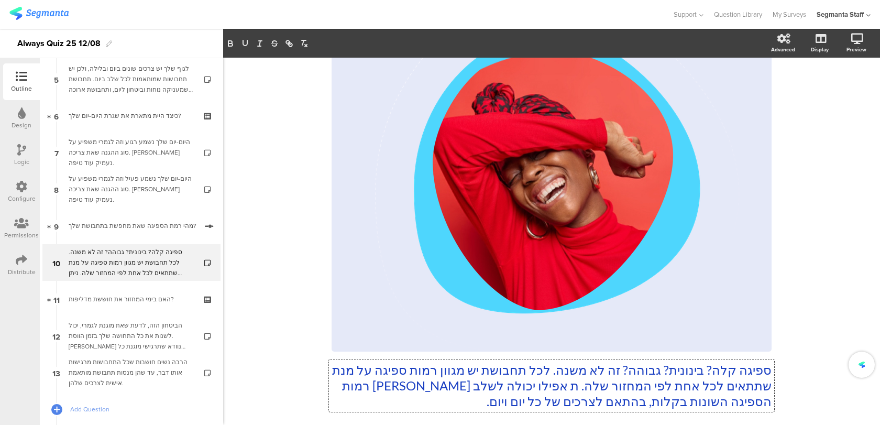
click at [551, 389] on p "ספיגה קלה? בינונית? גבוהה? זה לא משנה. לכל תחבושת יש מגוון רמות ספיגה על מנת שת…" at bounding box center [552, 385] width 440 height 47
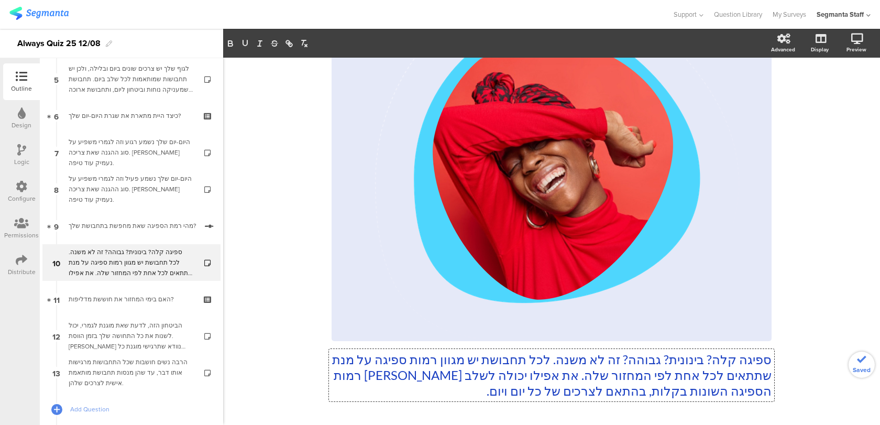
scroll to position [148, 0]
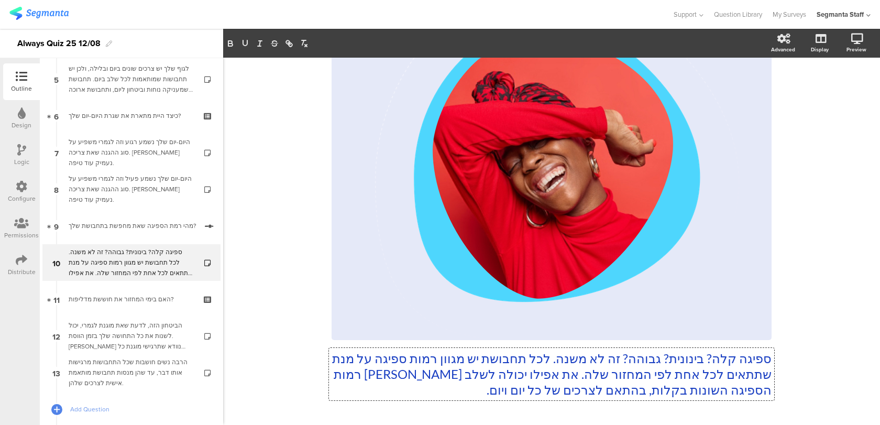
click at [725, 389] on p "ספיגה קלה? בינונית? גבוהה? זה לא משנה. לכל תחבושת יש מגוון רמות ספיגה על מנת שת…" at bounding box center [552, 374] width 440 height 47
drag, startPoint x: 732, startPoint y: 390, endPoint x: 695, endPoint y: 389, distance: 37.2
click at [695, 389] on p "ספיגה קלה? בינונית? גבוהה? זה לא משנה. לכל תחבושת יש מגוון רמות ספיגה על מנת שת…" at bounding box center [552, 374] width 440 height 47
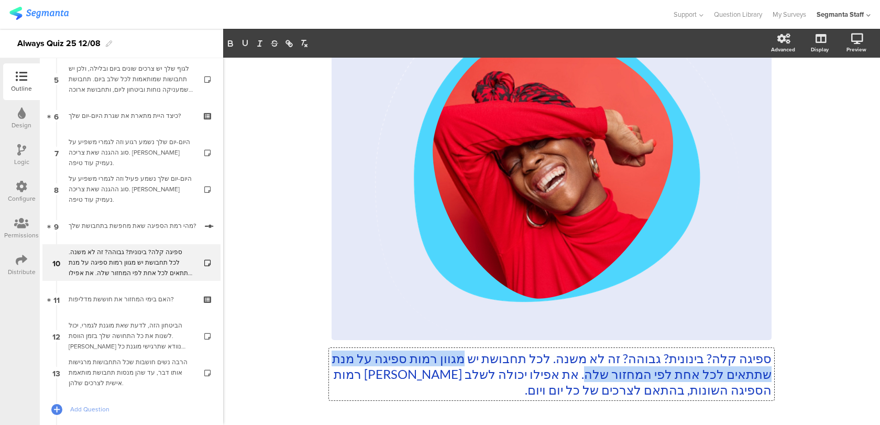
drag, startPoint x: 556, startPoint y: 378, endPoint x: 459, endPoint y: 357, distance: 99.8
click at [459, 357] on p "ספיגה קלה? בינונית? גבוהה? זה לא משנה. לכל תחבושת יש מגוון רמות ספיגה על מנת שת…" at bounding box center [552, 374] width 440 height 47
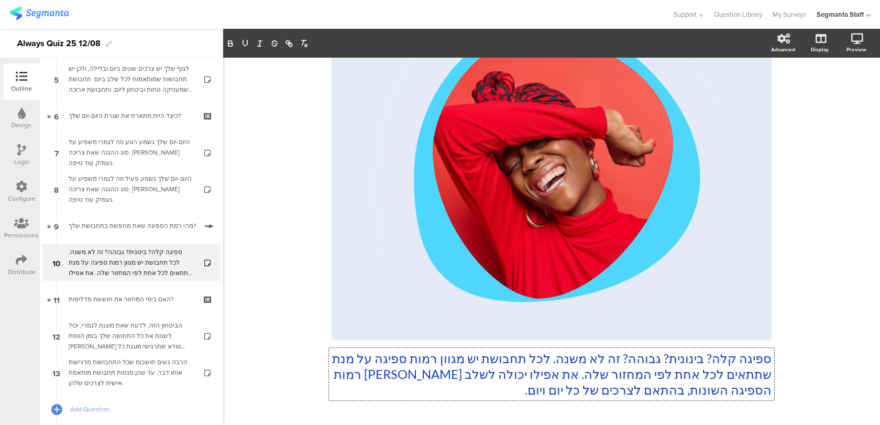
click at [555, 375] on p "ספיגה קלה? בינונית? גבוהה? זה לא משנה. לכל תחבושת יש מגוון רמות ספיגה על מנת שת…" at bounding box center [552, 374] width 440 height 47
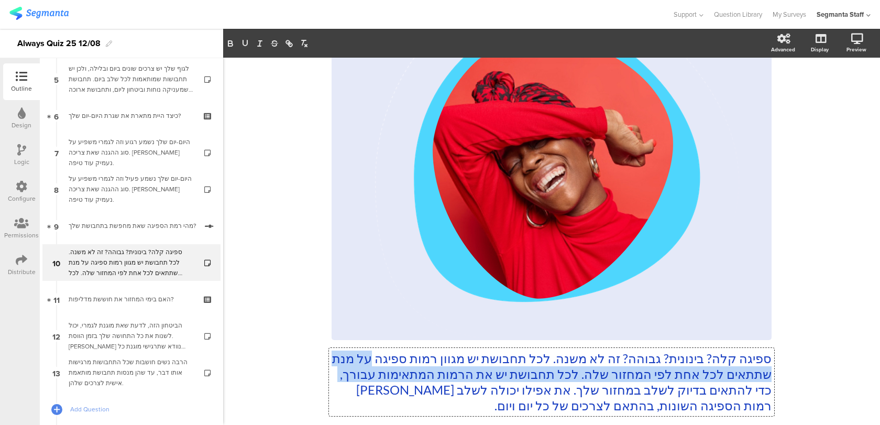
drag, startPoint x: 733, startPoint y: 391, endPoint x: 364, endPoint y: 356, distance: 370.5
click at [364, 356] on p "ספיגה קלה? בינונית? גבוהה? זה לא משנה. לכל תחבושת יש מגוון רמות ספיגה על מנת שת…" at bounding box center [552, 382] width 440 height 63
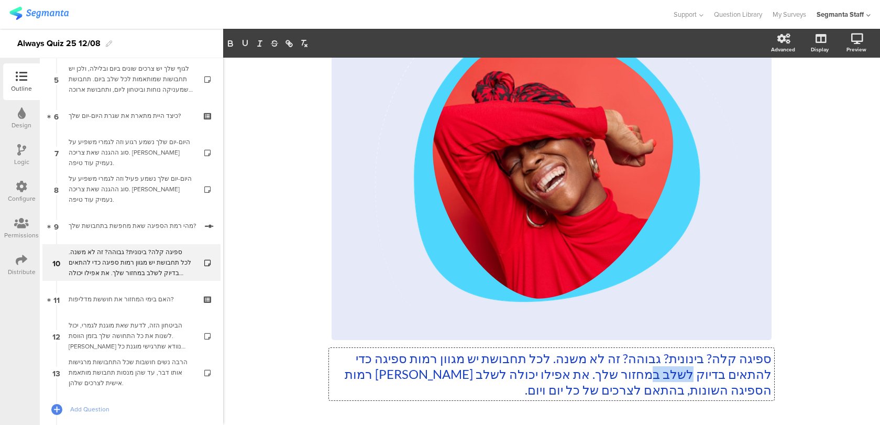
drag, startPoint x: 690, startPoint y: 374, endPoint x: 655, endPoint y: 373, distance: 35.1
click at [655, 373] on p "ספיגה קלה? בינונית? גבוהה? זה לא משנה. לכל תחבושת יש מגוון רמות ספיגה כדי להתאי…" at bounding box center [552, 374] width 440 height 47
click at [820, 361] on div "70% ספיגה קלה? בינונית? גבוהה? זה לא משנה. לכל תחבושת יש מגוון רמות ספיגה כדי ל…" at bounding box center [551, 185] width 657 height 551
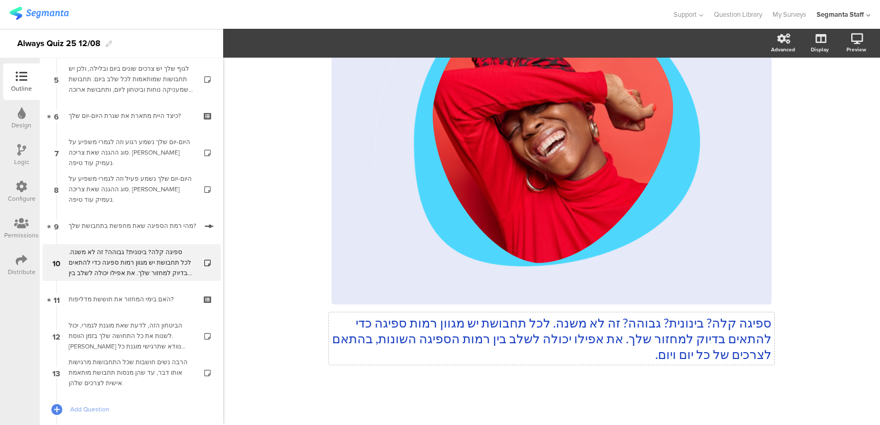
scroll to position [136, 0]
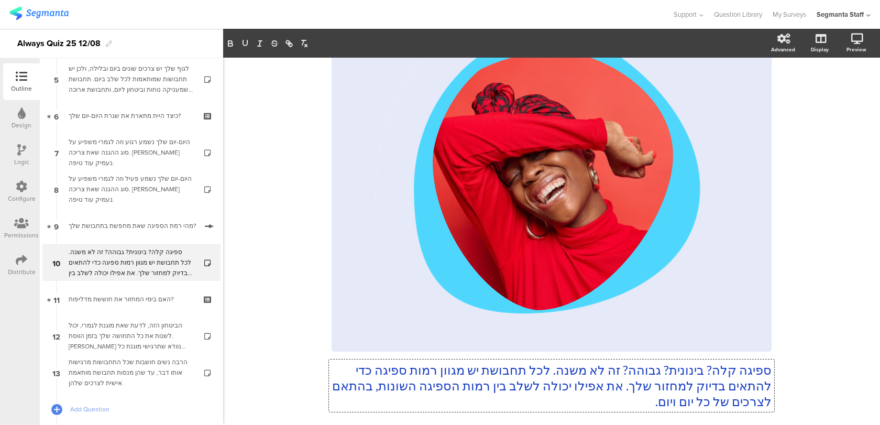
drag, startPoint x: 633, startPoint y: 355, endPoint x: 621, endPoint y: 355, distance: 12.1
click at [621, 355] on div "ספיגה קלה? בינונית? גבוהה? זה לא משנה. לכל תחבושת יש מגוון רמות ספיגה כדי להתאי…" at bounding box center [552, 188] width 440 height 464
click at [823, 342] on div "70% ספיגה קלה? בינונית? גבוהה? זה לא משנה. לכל תחבושת יש מגוון רמות ספיגה כדי ל…" at bounding box center [551, 196] width 657 height 551
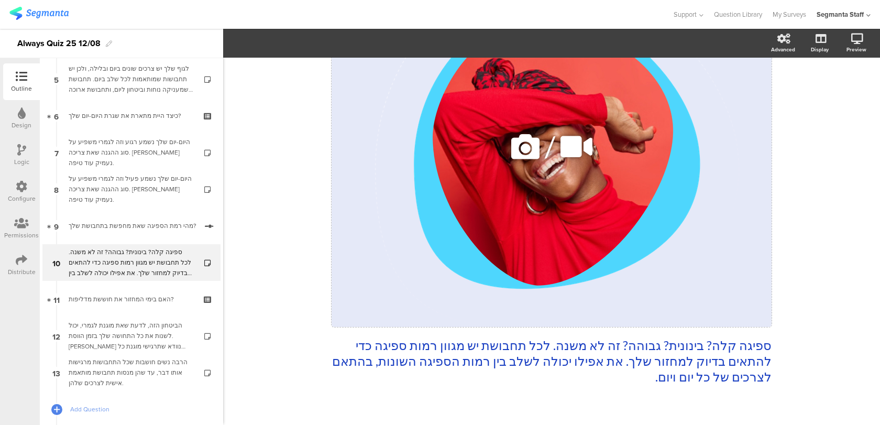
scroll to position [183, 0]
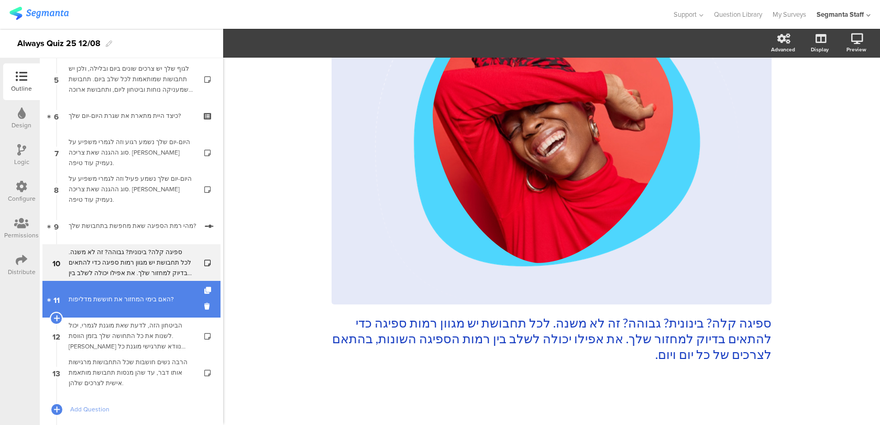
click at [92, 306] on link "11 האם בימי המחזור את חוששת מדליפות?" at bounding box center [131, 299] width 178 height 37
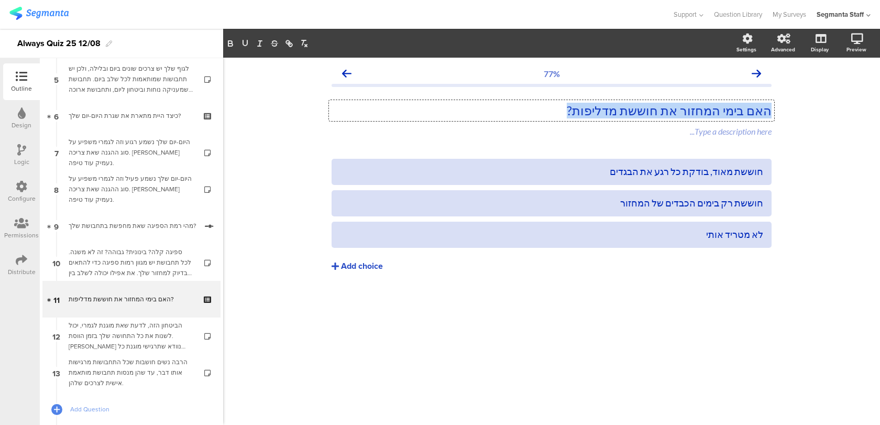
drag, startPoint x: 551, startPoint y: 108, endPoint x: 769, endPoint y: 108, distance: 218.0
click at [769, 108] on div "האם בימי המחזור את חוששת מדליפות? האם בימי המחזור את חוששת מדליפות? האם בימי המ…" at bounding box center [551, 110] width 445 height 21
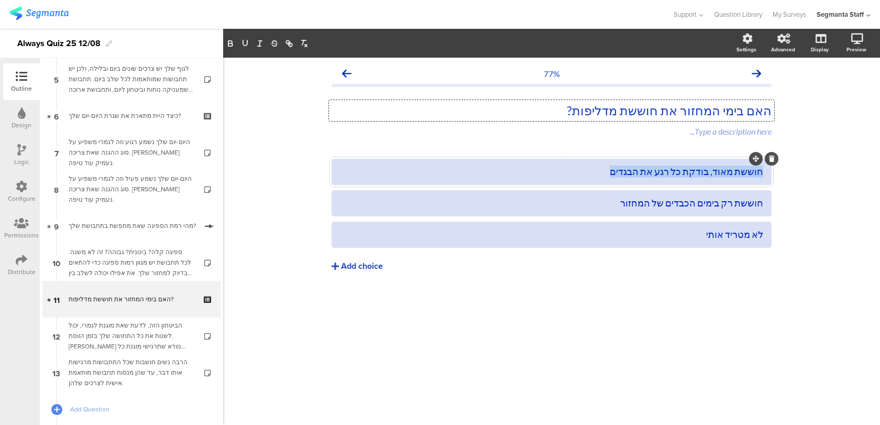
drag, startPoint x: 589, startPoint y: 170, endPoint x: 771, endPoint y: 170, distance: 182.3
click at [771, 170] on div "חוששת מאוד, בודקת כל רגע את הבגדים" at bounding box center [552, 172] width 440 height 26
copy div "חוששת מאוד, בודקת כל רגע את הבגדים"
drag, startPoint x: 606, startPoint y: 202, endPoint x: 782, endPoint y: 202, distance: 176.0
click at [782, 202] on div "77% האם בימי המחזור את חוששת מדליפות? האם בימי המחזור את חוששת מדליפות? Type a …" at bounding box center [551, 241] width 657 height 367
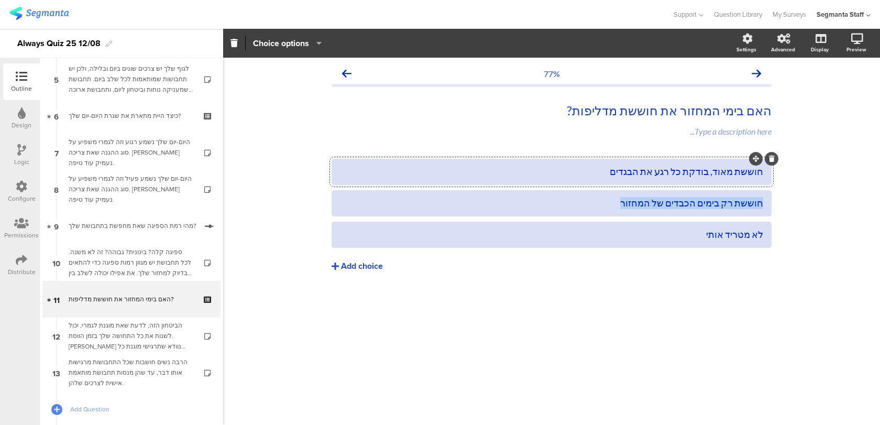
copy div "חוששת רק בימים הכבדים של המחזור"
drag, startPoint x: 697, startPoint y: 235, endPoint x: 766, endPoint y: 235, distance: 69.2
click at [766, 235] on div "לא מטריד אותי" at bounding box center [552, 235] width 440 height 26
drag, startPoint x: 732, startPoint y: 172, endPoint x: 769, endPoint y: 173, distance: 36.7
click at [769, 173] on div "חוששת מאוד, בודקת כל רגע את הבגדים" at bounding box center [552, 172] width 440 height 26
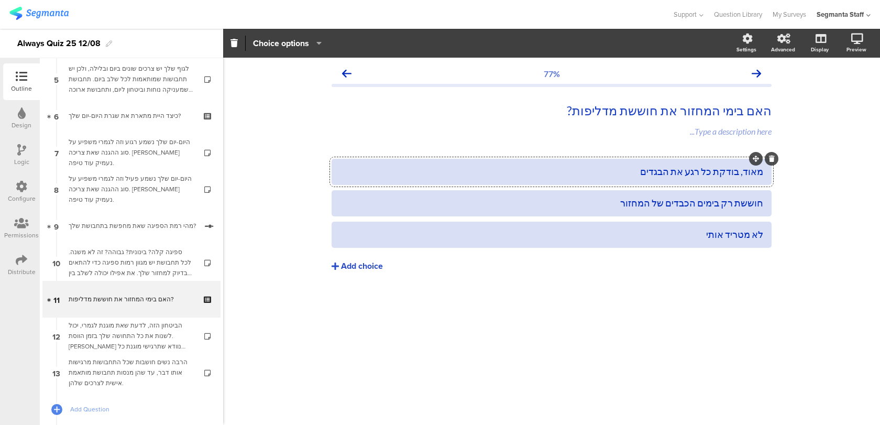
click at [736, 171] on div "מאוד, בודקת כל רגע את הבגדים" at bounding box center [551, 172] width 423 height 12
drag, startPoint x: 736, startPoint y: 171, endPoint x: 640, endPoint y: 171, distance: 96.4
click at [640, 171] on div "מאוד, בודקת כל רגע את הבגדים" at bounding box center [551, 172] width 423 height 12
click at [726, 197] on div "חוששת רק בימים הכבדים של המחזור" at bounding box center [551, 203] width 423 height 12
drag, startPoint x: 606, startPoint y: 200, endPoint x: 761, endPoint y: 203, distance: 155.6
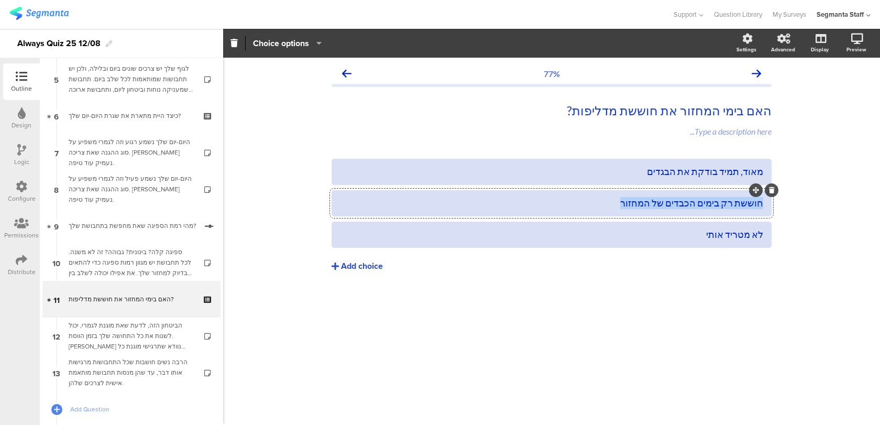
click at [761, 203] on div "חוששת רק בימים הכבדים של המחזור" at bounding box center [551, 203] width 423 height 12
paste div
click at [763, 200] on div "רק בימים הכבדים זה מדאיג אותי" at bounding box center [551, 203] width 423 height 12
click at [657, 205] on div "מודאגת רק בימים הכבדים זה מדאיג אותי" at bounding box center [551, 203] width 423 height 12
drag, startPoint x: 661, startPoint y: 205, endPoint x: 577, endPoint y: 204, distance: 83.3
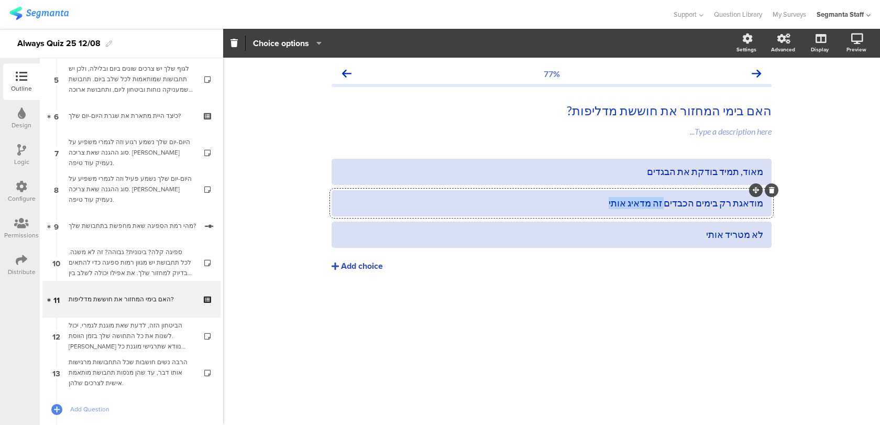
click at [577, 204] on div "מודאגת רק בימים הכבדים זה מדאיג אותי" at bounding box center [551, 203] width 423 height 12
click at [599, 315] on div "מאוד, תמיד בודקת את הבגדים מודאגת רק בימים הכבדים לא מטריד אותי Add choice" at bounding box center [552, 237] width 440 height 157
click at [761, 237] on div "לא מטריד אותי" at bounding box center [551, 234] width 423 height 12
click at [840, 101] on link at bounding box center [843, 95] width 23 height 20
drag, startPoint x: 728, startPoint y: 236, endPoint x: 771, endPoint y: 234, distance: 43.0
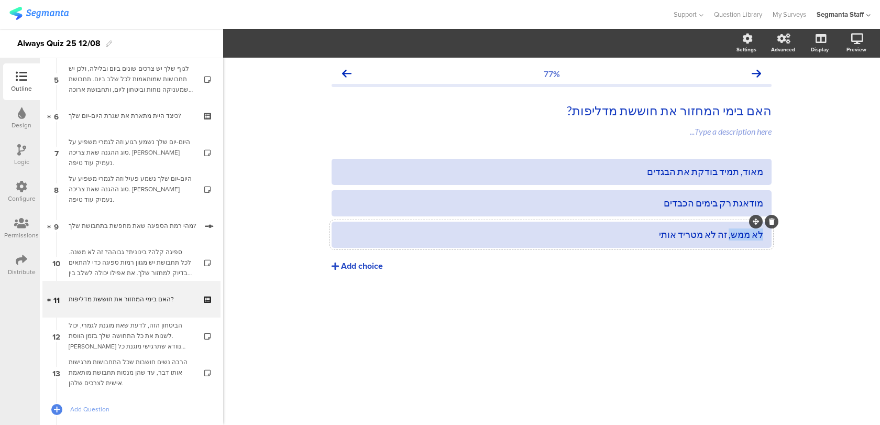
click at [771, 234] on div "לא ממש, זה לא מטריד אותי" at bounding box center [552, 235] width 440 height 26
click at [849, 93] on link at bounding box center [843, 95] width 23 height 20
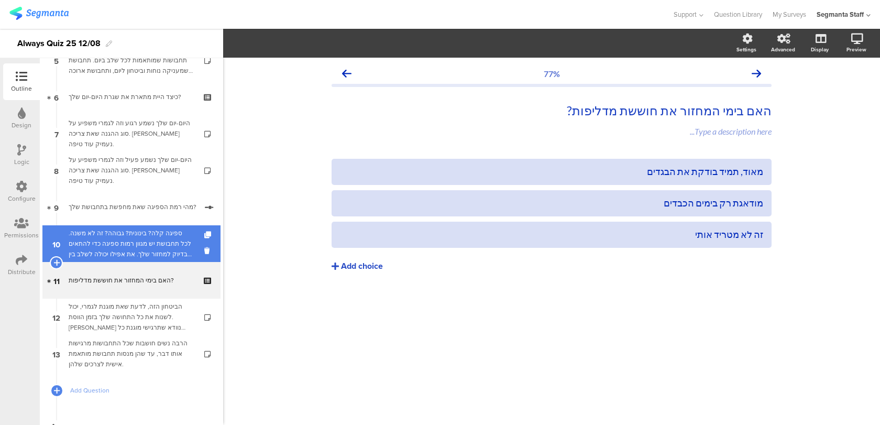
scroll to position [209, 0]
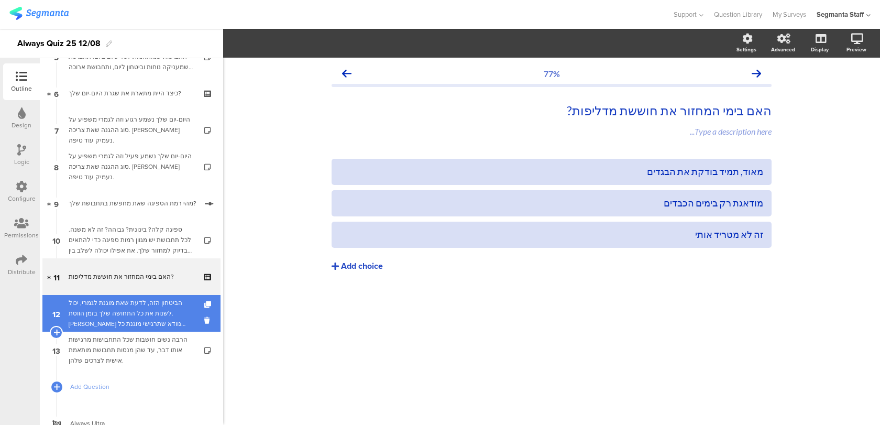
click at [179, 307] on div "הביטחון הזה, לדעת שאת מוגנת לגמרי, יכול לשנות את כל התחושה שלך בזמן הווסת. בואי…" at bounding box center [131, 313] width 125 height 31
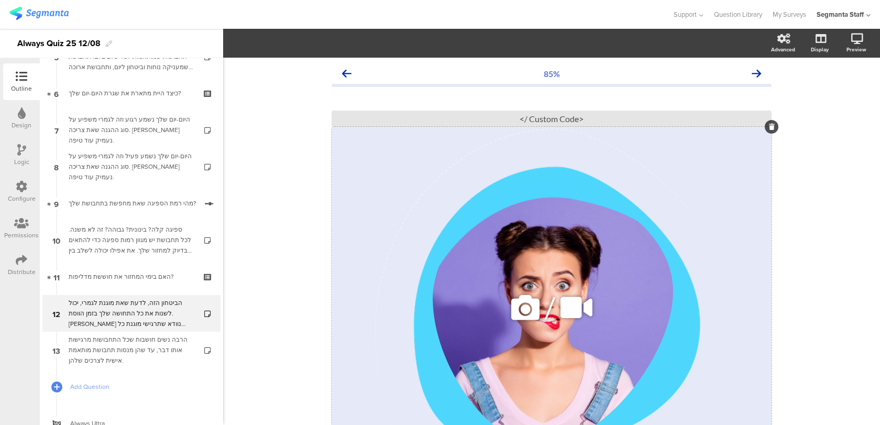
scroll to position [168, 0]
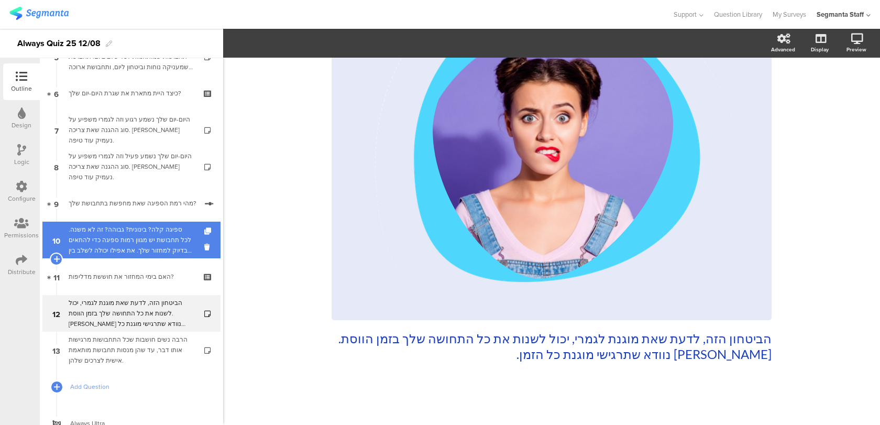
click at [132, 246] on div "ספיגה קלה? בינונית? גבוהה? זה לא משנה. לכל תחבושת יש מגוון רמות ספיגה כדי להתאי…" at bounding box center [131, 239] width 125 height 31
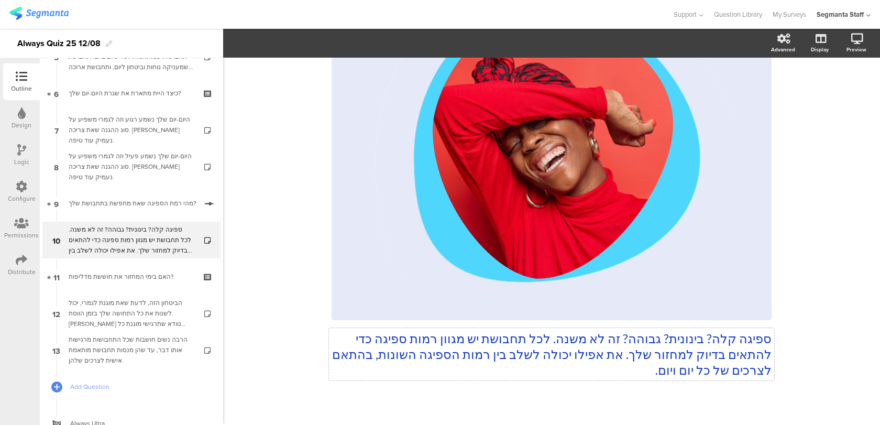
click at [433, 331] on div "ספיגה קלה? בינונית? גבוהה? זה לא משנה. לכל תחבושת יש מגוון רמות ספיגה כדי להתאי…" at bounding box center [552, 157] width 440 height 464
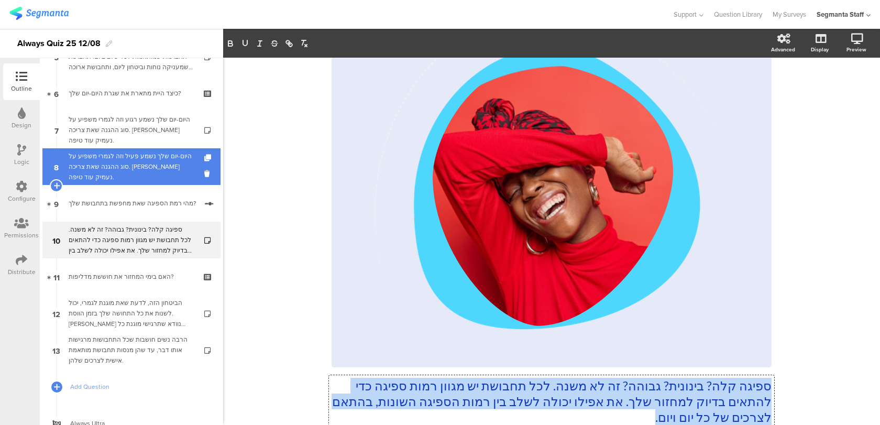
click at [187, 167] on div "היום-יום שלך נשמע פעיל וזה לגמרי משפיע על סוג ההגנה שאת צריכה. בואי נעמיק עוד ט…" at bounding box center [131, 166] width 125 height 31
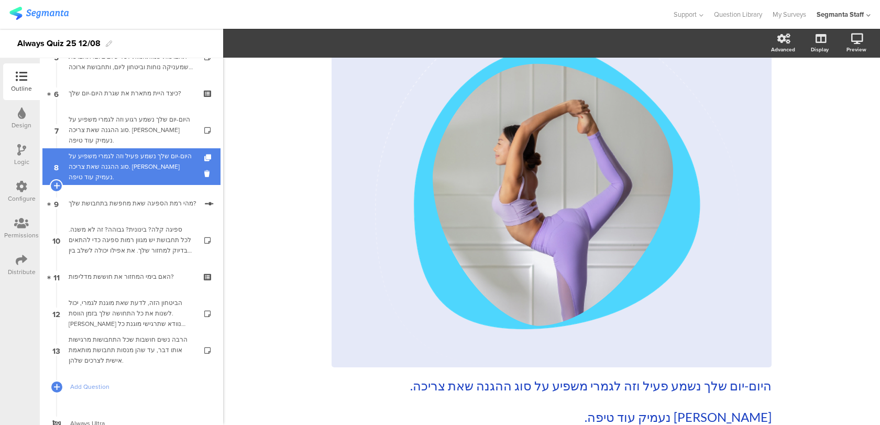
scroll to position [168, 0]
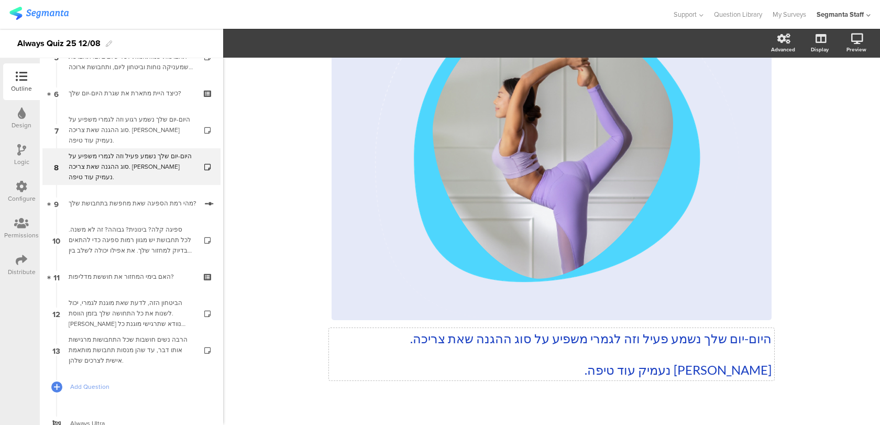
click at [542, 337] on div "היום-יום שלך נשמע פעיל וזה לגמרי משפיע על סוג ההגנה שאת צריכה. בואי נעמיק עוד ט…" at bounding box center [552, 157] width 440 height 464
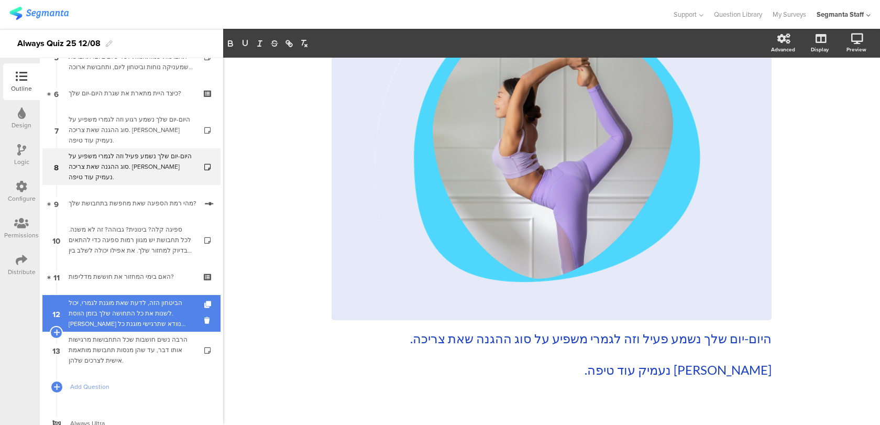
click at [131, 302] on div "הביטחון הזה, לדעת שאת מוגנת לגמרי, יכול לשנות את כל התחושה שלך בזמן הווסת. בואי…" at bounding box center [131, 313] width 125 height 31
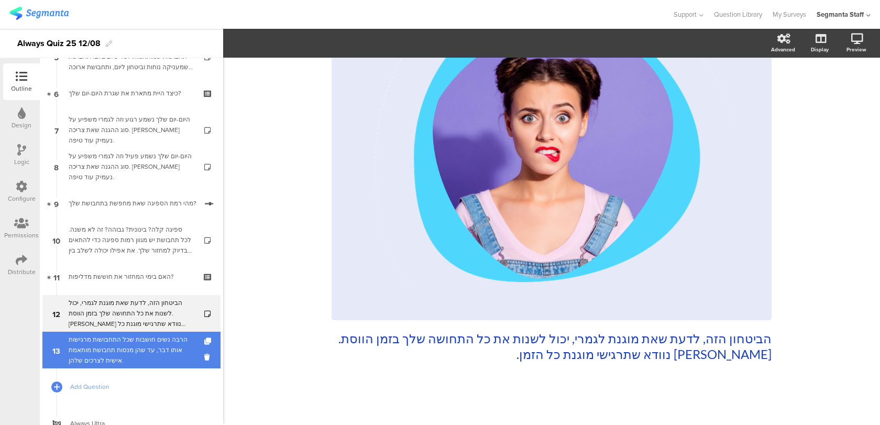
click at [124, 339] on div "הרבה נשים חושבות שכל התחבושות מרגישות אותו דבר, עד שהן מנסות תחבושת מותאמת אישי…" at bounding box center [131, 349] width 125 height 31
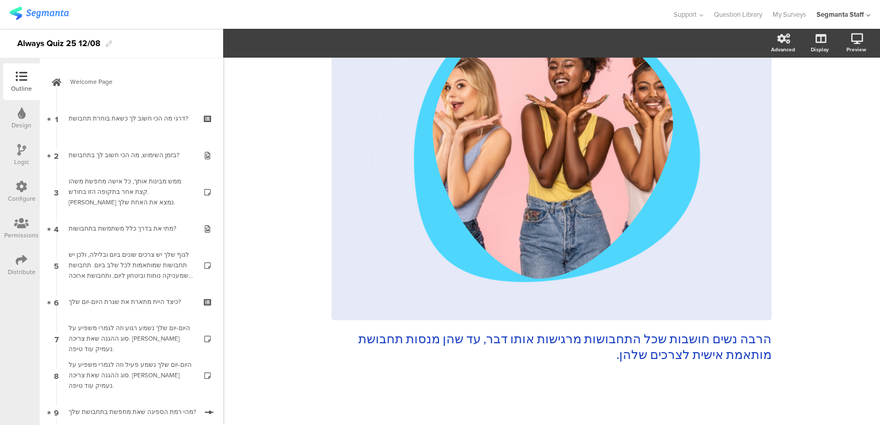
scroll to position [249, 0]
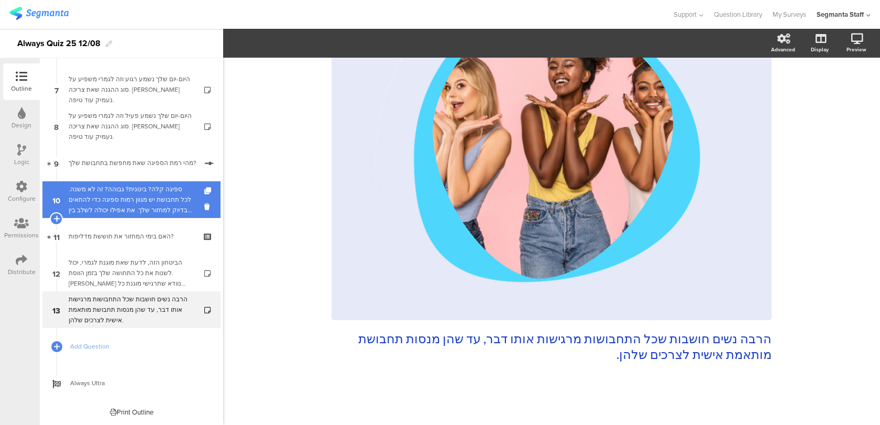
click at [177, 199] on div "ספיגה קלה? בינונית? גבוהה? זה לא משנה. לכל תחבושת יש מגוון רמות ספיגה כדי להתאי…" at bounding box center [131, 199] width 125 height 31
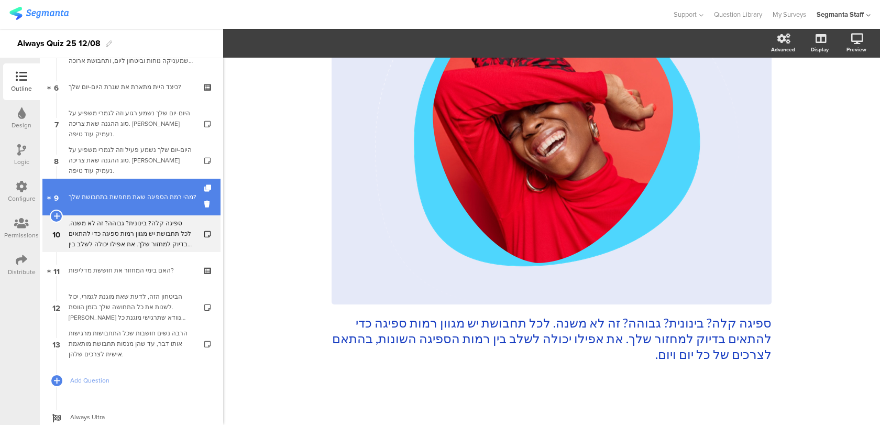
scroll to position [249, 0]
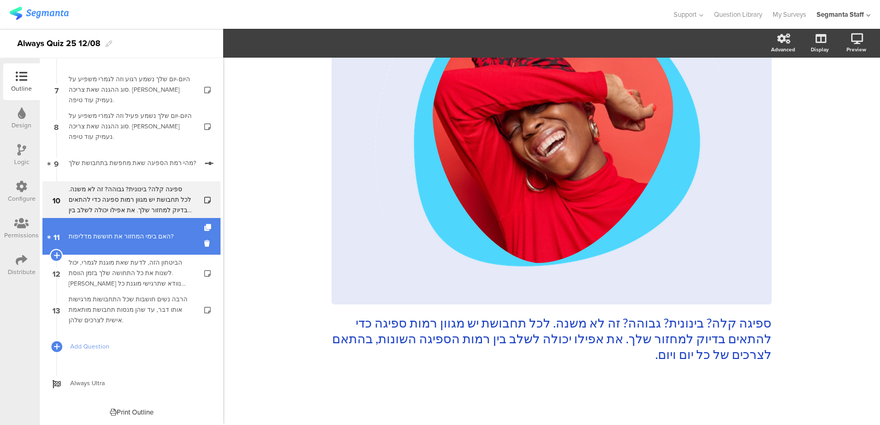
click at [148, 246] on link "11 האם בימי המחזור את חוששת מדליפות?" at bounding box center [131, 236] width 178 height 37
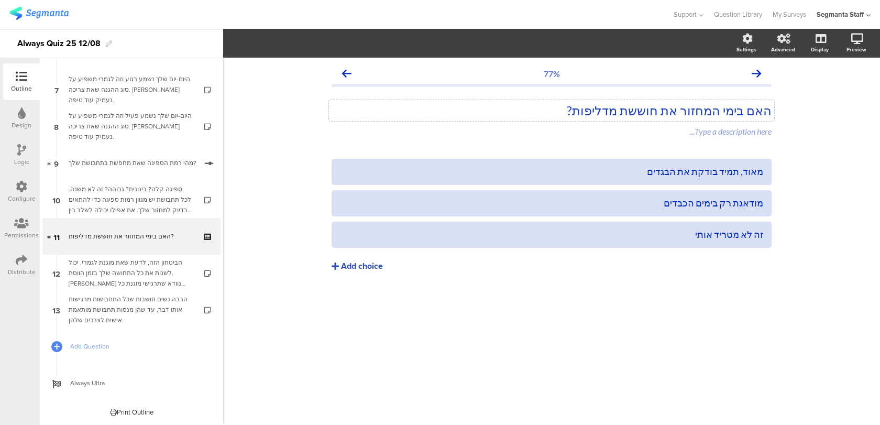
click at [771, 111] on div "האם בימי המחזור את חוששת מדליפות? האם בימי המחזור את חוששת מדליפות?" at bounding box center [551, 110] width 445 height 21
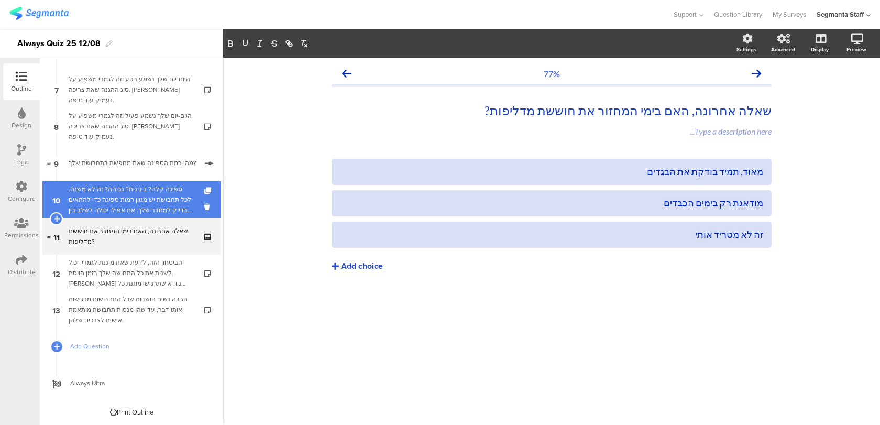
click at [169, 191] on div "ספיגה קלה? בינונית? גבוהה? זה לא משנה. לכל תחבושת יש מגוון רמות ספיגה כדי להתאי…" at bounding box center [131, 199] width 125 height 31
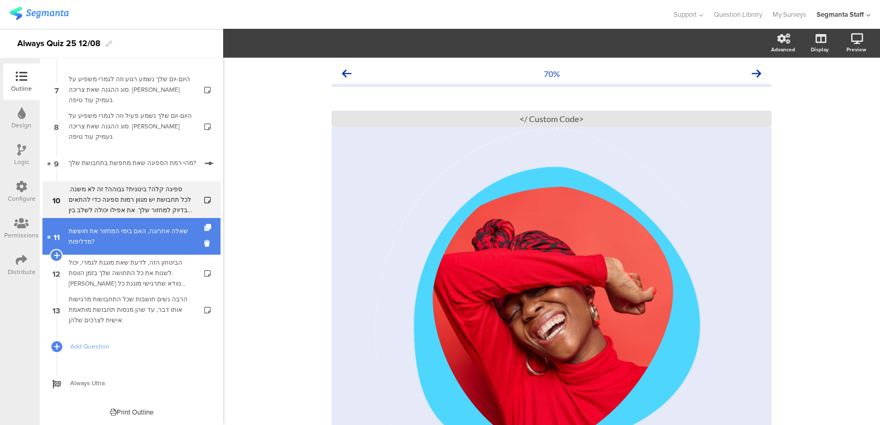
click at [158, 233] on div "שאלה אחרונה, האם בימי המחזור את חוששת מדליפות?" at bounding box center [131, 236] width 125 height 21
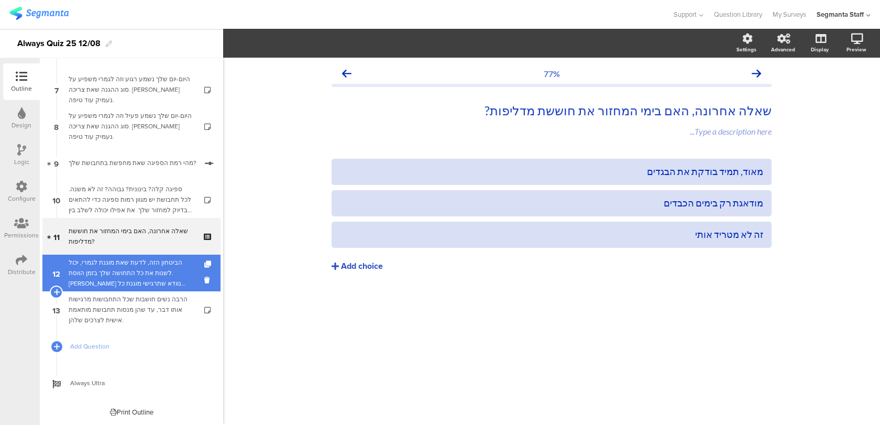
click at [151, 260] on div "הביטחון הזה, לדעת שאת מוגנת לגמרי, יכול לשנות את כל התחושה שלך בזמן הווסת. בואי…" at bounding box center [131, 272] width 125 height 31
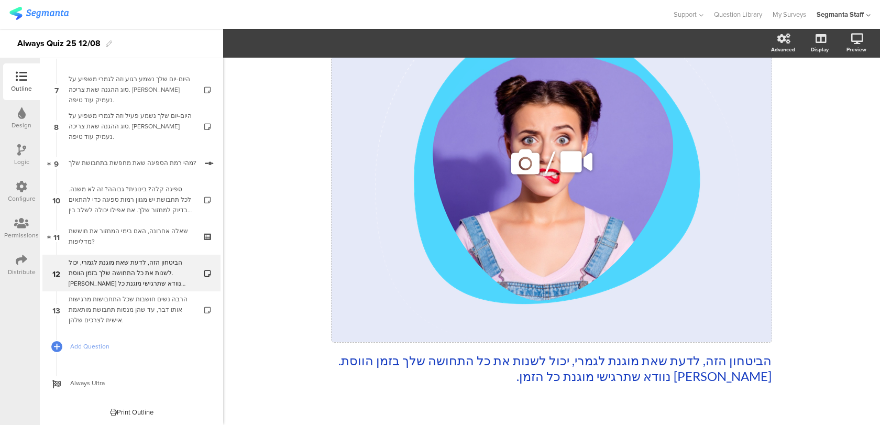
scroll to position [168, 0]
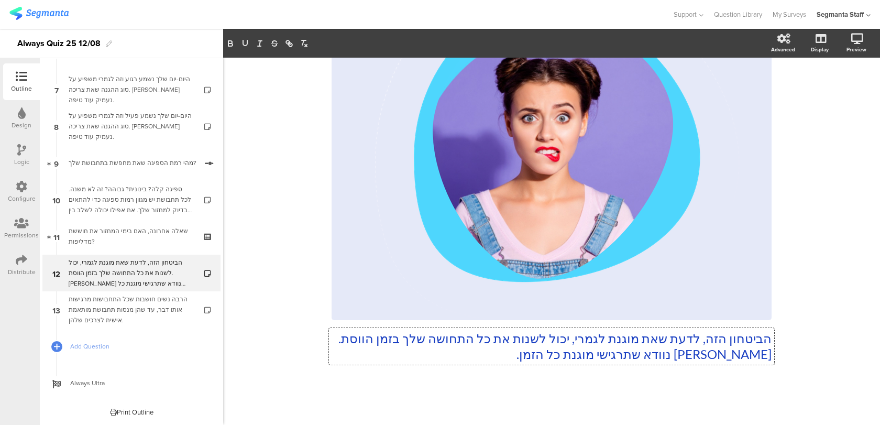
click at [561, 340] on div "הביטחון הזה, לדעת שאת מוגנת לגמרי, יכול לשנות את כל התחושה שלך בזמן הווסת. בואי…" at bounding box center [552, 149] width 440 height 448
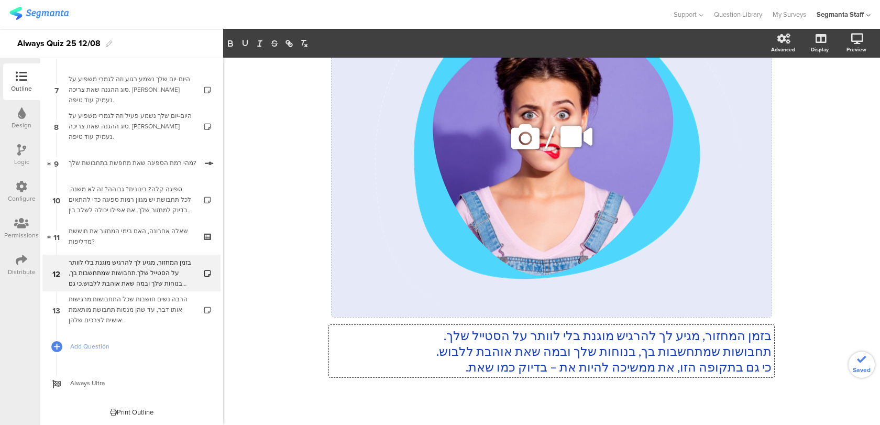
scroll to position [178, 0]
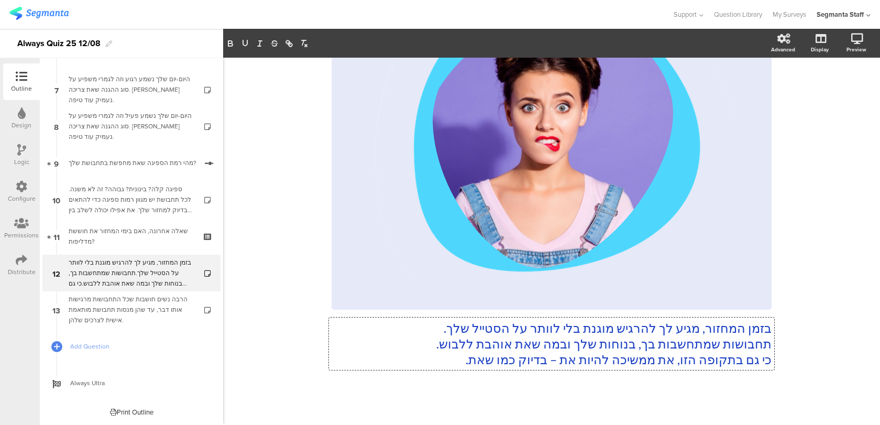
click at [702, 329] on p "בזמן המחזור, מגיע לך להרגיש מוגנת בלי לוותר על הסטייל שלך." at bounding box center [552, 328] width 440 height 16
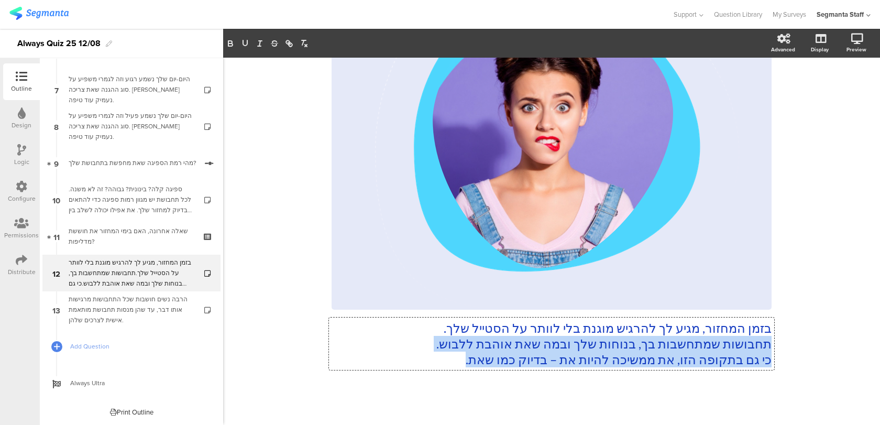
drag, startPoint x: 449, startPoint y: 355, endPoint x: 807, endPoint y: 346, distance: 358.0
click at [807, 346] on div "85% בזמן המחזור, מגיע לך להרגיש מוגנת בלי לוותר על הסטייל שלך. תחבושות שמתחשבות…" at bounding box center [551, 154] width 657 height 551
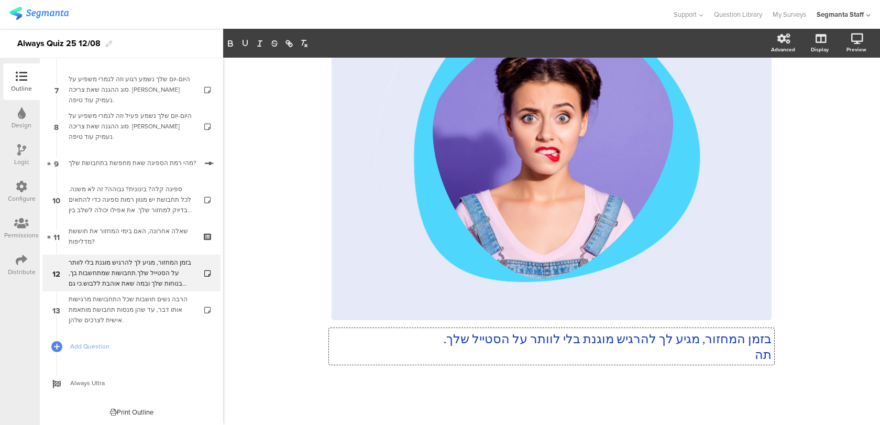
scroll to position [168, 0]
click at [839, 364] on div "85% בזמן המחזור, מגיע לך להרגיש מוגנת בלי לוותר על הסטייל שלך. התחבושת צריכה לה…" at bounding box center [551, 157] width 657 height 535
click at [576, 337] on div "בזמן המחזור, מגיע לך להרגיש מוגנת בלי לוותר על הסטייל שלך. התחבושת צריכה להתאים…" at bounding box center [552, 149] width 440 height 448
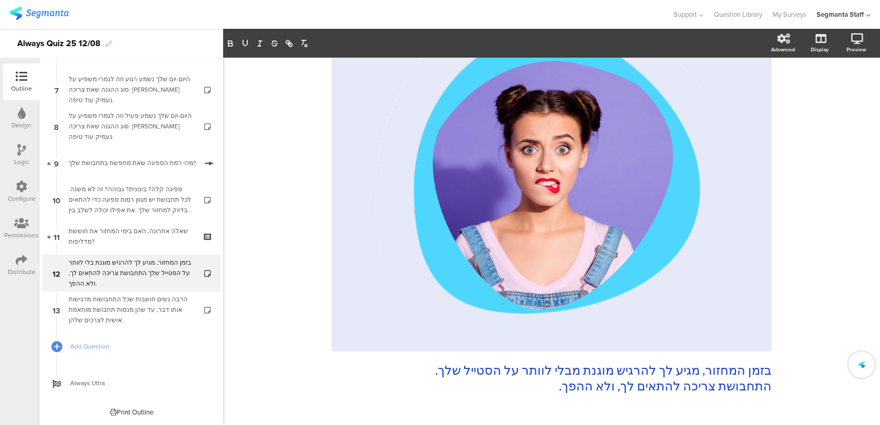
click at [822, 295] on div "85% בזמן המחזור, מגיע לך להרגיש מוגנת מבלי לוותר על הסטייל שלך. התחבושת צריכה ל…" at bounding box center [551, 188] width 657 height 535
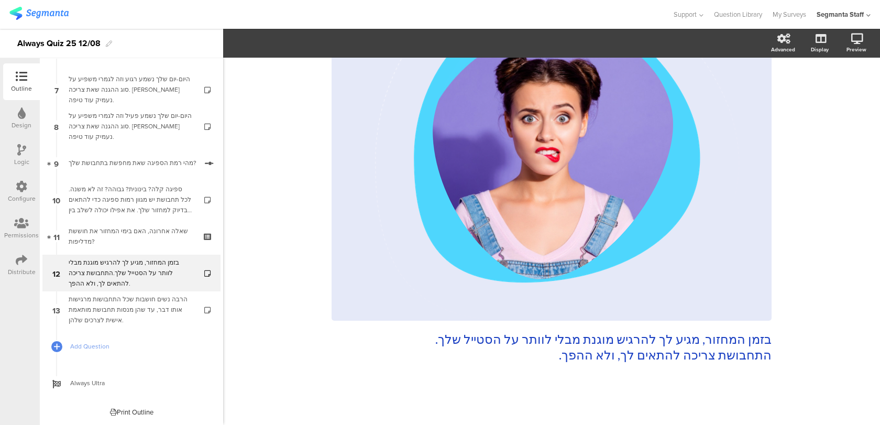
scroll to position [168, 0]
click at [619, 356] on div "בזמן המחזור, מגיע לך להרגיש מוגנת מבלי לוותר על הסטייל שלך. התחבושת צריכה להתאי…" at bounding box center [552, 149] width 440 height 448
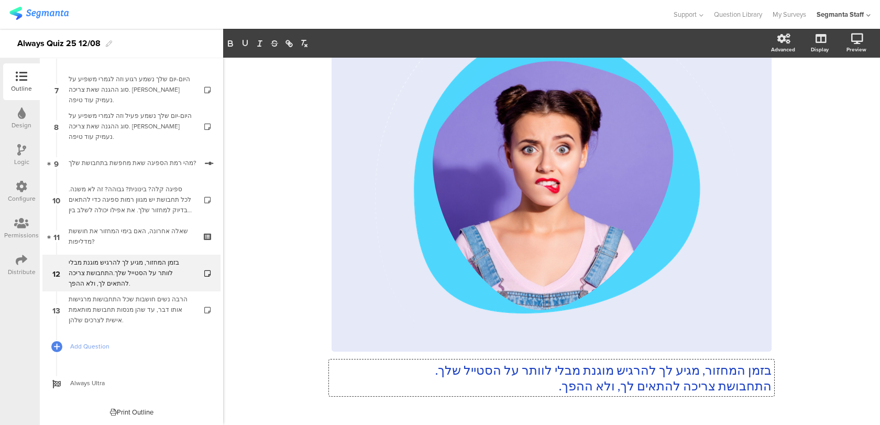
click at [498, 367] on p "בזמן המחזור, מגיע לך להרגיש מוגנת מבלי לוותר על הסטייל שלך." at bounding box center [552, 370] width 440 height 16
click at [839, 321] on div "85% בזמן המחזור, מגיע לך להרגיש מוגנת מבלי לוותר על התוכניות והסטייל שלך. התחבו…" at bounding box center [551, 188] width 657 height 535
click at [620, 383] on div "בזמן המחזור, מגיע לך להרגיש מוגנת מבלי לוותר על התוכניות והסטייל שלך. התחבושת צ…" at bounding box center [552, 180] width 440 height 448
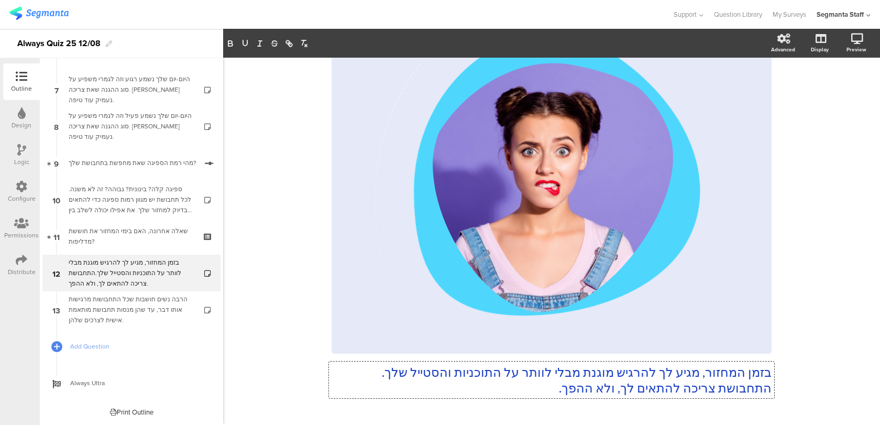
scroll to position [168, 0]
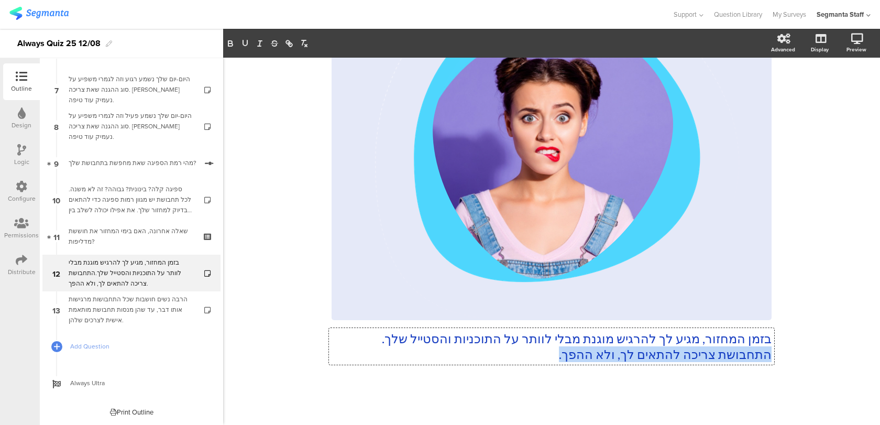
drag, startPoint x: 545, startPoint y: 352, endPoint x: 772, endPoint y: 351, distance: 226.9
click at [772, 351] on div "בזמן המחזור, מגיע לך להרגיש מוגנת מבלי לוותר על התוכניות והסטייל שלך. התחבושת צ…" at bounding box center [551, 346] width 445 height 37
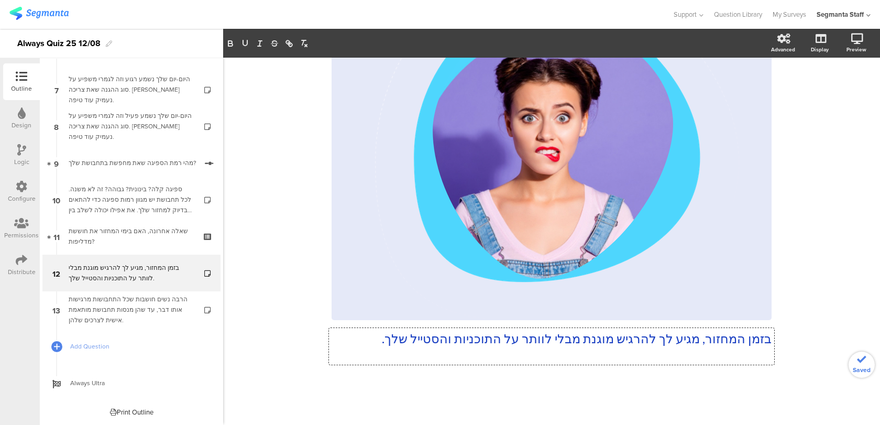
click at [701, 337] on p "בזמן המחזור, מגיע לך להרגיש מוגנת מבלי לוותר על התוכניות והסטייל שלך." at bounding box center [552, 339] width 440 height 16
click at [701, 339] on p "בזמן המחזור,התחבושת צריכה להתאים לך, ולא ההפך. מגיע לך להרגיש מוגנת מבלי לוותר …" at bounding box center [552, 346] width 440 height 31
click at [477, 337] on p "בזמן המחזור, התחבושת צריכה להתאים לך, ולא ההפך. מגיע לך להרגיש מוגנת מבלי לוותר…" at bounding box center [552, 346] width 440 height 31
click at [520, 380] on div "85% בזמן המחזור, מגיע לך להרגיש מוגנת מבלי לוותר על התוכניות והסטייל שלך. התחבו…" at bounding box center [552, 157] width 440 height 524
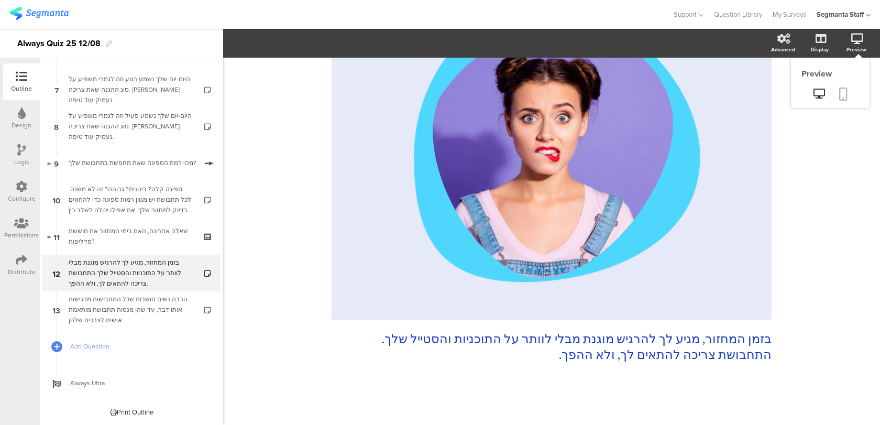
click at [841, 96] on icon at bounding box center [843, 94] width 8 height 13
click at [770, 355] on div "בזמן המחזור, מגיע לך להרגיש מוגנת מבלי לוותר על התוכניות והסטייל שלך. התחבושת צ…" at bounding box center [552, 149] width 440 height 448
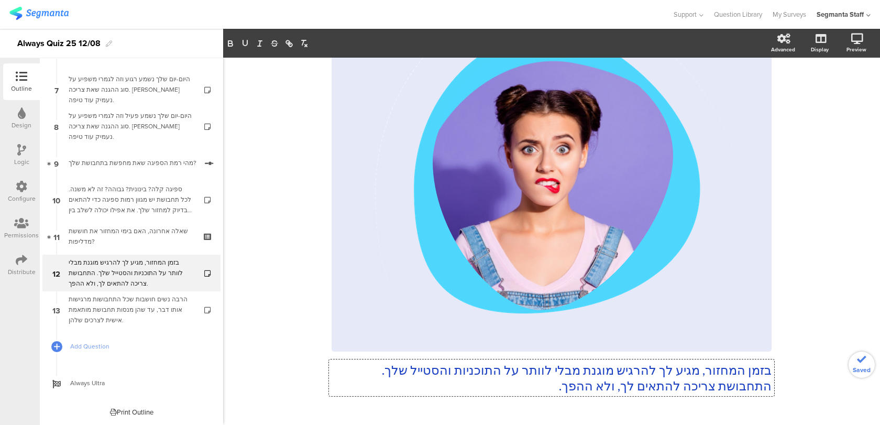
click at [543, 385] on p "בזמן המחזור, מגיע לך להרגיש מוגנת מבלי לוותר על התוכניות והסטייל שלך. התחבושת צ…" at bounding box center [552, 377] width 440 height 31
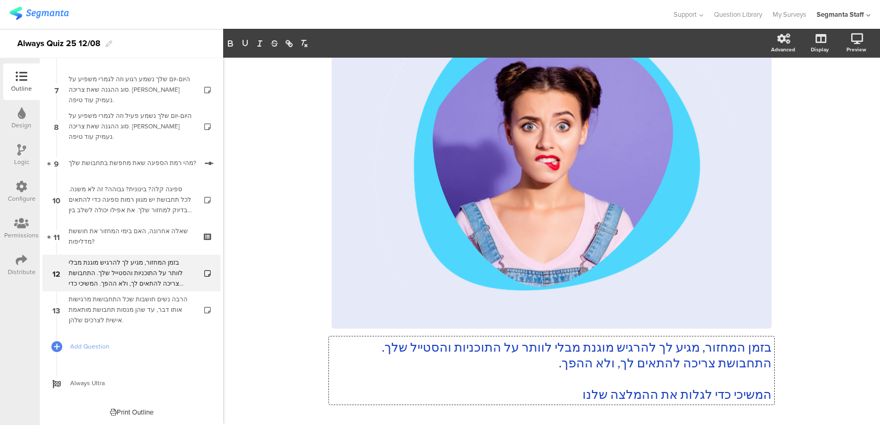
scroll to position [199, 0]
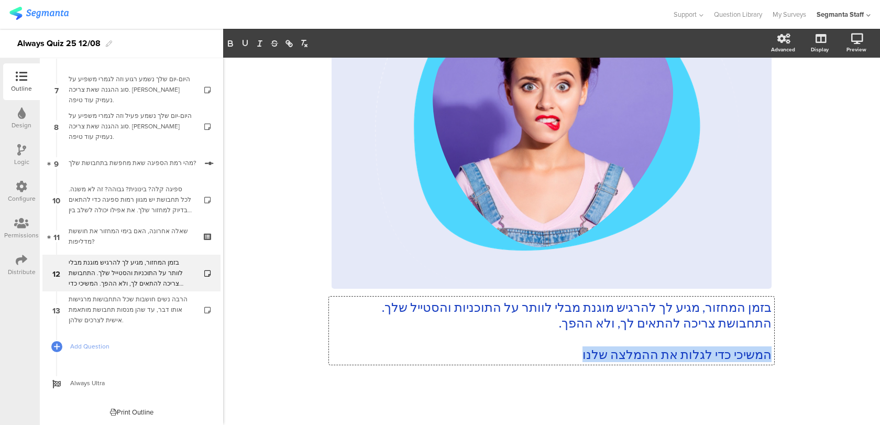
drag, startPoint x: 570, startPoint y: 353, endPoint x: 773, endPoint y: 353, distance: 203.3
click at [773, 353] on div "בזמן המחזור, מגיע לך להרגיש מוגנת מבלי לוותר על התוכניות והסטייל שלך. התחבושת צ…" at bounding box center [551, 331] width 445 height 68
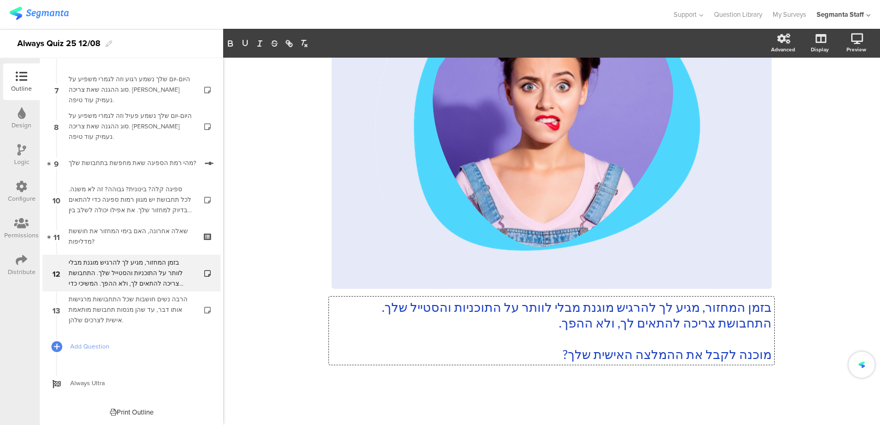
click at [755, 388] on div at bounding box center [552, 401] width 440 height 37
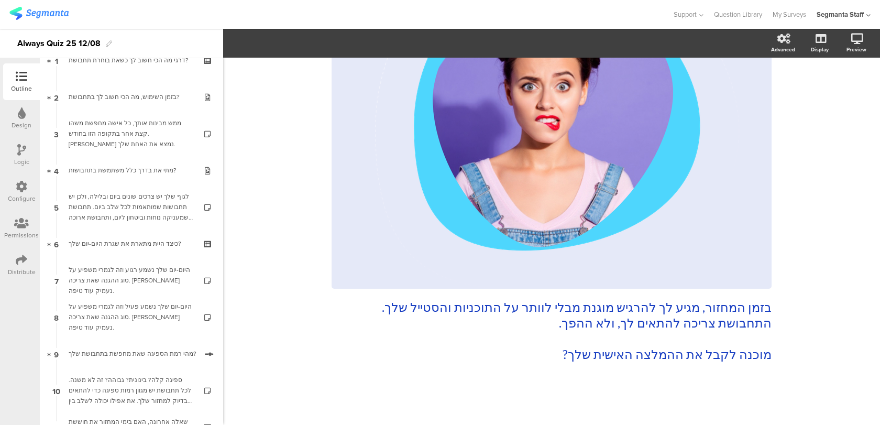
scroll to position [0, 0]
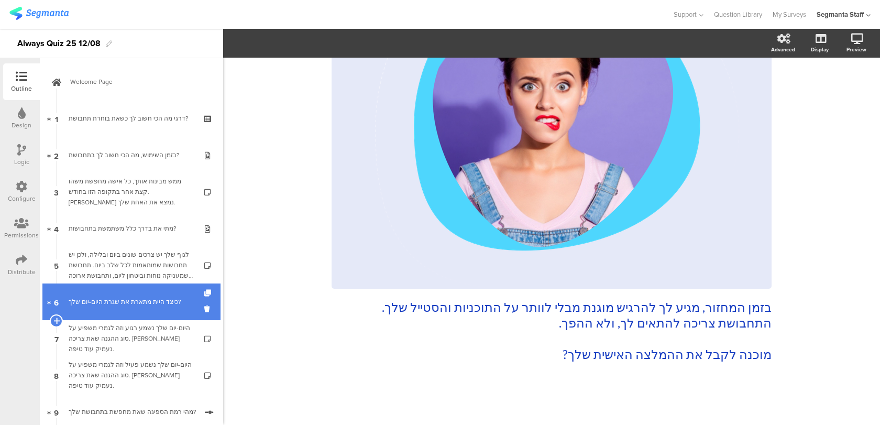
click at [140, 312] on link "6 כיצד היית מתארת את שגרת היום-יום שלך?" at bounding box center [131, 301] width 178 height 37
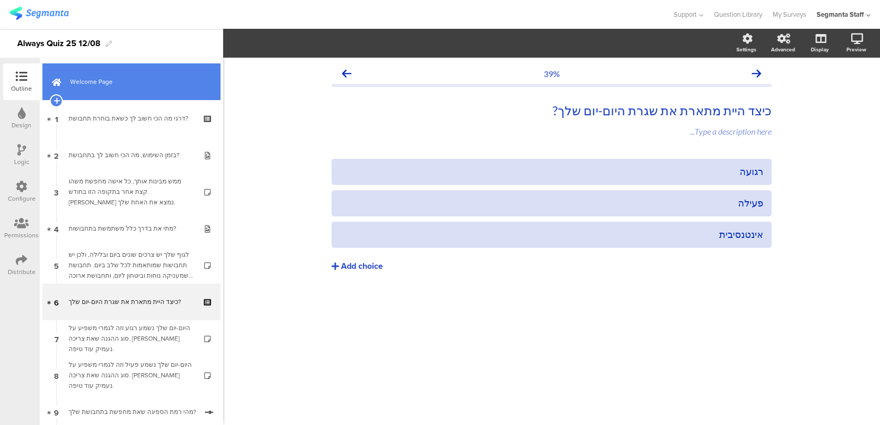
click at [167, 87] on link "Welcome Page" at bounding box center [131, 81] width 178 height 37
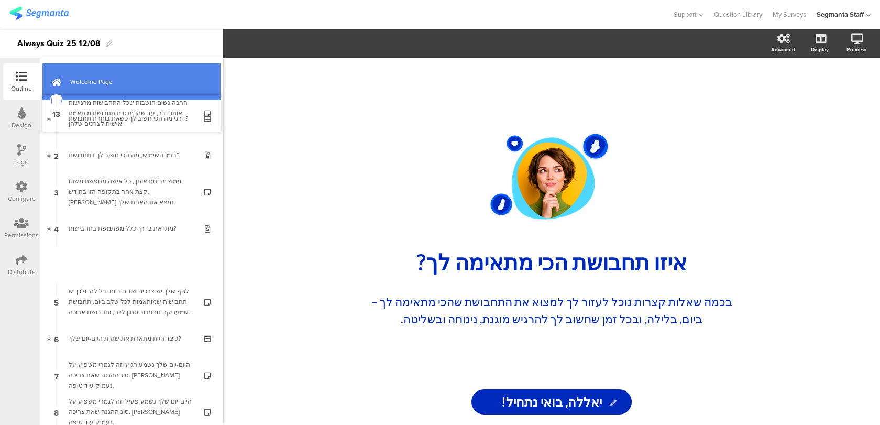
drag, startPoint x: 131, startPoint y: 298, endPoint x: 134, endPoint y: 99, distance: 199.1
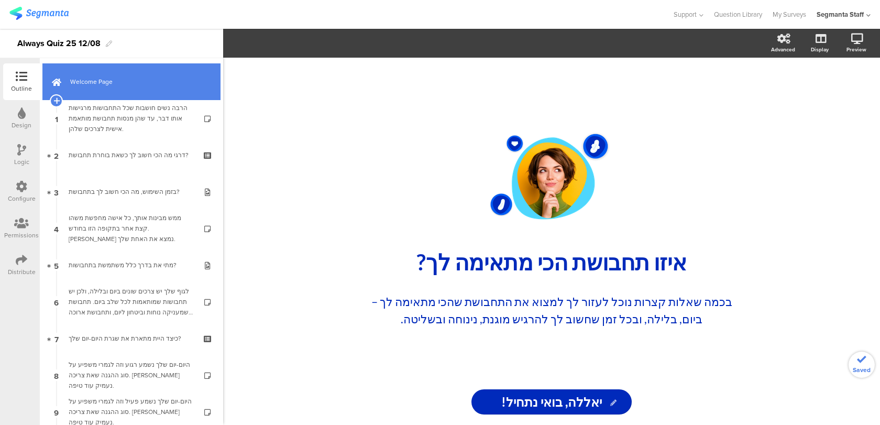
click at [158, 86] on span "Welcome Page" at bounding box center [137, 81] width 134 height 10
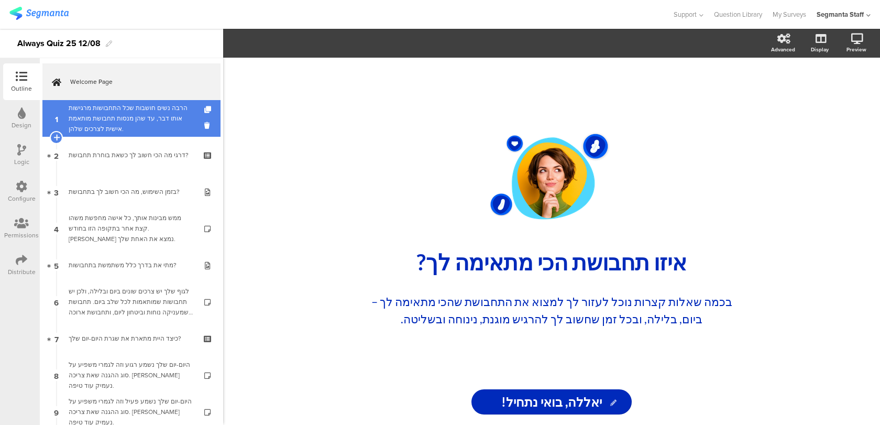
click at [168, 134] on link "1 הרבה נשים חושבות שכל התחבושות מרגישות אותו דבר, עד שהן מנסות תחבושת מותאמת אי…" at bounding box center [131, 118] width 178 height 37
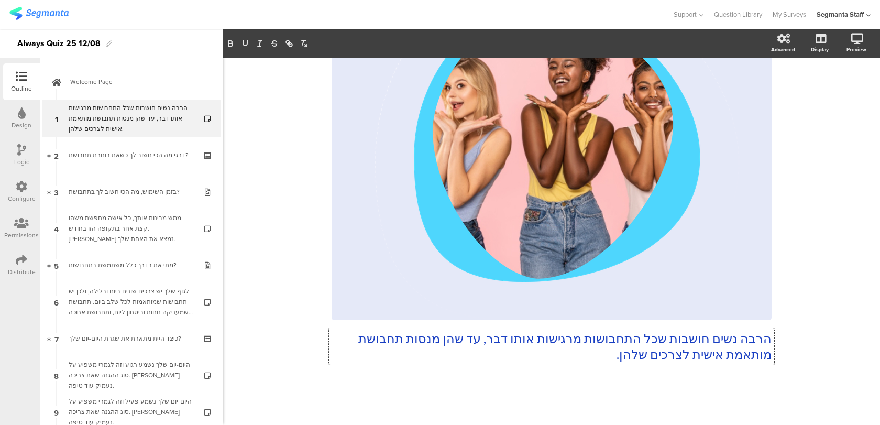
click at [536, 356] on div "הרבה נשים חושבות שכל התחבושות מרגישות אותו דבר, עד שהן מנסות תחבושת מותאמת אישי…" at bounding box center [552, 149] width 440 height 448
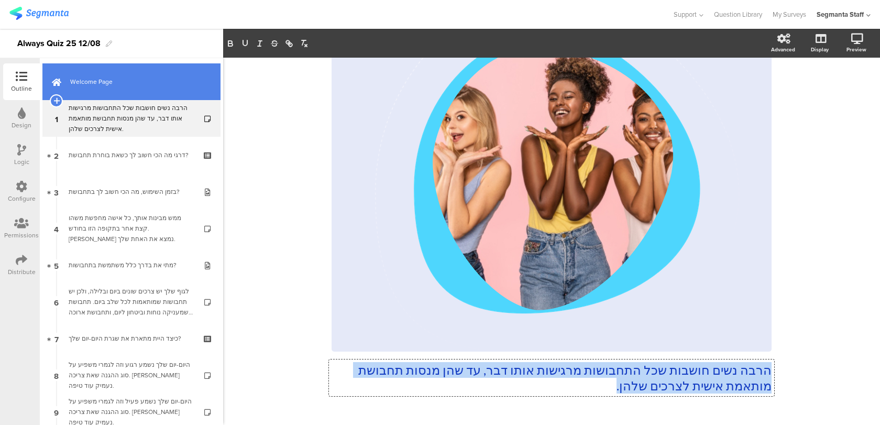
click at [102, 93] on link "Welcome Page" at bounding box center [131, 81] width 178 height 37
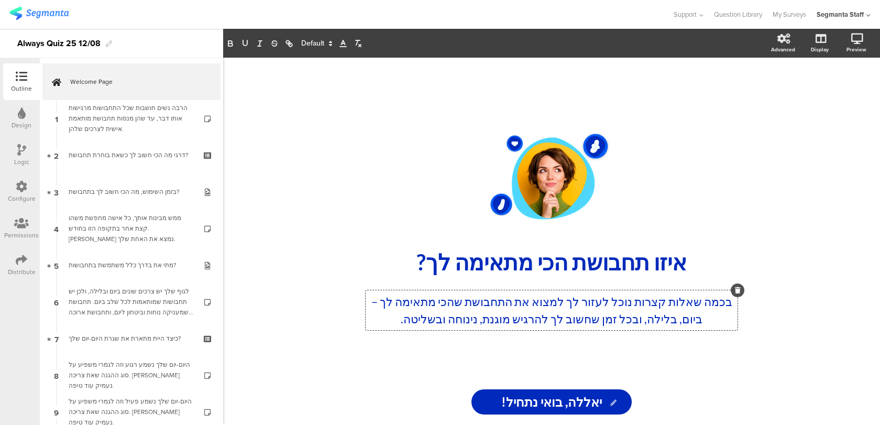
click at [728, 304] on div "בכמה שאלות קצרות נוכל לעזור לך למצוא את התחבושת שהכי מתאימה לך – ביום, בלילה, ו…" at bounding box center [552, 310] width 372 height 40
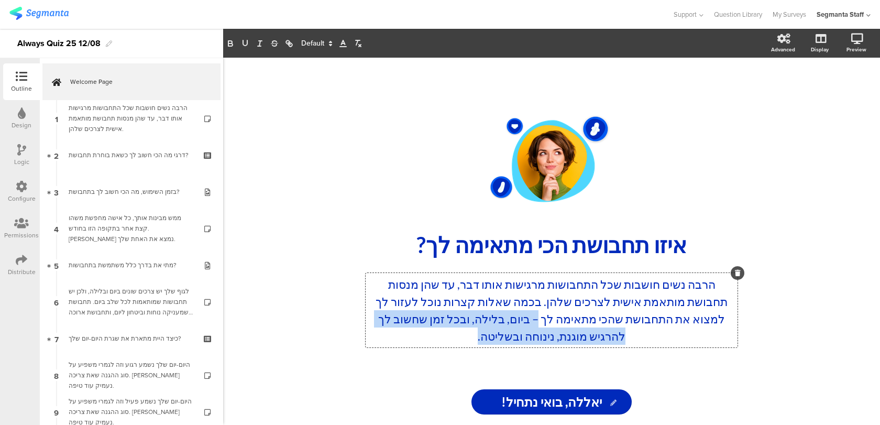
drag, startPoint x: 469, startPoint y: 336, endPoint x: 537, endPoint y: 320, distance: 69.4
click at [537, 320] on p "הרבה נשים חושבות שכל התחבושות מרגישות אותו דבר, עד שהן מנסות תחבושת מותאמת אישי…" at bounding box center [551, 310] width 367 height 69
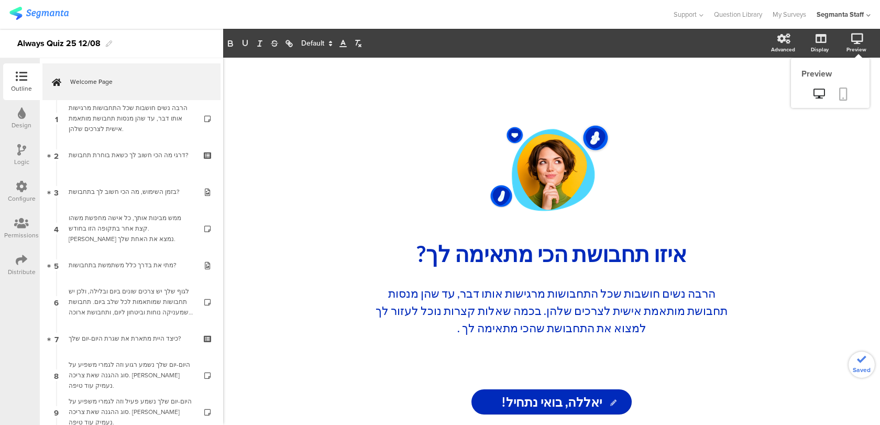
click at [844, 94] on icon at bounding box center [843, 94] width 8 height 13
click at [686, 311] on div "הרבה נשים חושבות שכל התחבושות מרגישות אותו דבר, עד שהן מנסות תחבושת מותאמת אישי…" at bounding box center [552, 310] width 372 height 57
drag, startPoint x: 627, startPoint y: 308, endPoint x: 595, endPoint y: 306, distance: 32.5
click at [595, 306] on p "הרבה נשים חושבות שכל התחבושות מרגישות אותו דבר, עד שהן מנסות תחבושת שמותאמת איש…" at bounding box center [551, 311] width 367 height 52
click at [793, 229] on div "/ איזו תחבושת הכי מתאימה לך? איזו תחבושת הכי מתאימה לך? הרבה נשים חושבות שכל הת…" at bounding box center [551, 241] width 657 height 367
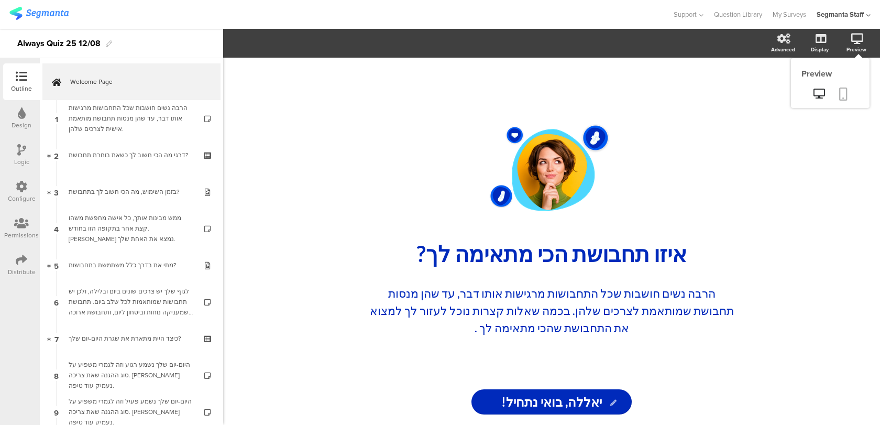
click at [848, 90] on link at bounding box center [843, 95] width 23 height 20
click at [16, 266] on div at bounding box center [22, 260] width 12 height 13
click at [15, 268] on div "Distribute" at bounding box center [22, 271] width 28 height 9
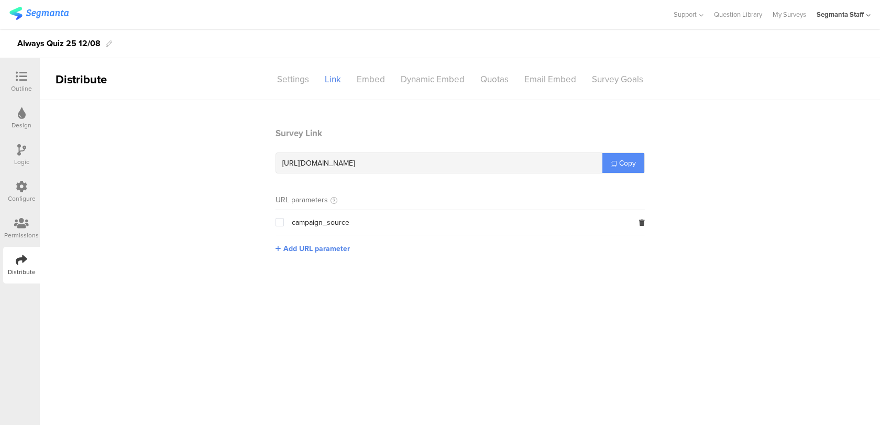
click at [627, 159] on span "Copy" at bounding box center [627, 163] width 17 height 11
click at [22, 79] on icon at bounding box center [22, 77] width 12 height 12
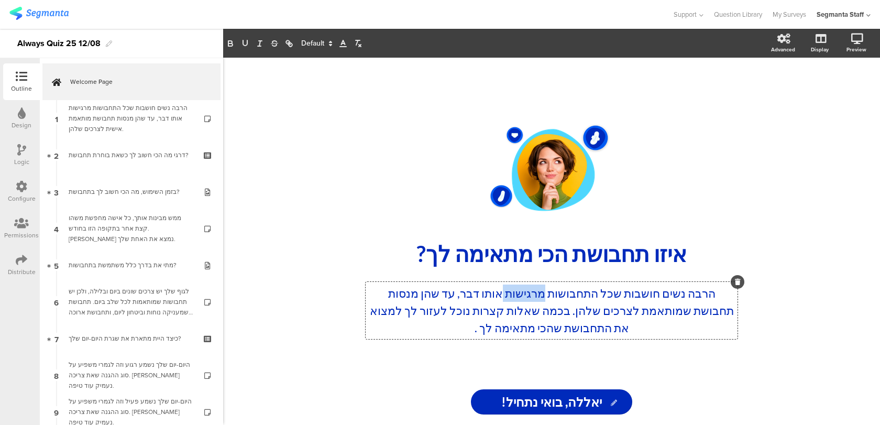
drag, startPoint x: 542, startPoint y: 292, endPoint x: 498, endPoint y: 292, distance: 44.5
click at [498, 292] on div "הרבה נשים חושבות שכל התחבושות מרגישות אותו דבר, עד שהן מנסות תחבושת שמותאמת לצר…" at bounding box center [552, 310] width 372 height 57
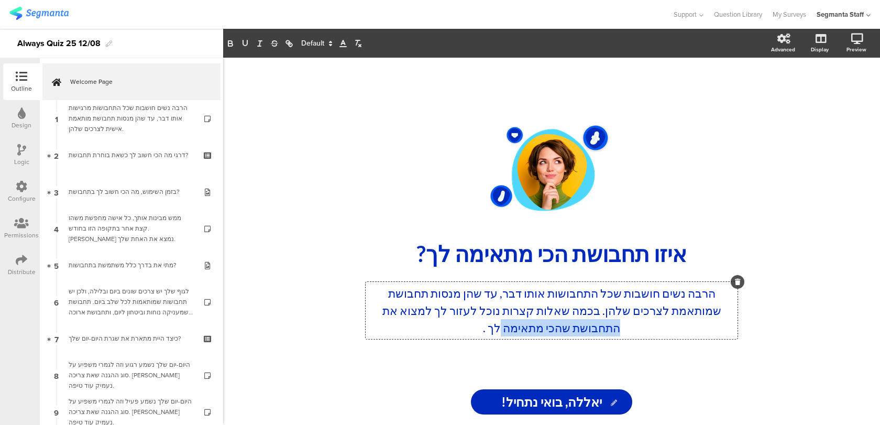
drag, startPoint x: 495, startPoint y: 324, endPoint x: 643, endPoint y: 325, distance: 148.3
click at [643, 325] on p "הרבה נשים חושבות שכל התחבושות אותו דבר, עד שהן מנסות תחבושת שמותאמת לצרכים שלהן…" at bounding box center [551, 311] width 367 height 52
drag, startPoint x: 569, startPoint y: 328, endPoint x: 489, endPoint y: 330, distance: 79.7
click at [489, 330] on p "הרבה נשים חושבות שכל התחבושות אותו דבר, עד שהן מנסות תחבושת שמותאמת לצרכים שלהן…" at bounding box center [551, 311] width 367 height 52
drag, startPoint x: 424, startPoint y: 293, endPoint x: 382, endPoint y: 291, distance: 41.4
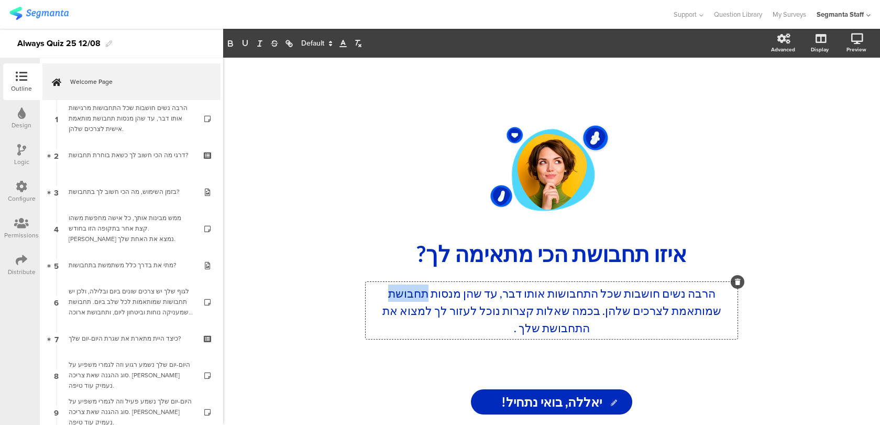
click at [382, 291] on p "הרבה נשים חושבות שכל התחבושות אותו דבר, עד שהן מנסות תחבושת שמותאמת לצרכים שלהן…" at bounding box center [551, 311] width 367 height 52
click at [679, 309] on p "הרבה נשים חושבות שכל התחבושות אותו דבר, עד שהן מנסות כאלה שמותאמת לצרכים שלהן. …" at bounding box center [551, 311] width 367 height 52
drag, startPoint x: 410, startPoint y: 290, endPoint x: 389, endPoint y: 290, distance: 21.0
click at [389, 290] on p "הרבה נשים חושבות שכל התחבושות אותו דבר, עד שהן מנסות כאלה שמותאמת לצרכים שלהן. …" at bounding box center [551, 311] width 367 height 52
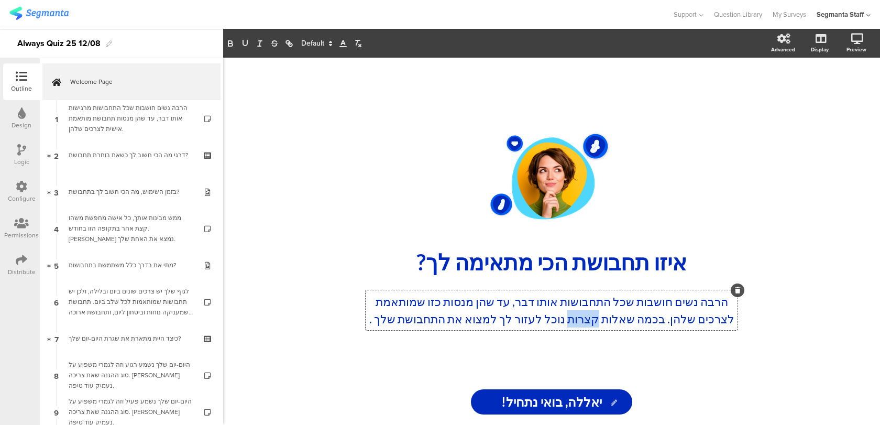
drag, startPoint x: 596, startPoint y: 309, endPoint x: 567, endPoint y: 309, distance: 28.8
click at [567, 309] on p "הרבה נשים חושבות שכל התחבושות אותו דבר, עד שהן מנסות כזו שמותאמת לצרכים שלהן. ב…" at bounding box center [551, 310] width 367 height 35
drag, startPoint x: 434, startPoint y: 301, endPoint x: 421, endPoint y: 300, distance: 12.6
click at [421, 300] on p "הרבה נשים חושבות שכל התחבושות אותו דבר, עד שהן מנסות כזו שמותאמת לצרכים שלהן. ב…" at bounding box center [551, 310] width 367 height 35
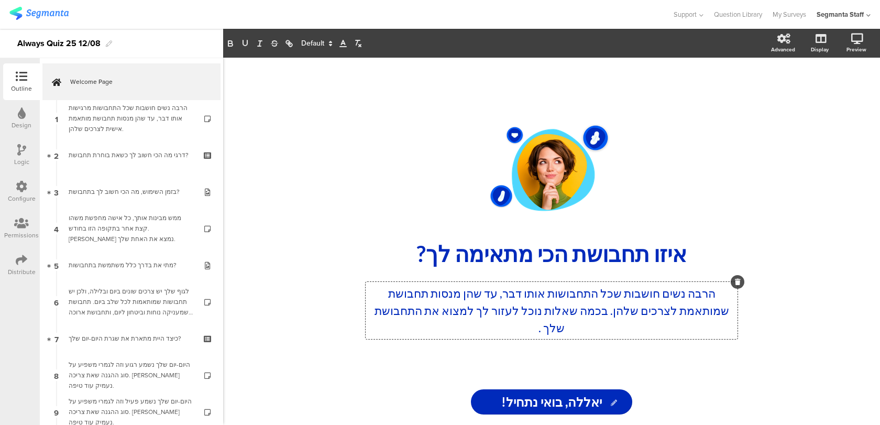
click at [545, 308] on p "הרבה נשים חושבות שכל התחבושות אותו דבר, עד שהן מנסות תחבושת שמותאמת לצרכים שלהן…" at bounding box center [551, 311] width 367 height 52
drag, startPoint x: 534, startPoint y: 307, endPoint x: 497, endPoint y: 307, distance: 37.2
click at [497, 307] on p "הרבה נשים חושבות שכל התחבושות אותו דבר, עד שהן מנסות תחבושת שמותאמת לצרכים שלהן…" at bounding box center [551, 311] width 367 height 52
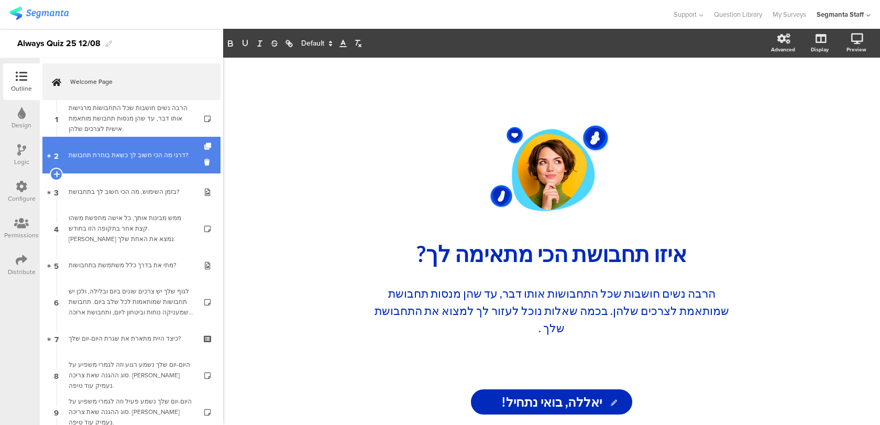
click at [163, 150] on div "דרגי מה הכי חשוב לך כשאת בוחרת תחבושת?" at bounding box center [131, 155] width 125 height 10
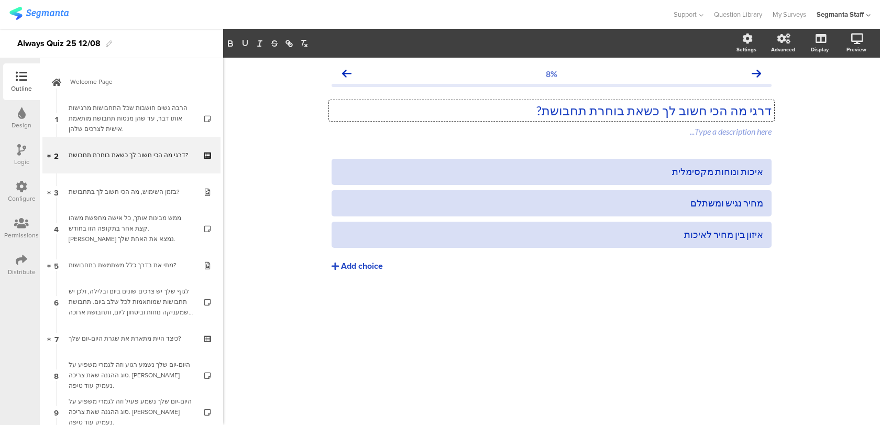
drag, startPoint x: 744, startPoint y: 113, endPoint x: 786, endPoint y: 111, distance: 42.5
click at [786, 111] on div "8% דרגי מה הכי חשוב לך כשאת בוחרת תחבושת? דרגי מה הכי חשוב לך כשאת בוחרת תחבושת…" at bounding box center [551, 241] width 657 height 367
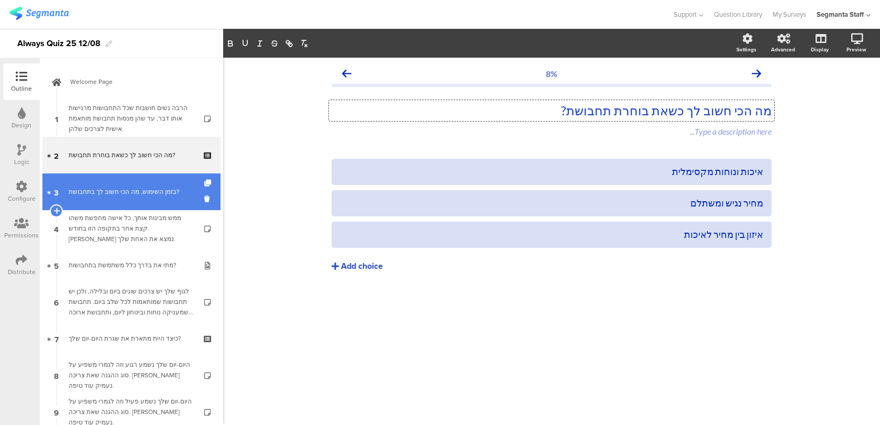
click at [166, 200] on link "3 בזמן השימוש, מה הכי חשוב לך בתחבושת?" at bounding box center [131, 191] width 178 height 37
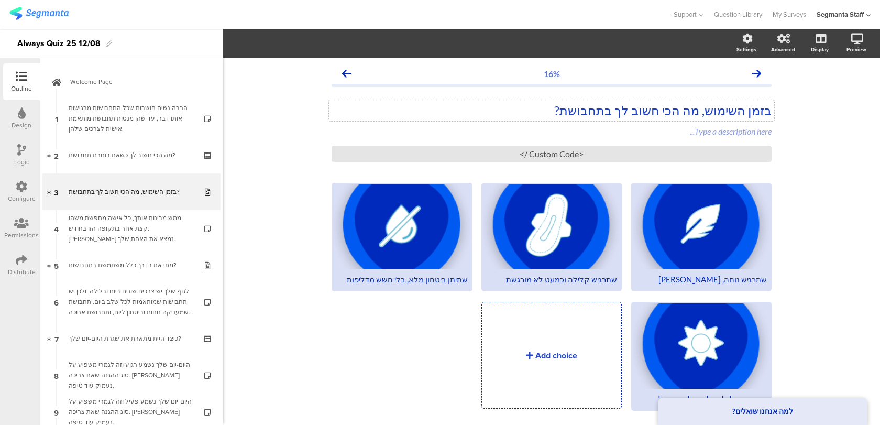
click at [552, 108] on div "בזמן השימוש, מה הכי חשוב לך בתחבושת? בזמן השימוש, מה הכי חשוב לך בתחבושת?" at bounding box center [551, 110] width 445 height 21
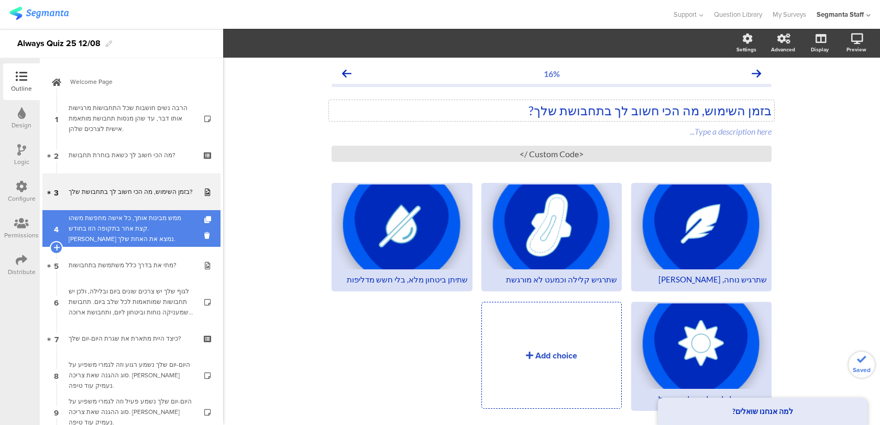
click at [132, 238] on div "ממש מבינות אותך, כל אישה מחפשת משהו קצת אחר בתקופה הזו בחודש. בואי נמצא את האחת…" at bounding box center [131, 228] width 125 height 31
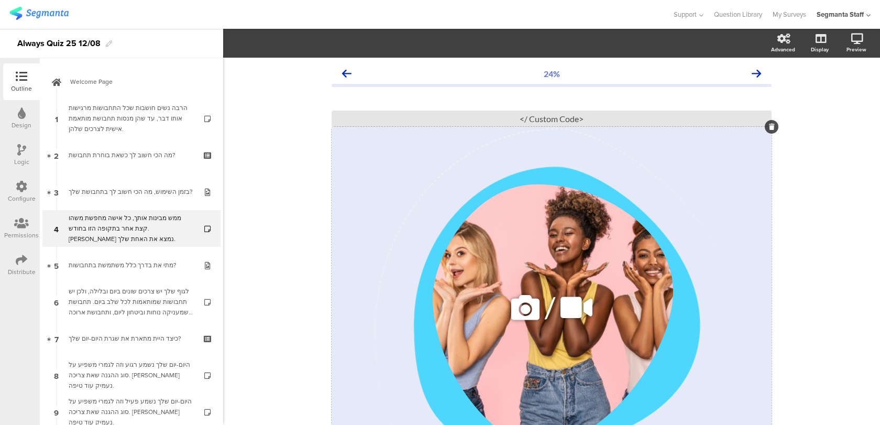
scroll to position [183, 0]
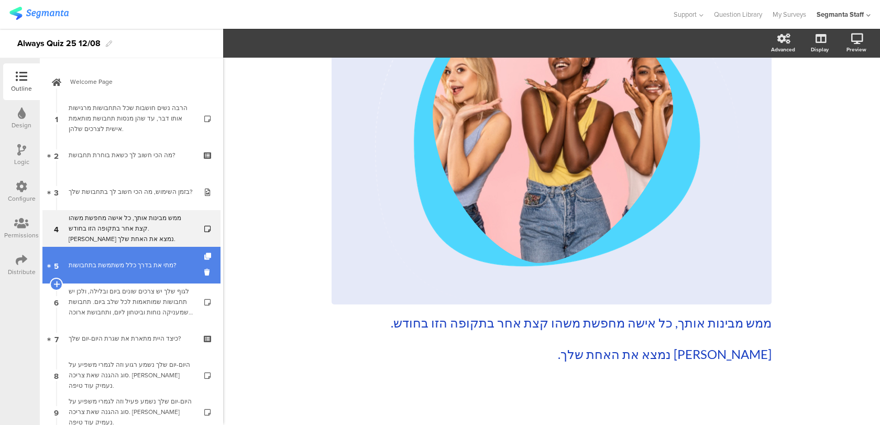
click at [148, 271] on link "5 מתי את בדרך כלל משתמשת בתחבושות?" at bounding box center [131, 265] width 178 height 37
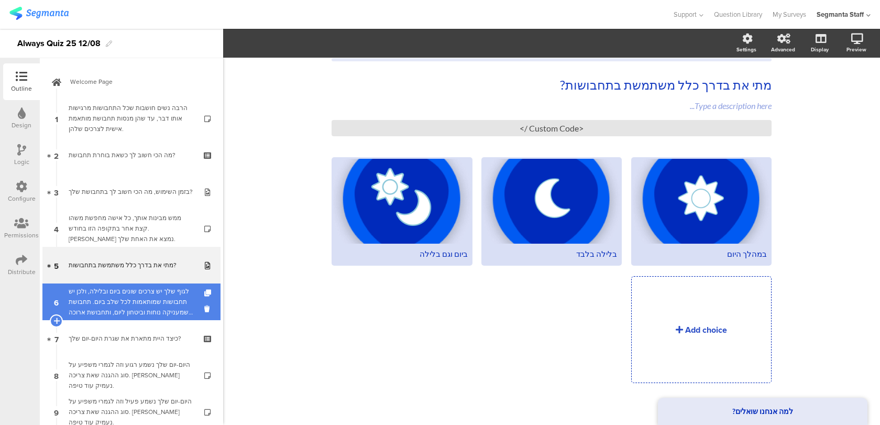
click at [140, 301] on div "לגוף שלך יש צרכים שונים ביום ובלילה, ולכן יש תחבושות שמותאמות לכל שלב ביום. תחב…" at bounding box center [131, 301] width 125 height 31
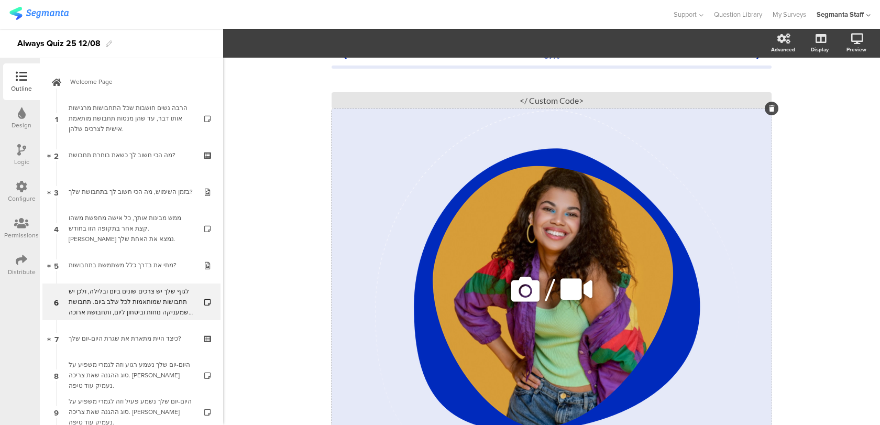
scroll to position [183, 0]
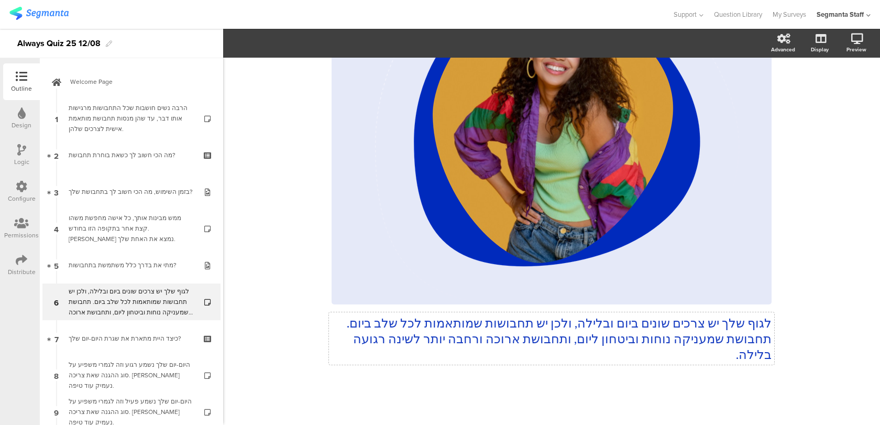
click at [587, 340] on div "לגוף שלך יש צרכים שונים ביום ובלילה, ולכן יש תחבושות שמותאמות לכל שלב ביום. תחב…" at bounding box center [552, 141] width 440 height 464
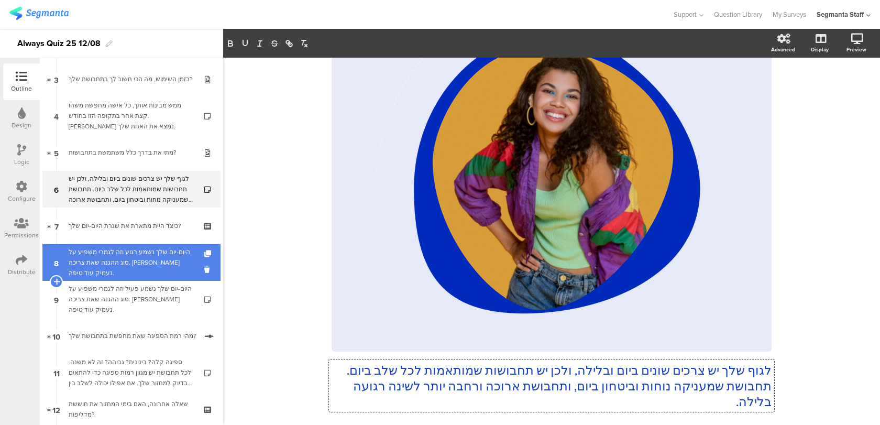
scroll to position [249, 0]
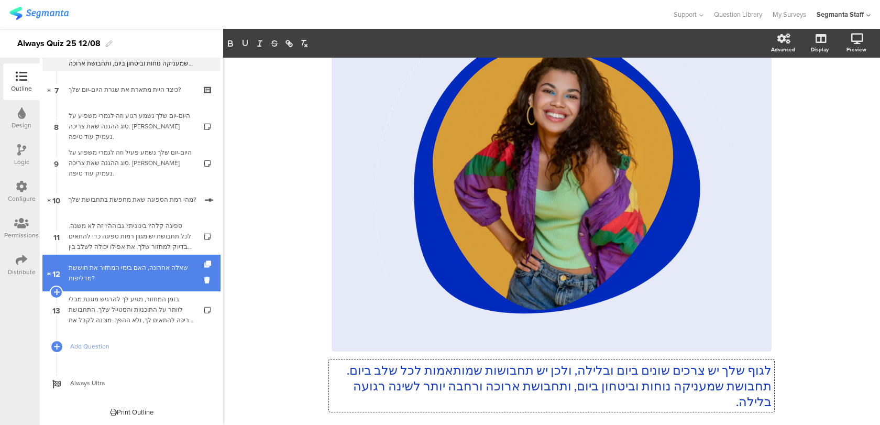
click at [155, 283] on link "12 שאלה אחרונה, האם בימי המחזור את חוששת מדליפות?" at bounding box center [131, 273] width 178 height 37
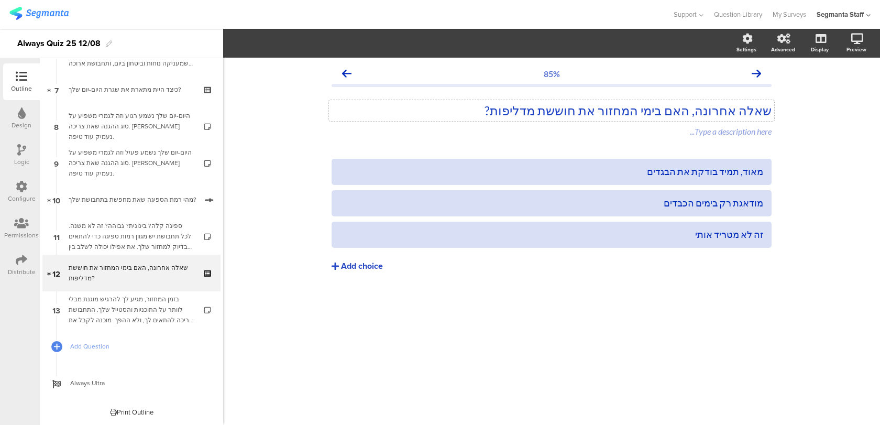
click at [693, 112] on div "שאלה אחרונה, האם בימי המחזור את חוששת מדליפות? שאלה אחרונה, האם בימי המחזור את …" at bounding box center [551, 110] width 445 height 21
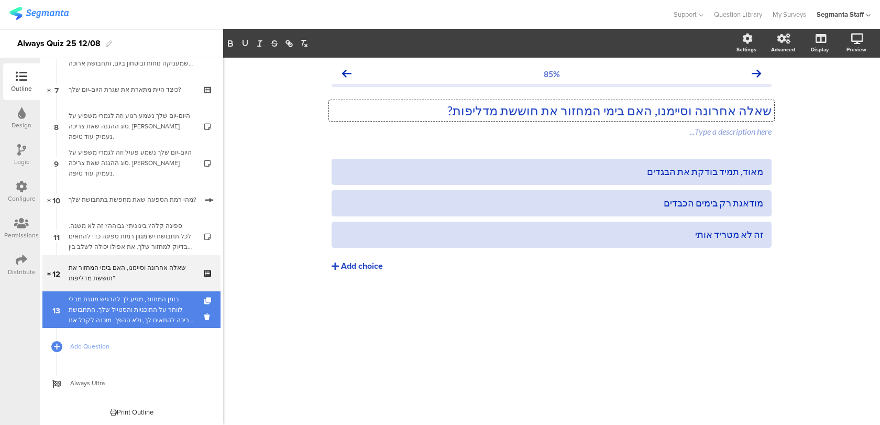
click at [166, 298] on div "בזמן המחזור, מגיע לך להרגיש מוגנת מבלי לוותר על התוכניות והסטייל שלך. התחבושת צ…" at bounding box center [131, 309] width 125 height 31
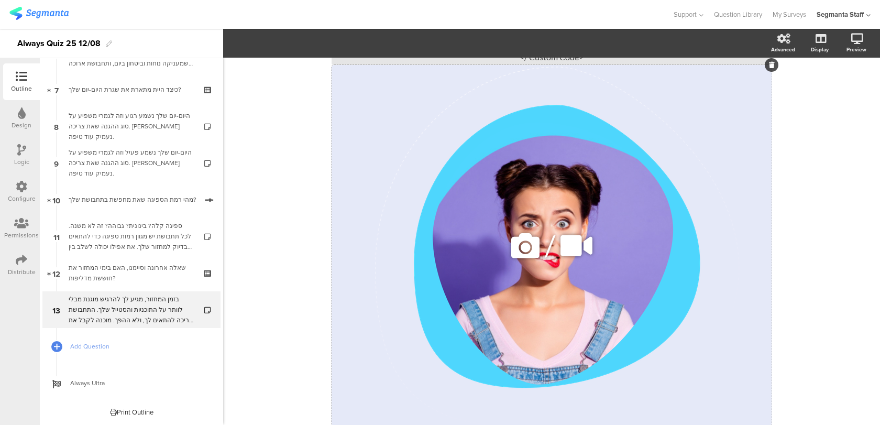
scroll to position [199, 0]
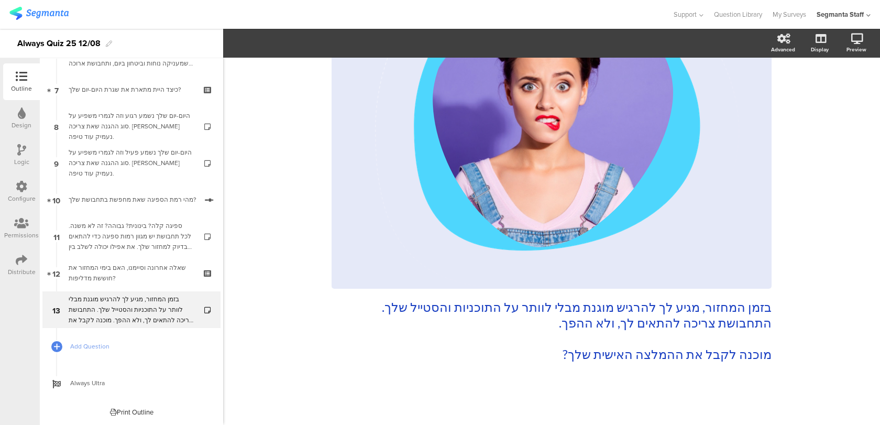
click at [16, 199] on div "Configure" at bounding box center [22, 198] width 28 height 9
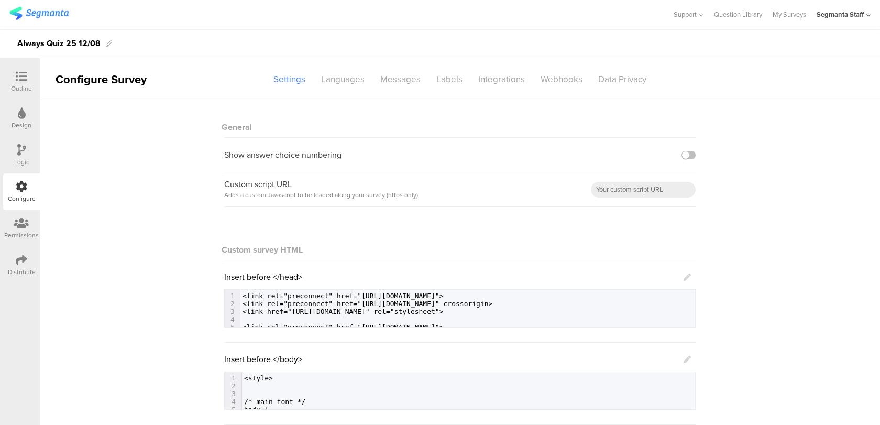
click at [19, 83] on div at bounding box center [21, 77] width 21 height 13
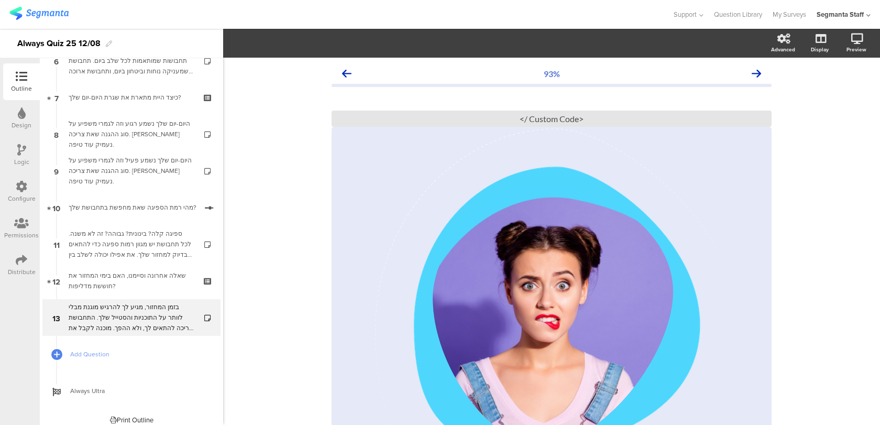
scroll to position [249, 0]
